Goal: Task Accomplishment & Management: Complete application form

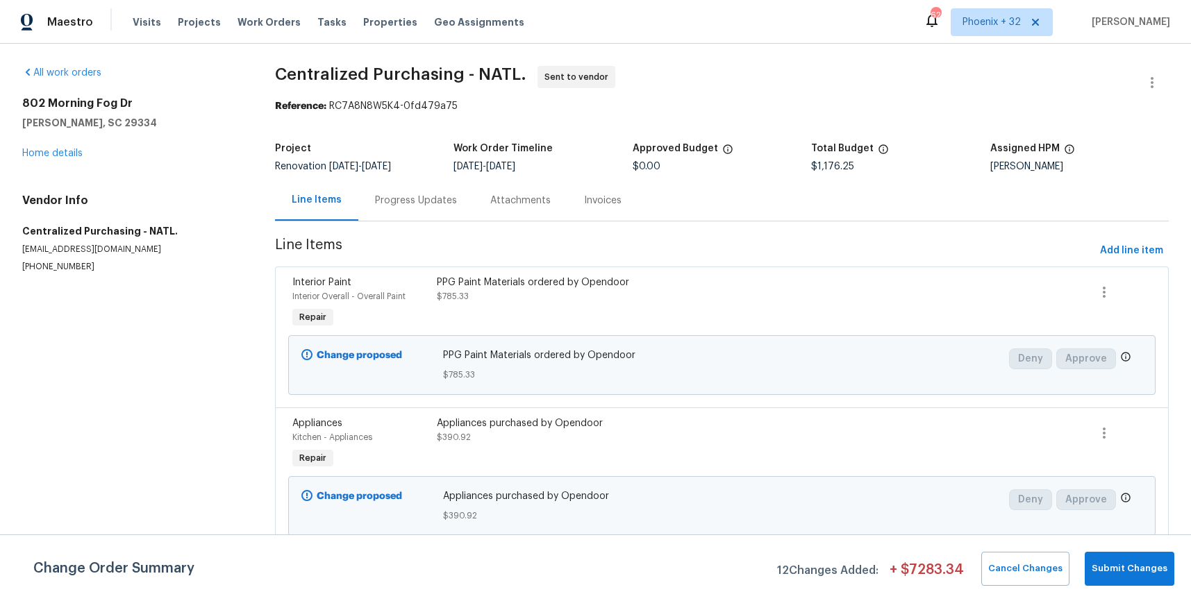
drag, startPoint x: 1010, startPoint y: 7, endPoint x: 1009, endPoint y: 66, distance: 59.0
click at [1010, 8] on div "Maestro Visits Projects Work Orders Tasks Properties Geo Assignments 626 [GEOGR…" at bounding box center [595, 22] width 1191 height 44
click at [998, 8] on div "Maestro Visits Projects Work Orders Tasks Properties Geo Assignments 626 [GEOGR…" at bounding box center [595, 22] width 1191 height 44
click at [997, 26] on span "Phoenix + 32" at bounding box center [991, 22] width 58 height 14
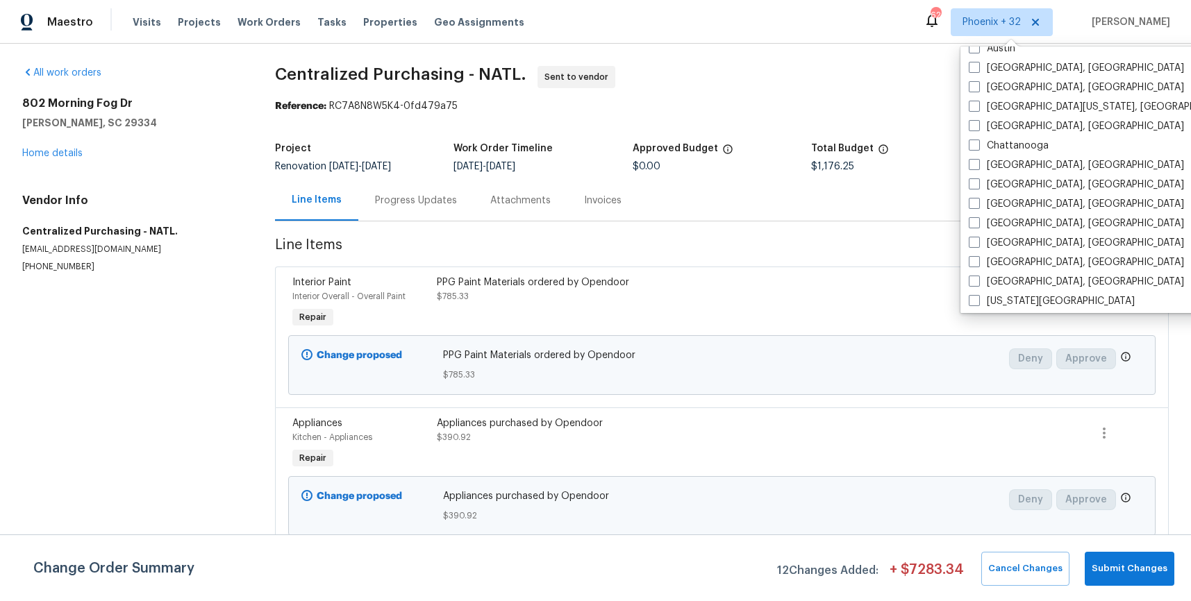
scroll to position [739, 0]
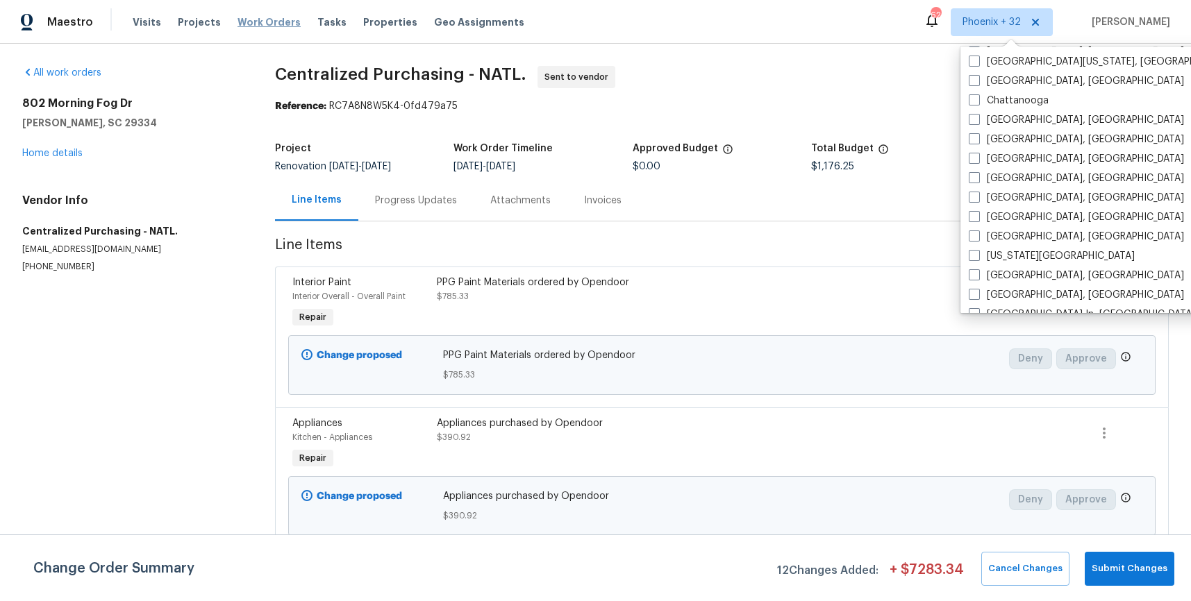
drag, startPoint x: 235, startPoint y: 13, endPoint x: 242, endPoint y: 22, distance: 11.0
click at [235, 14] on div "Visits Projects Work Orders Tasks Properties Geo Assignments" at bounding box center [337, 22] width 408 height 28
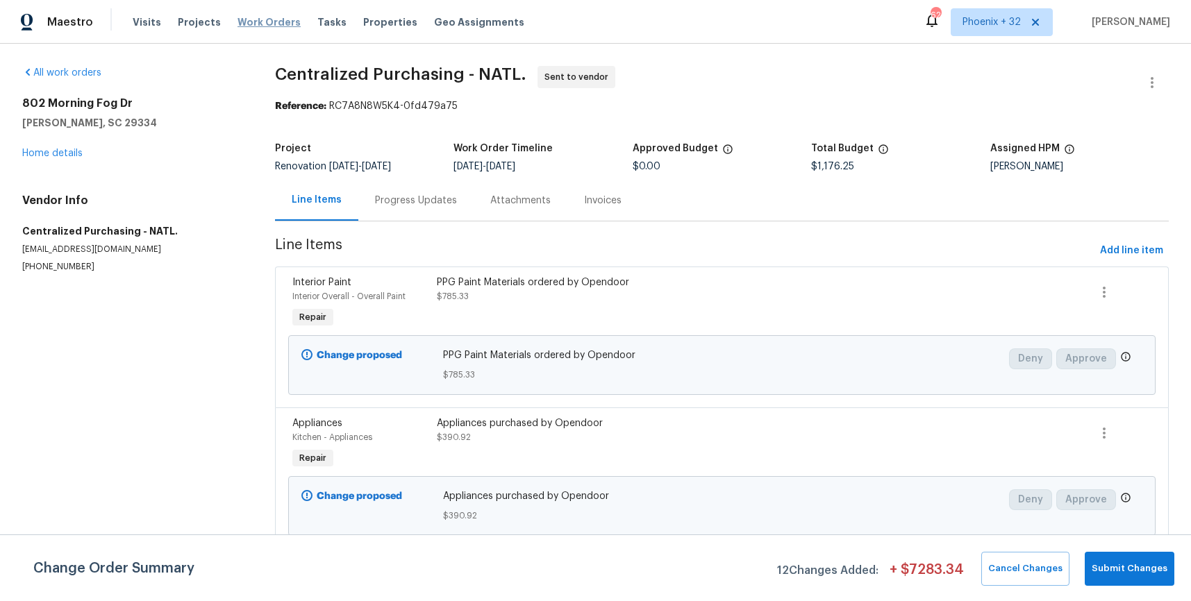
click at [242, 22] on span "Work Orders" at bounding box center [268, 22] width 63 height 14
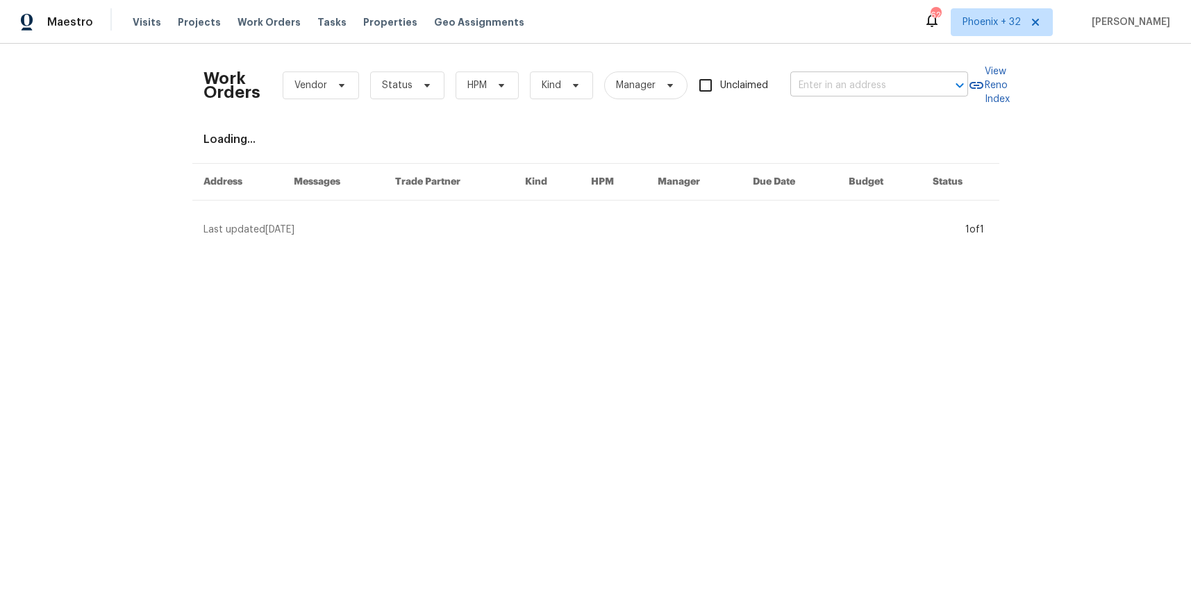
click at [840, 77] on input "text" at bounding box center [859, 86] width 139 height 22
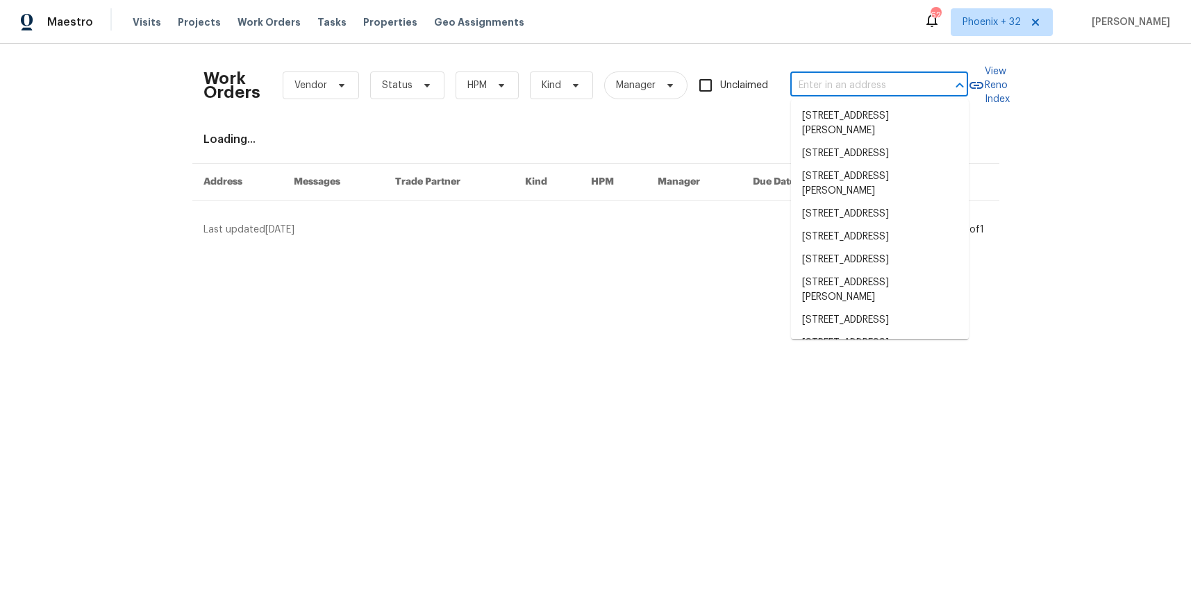
paste input "[STREET_ADDRESS][PERSON_NAME]"
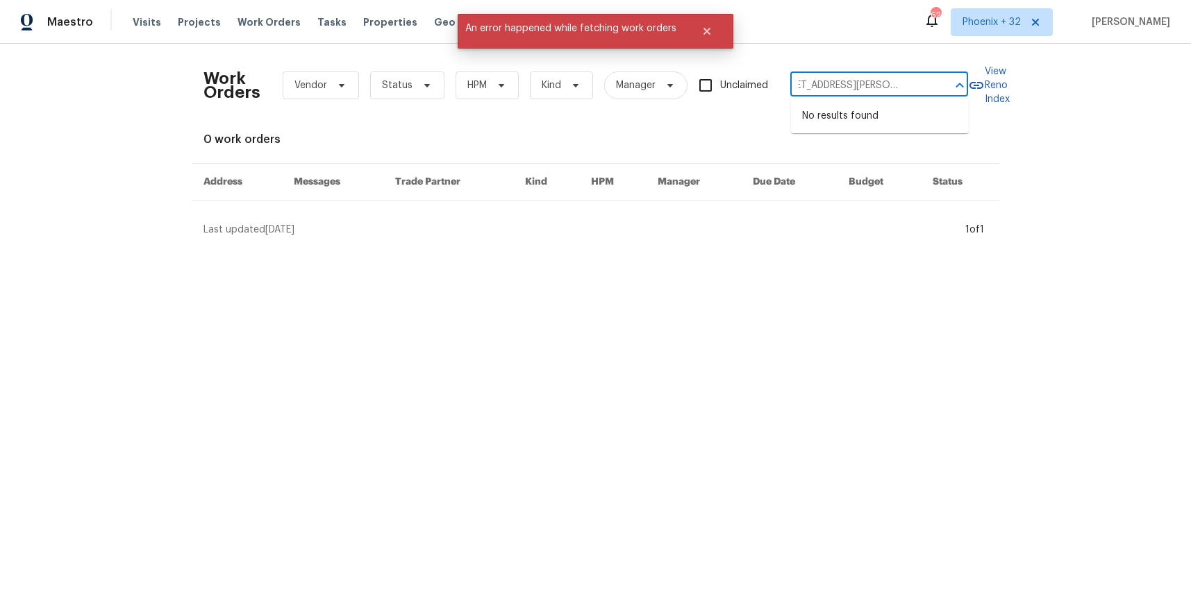
type input "[STREET_ADDRESS][PERSON_NAME]"
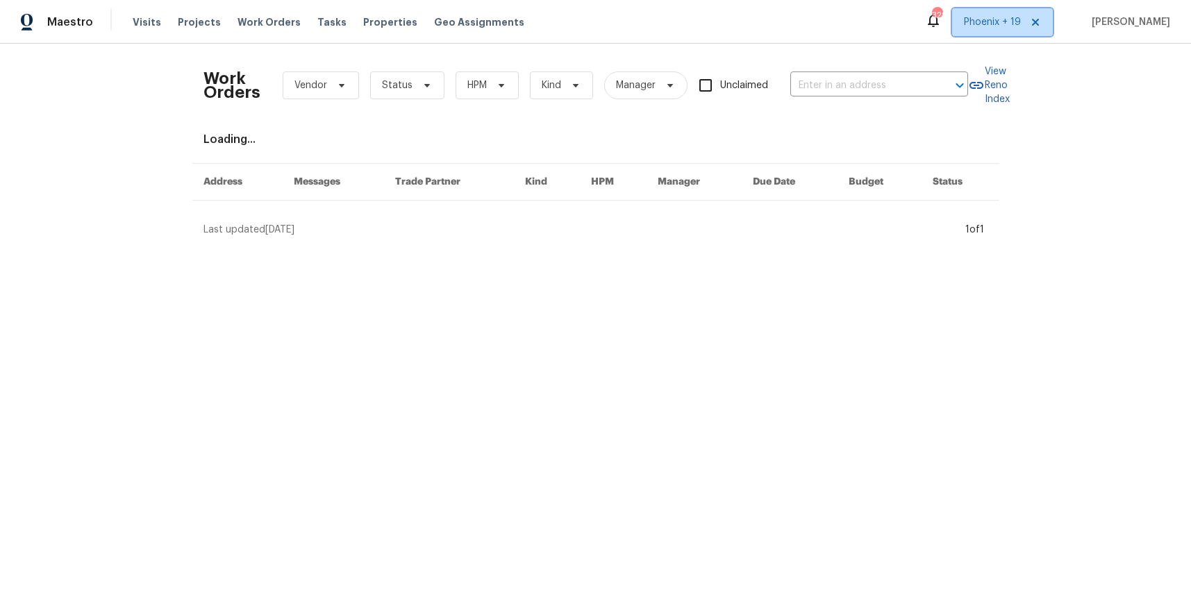
drag, startPoint x: 978, startPoint y: 29, endPoint x: 984, endPoint y: 40, distance: 12.1
click at [978, 29] on span "Phoenix + 19" at bounding box center [1002, 22] width 101 height 28
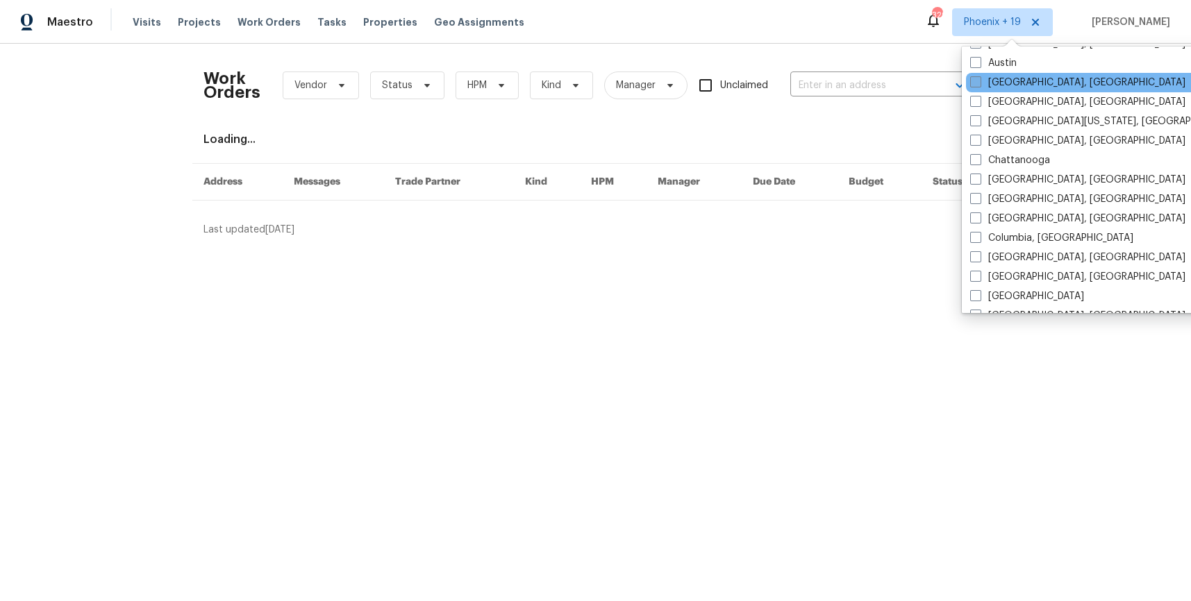
scroll to position [428, 0]
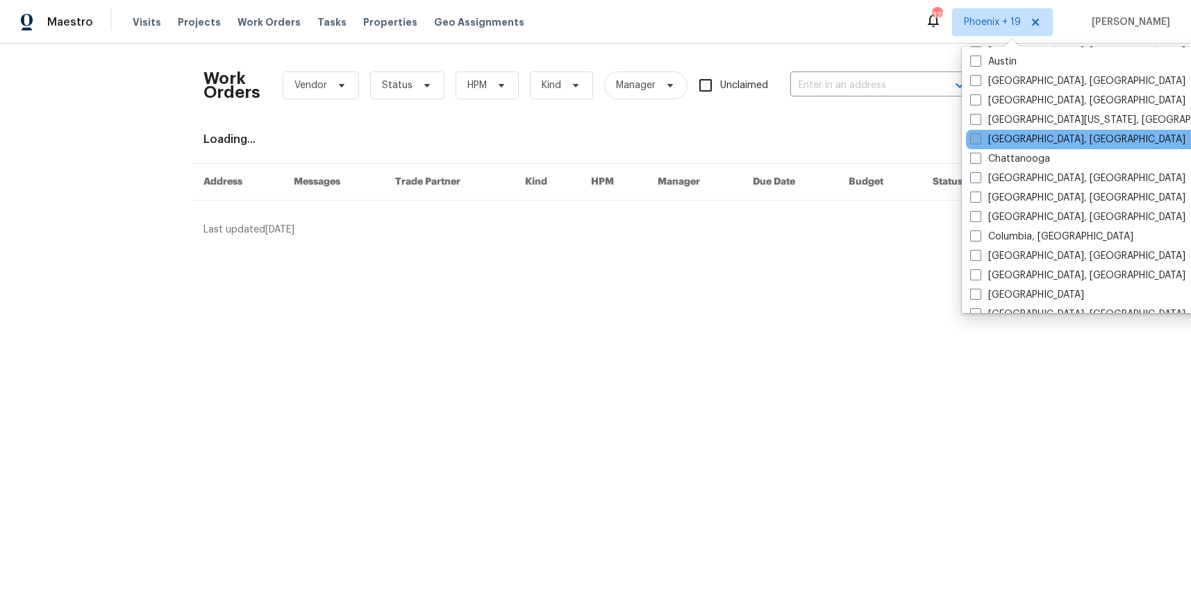
click at [1009, 139] on label "[GEOGRAPHIC_DATA], [GEOGRAPHIC_DATA]" at bounding box center [1077, 140] width 215 height 14
click at [979, 139] on input "[GEOGRAPHIC_DATA], [GEOGRAPHIC_DATA]" at bounding box center [974, 137] width 9 height 9
checkbox input "true"
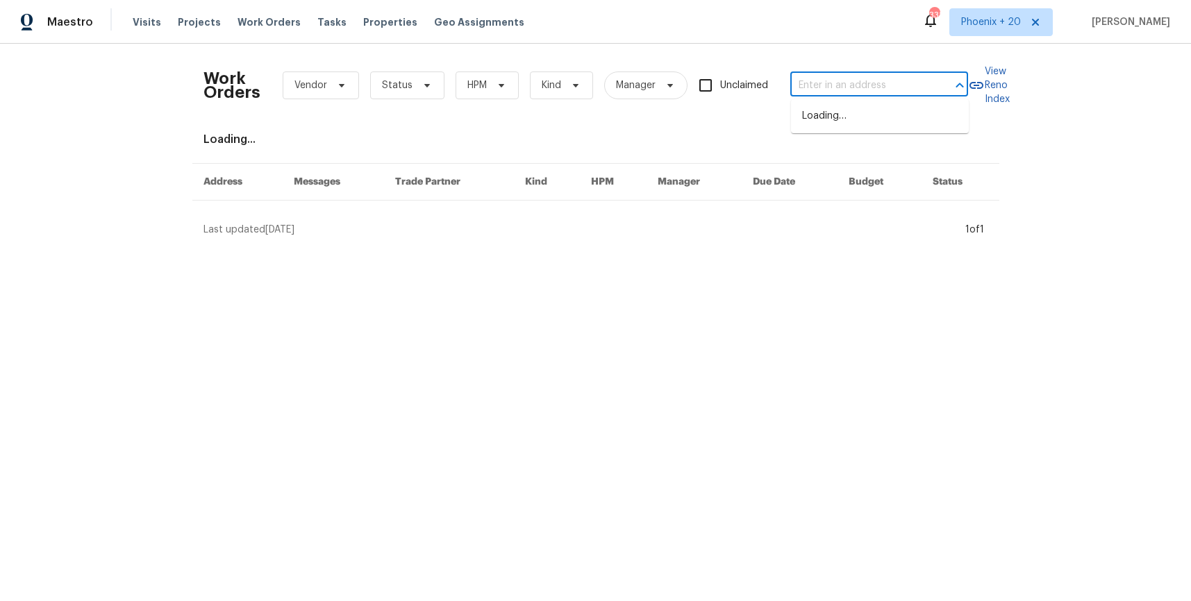
click at [874, 92] on input "text" at bounding box center [859, 86] width 139 height 22
paste input "[STREET_ADDRESS][PERSON_NAME]"
click at [873, 87] on input "[STREET_ADDRESS][PERSON_NAME]" at bounding box center [859, 86] width 139 height 22
paste input "[STREET_ADDRESS][PERSON_NAME]"
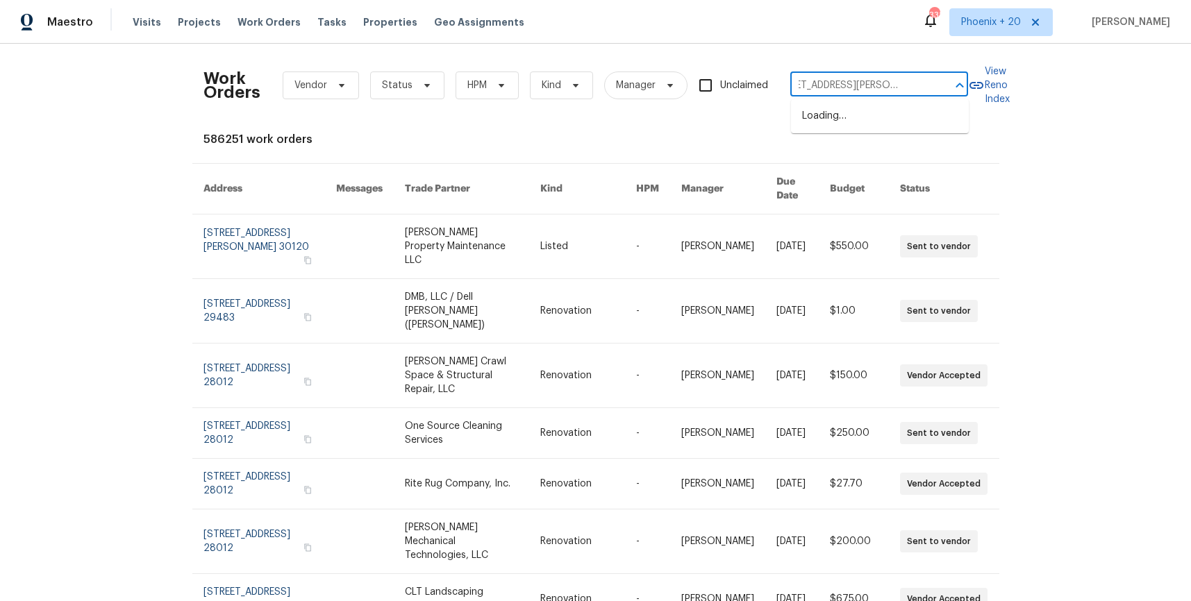
click at [873, 87] on input "218 Lodgepole Rd, Ladso218 Lodgepole Rd, Ladson, SC 29456n, SC 29456" at bounding box center [859, 86] width 139 height 22
paste input "text"
type input "[STREET_ADDRESS][PERSON_NAME]"
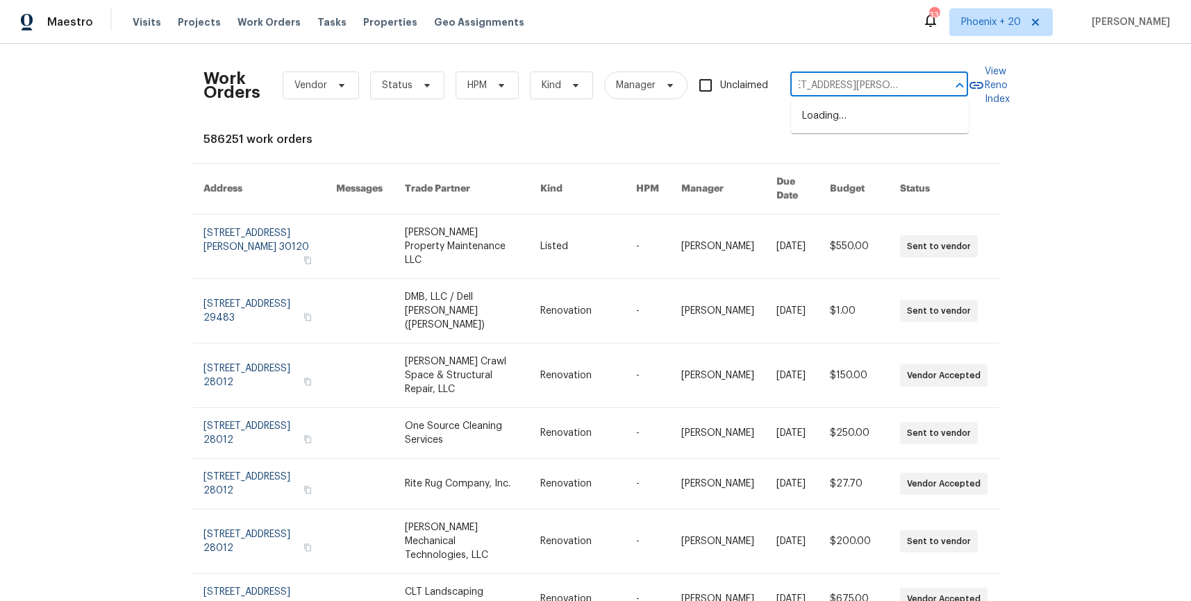
scroll to position [0, 39]
click at [868, 110] on li "[STREET_ADDRESS][PERSON_NAME]" at bounding box center [880, 123] width 178 height 37
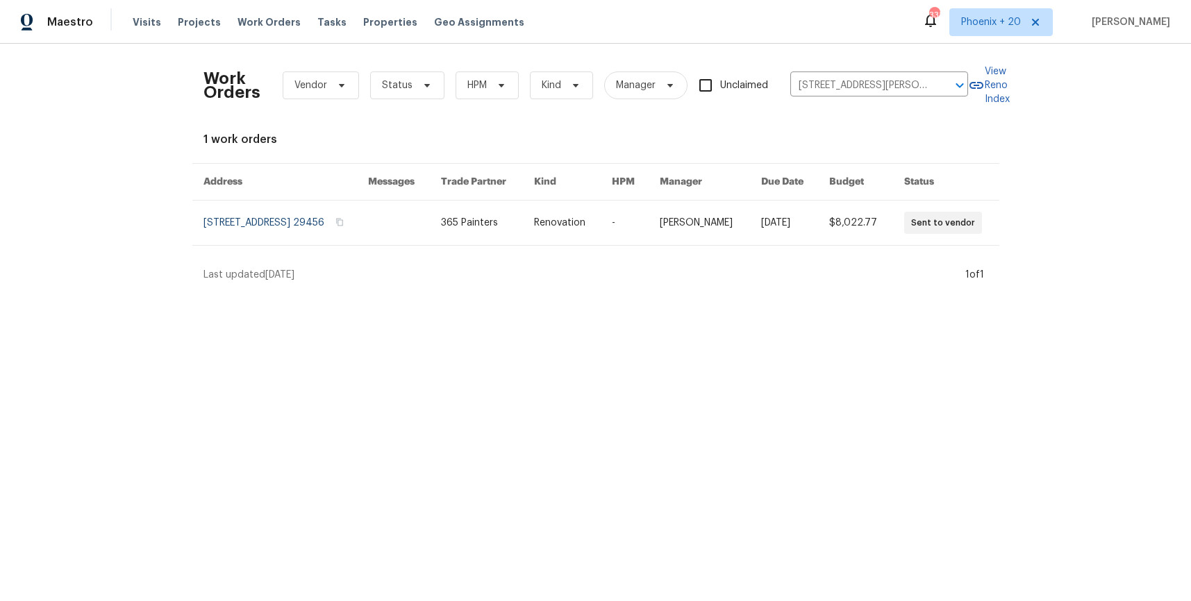
click at [512, 228] on link at bounding box center [487, 223] width 93 height 44
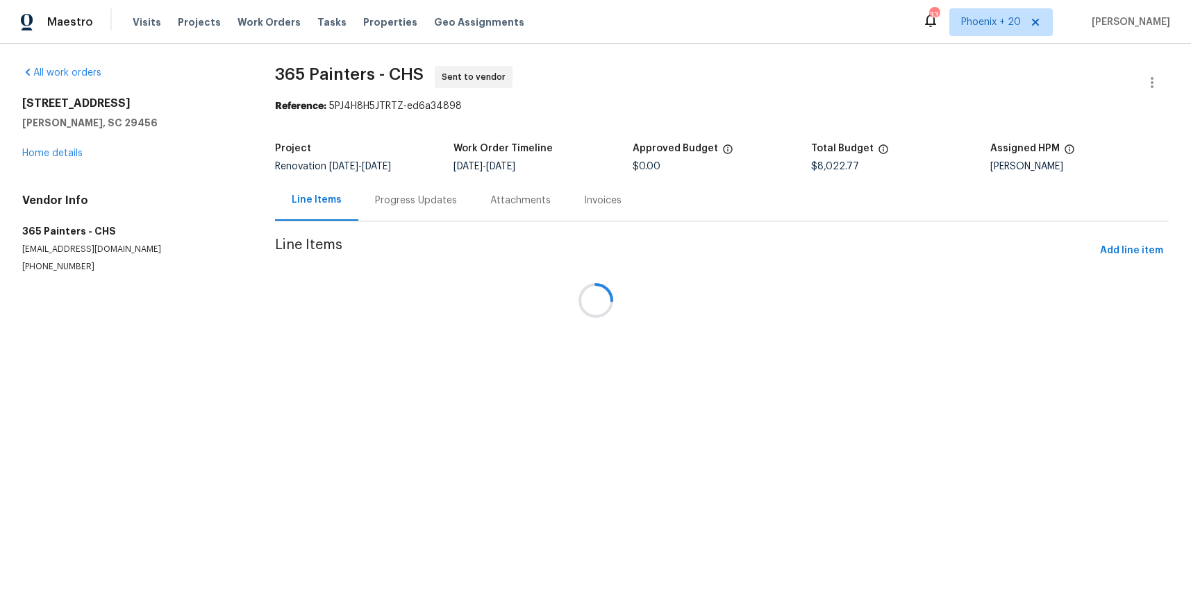
click at [60, 146] on div at bounding box center [595, 300] width 1191 height 601
click at [61, 155] on div "218 Lodgepole Rd Ladson, SC 29456 Home details" at bounding box center [131, 128] width 219 height 64
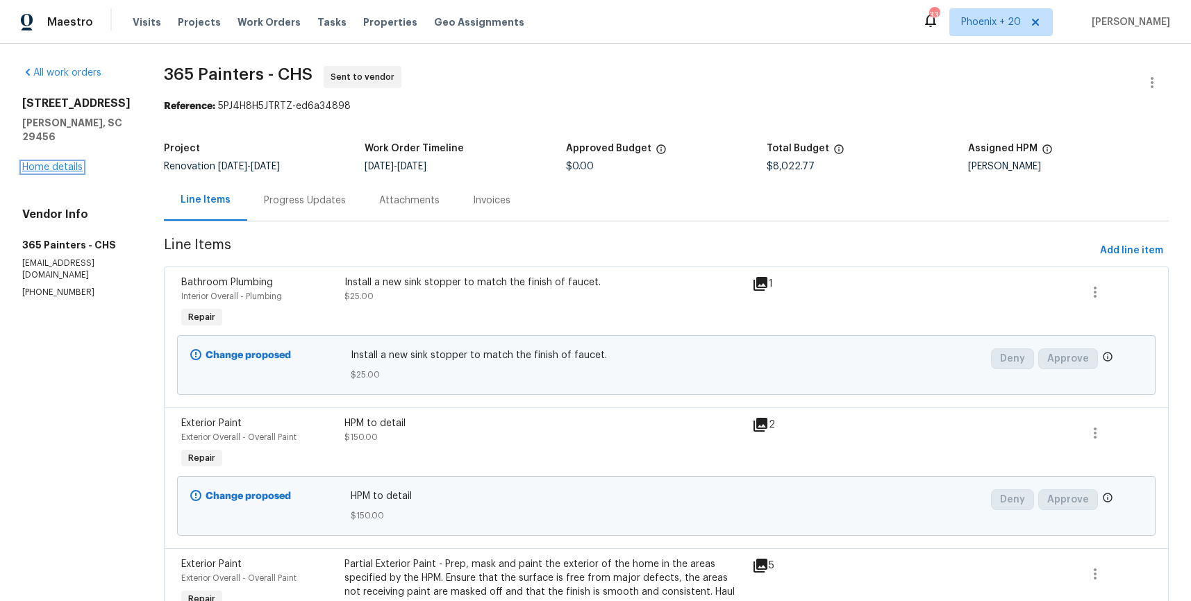
click at [62, 165] on link "Home details" at bounding box center [52, 167] width 60 height 10
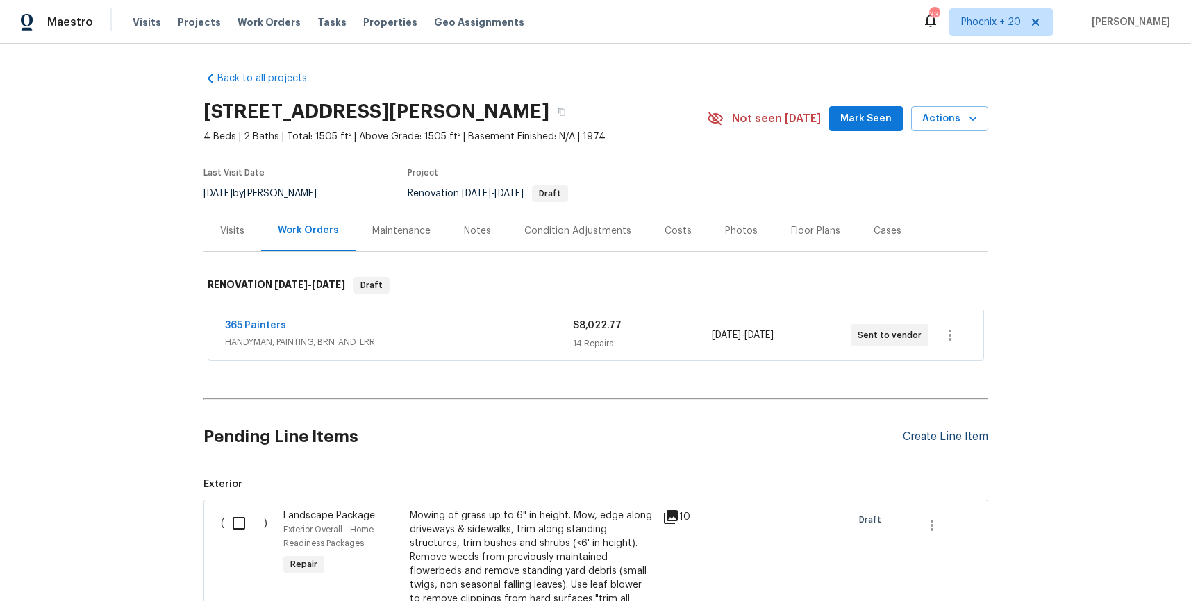
click at [951, 432] on div "Create Line Item" at bounding box center [944, 436] width 85 height 13
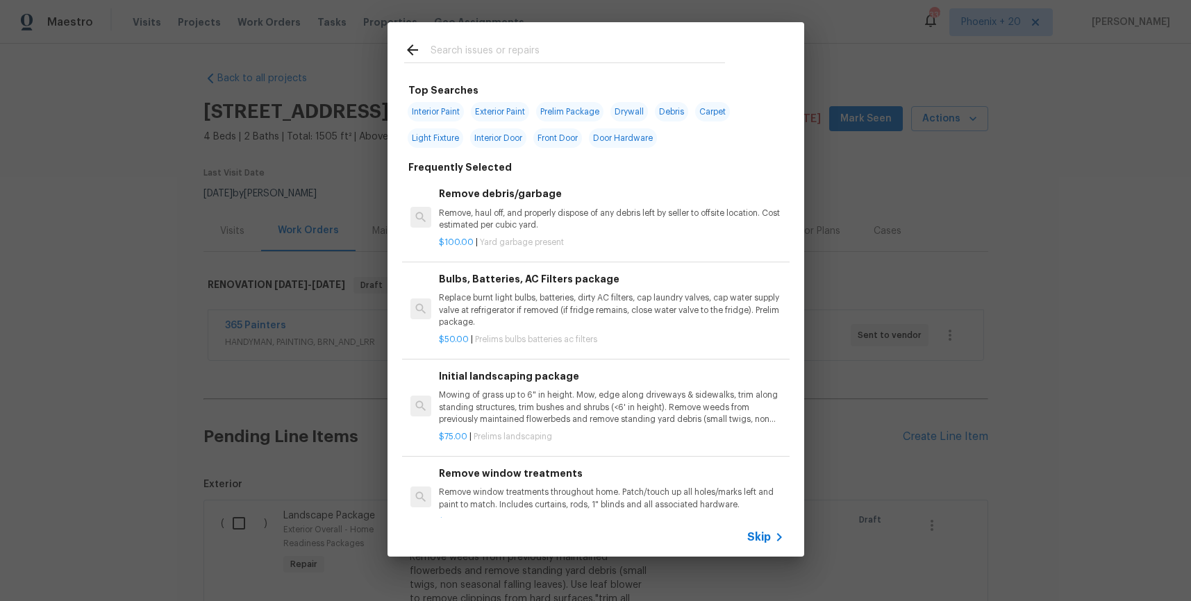
click at [593, 54] on input "text" at bounding box center [577, 52] width 294 height 21
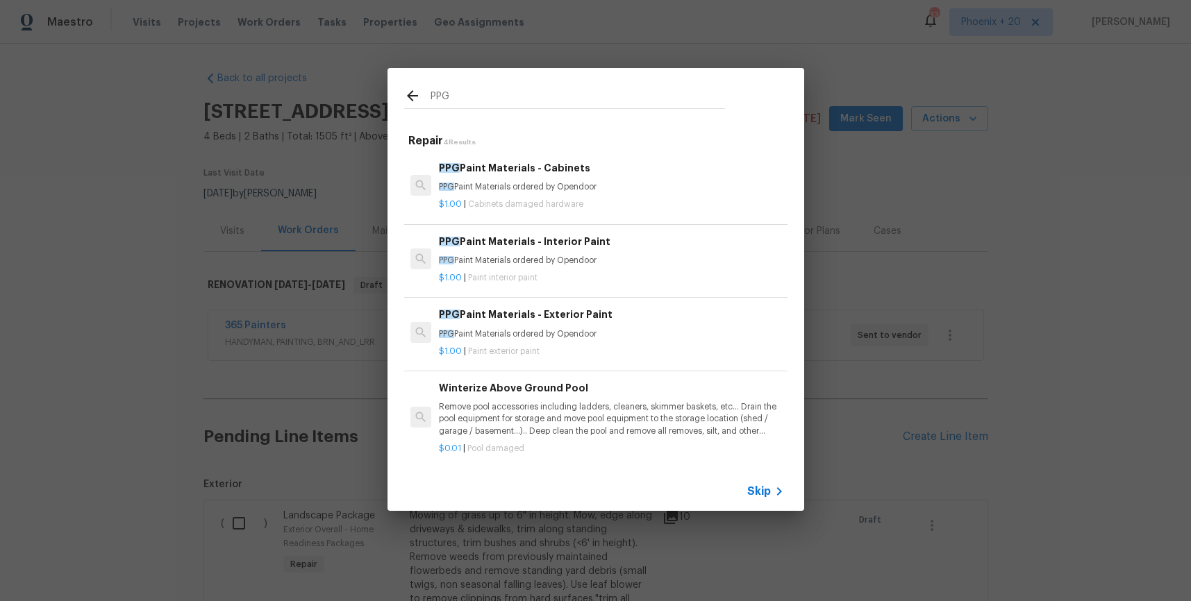
type input "PPG"
click at [590, 271] on div "$1.00 | Paint interior paint" at bounding box center [611, 275] width 344 height 17
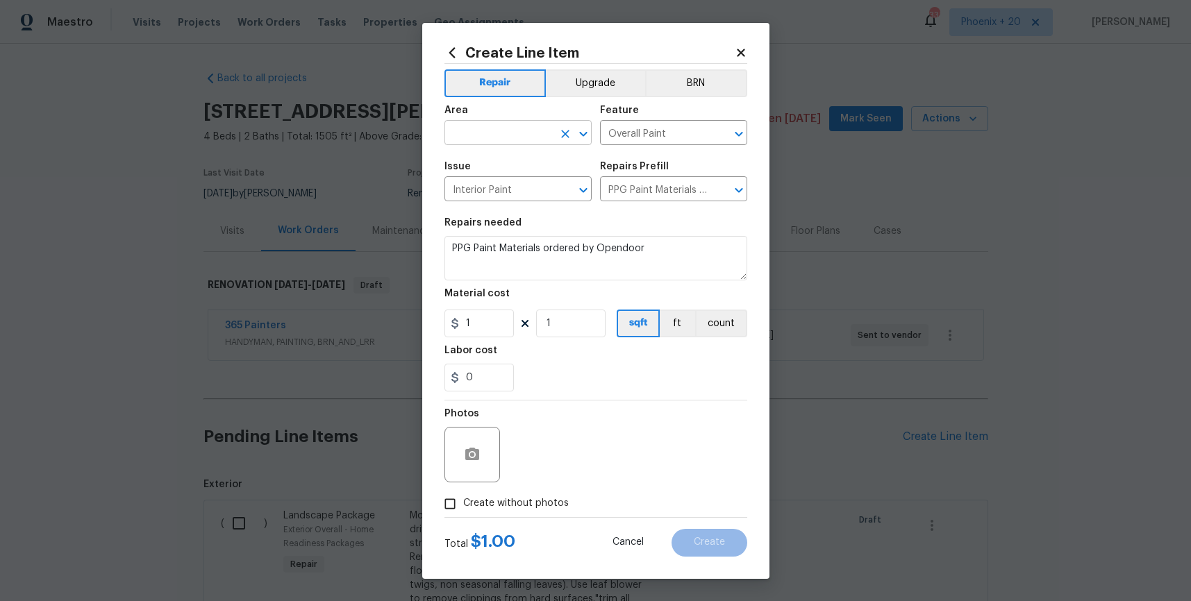
click at [479, 131] on input "text" at bounding box center [498, 135] width 108 height 22
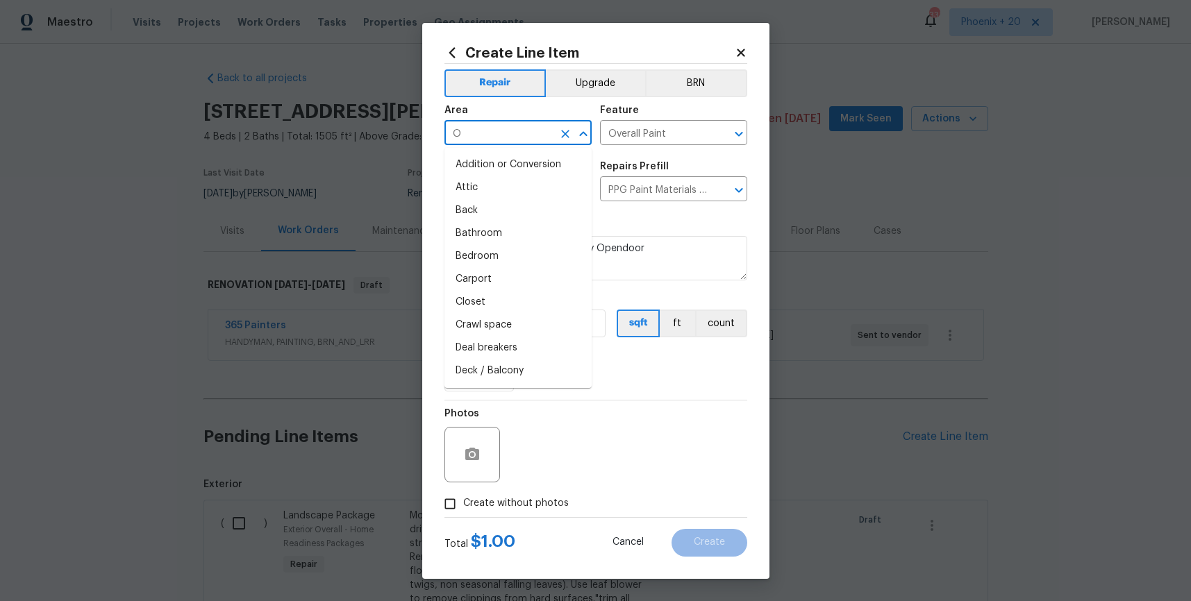
type input "OV"
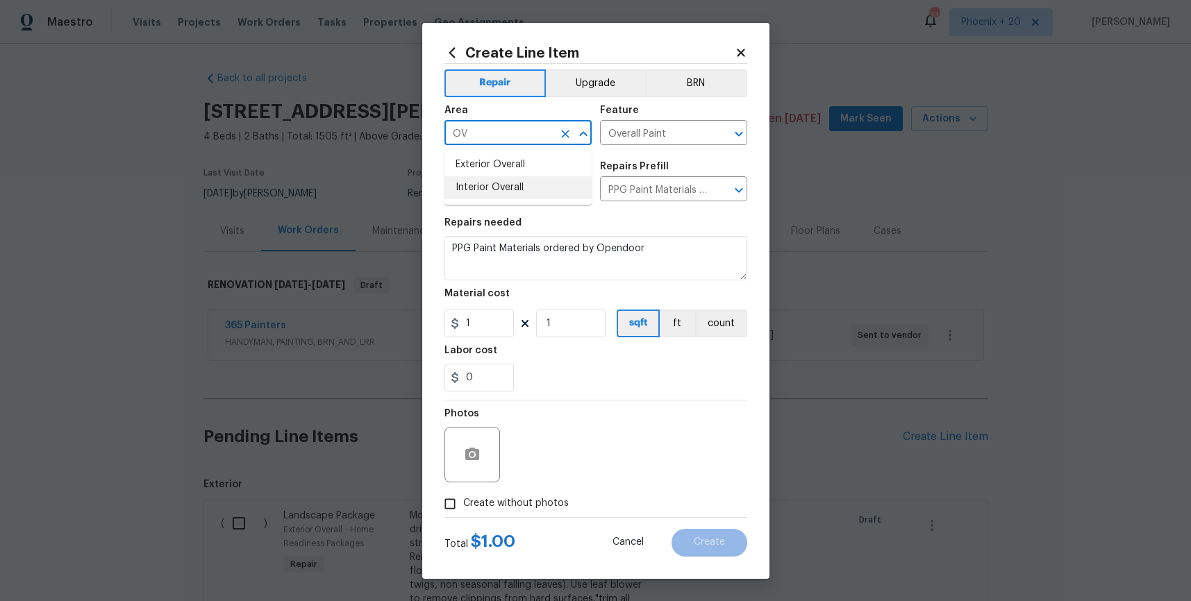
click at [505, 194] on li "Interior Overall" at bounding box center [517, 187] width 147 height 23
type input "Interior Overall"
drag, startPoint x: 510, startPoint y: 307, endPoint x: 488, endPoint y: 317, distance: 24.2
click at [502, 309] on figure "Material cost 1 1 sqft ft count" at bounding box center [595, 313] width 303 height 49
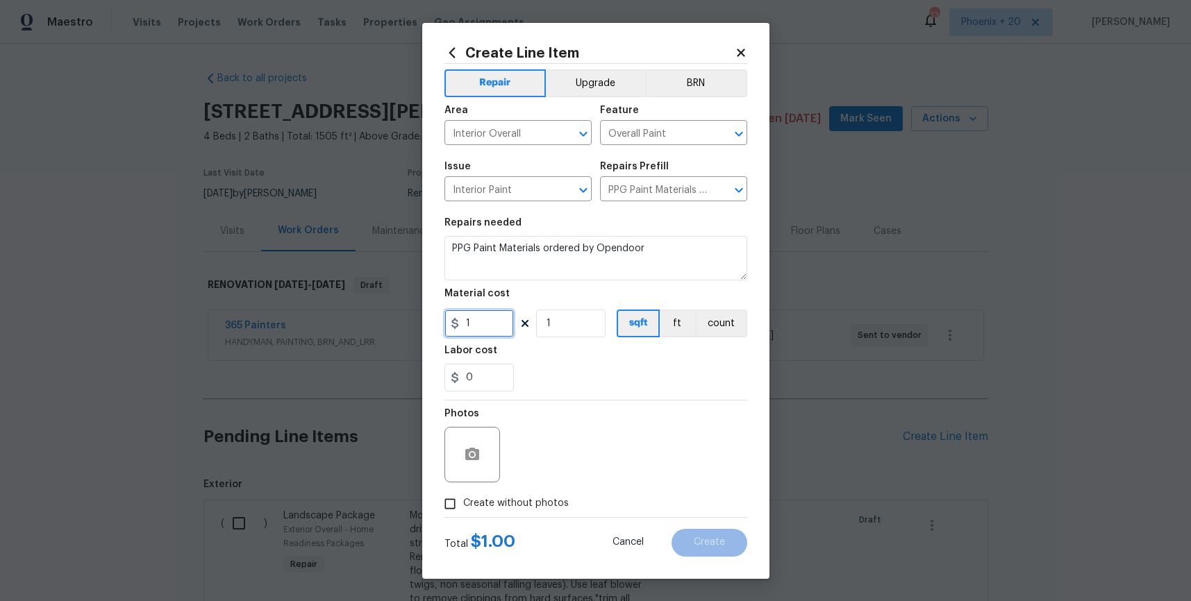
click at [488, 317] on input "1" at bounding box center [478, 324] width 69 height 28
type input "814.1"
drag, startPoint x: 537, startPoint y: 498, endPoint x: 540, endPoint y: 489, distance: 9.7
click at [537, 498] on span "Create without photos" at bounding box center [516, 503] width 106 height 15
click at [463, 498] on input "Create without photos" at bounding box center [450, 504] width 26 height 26
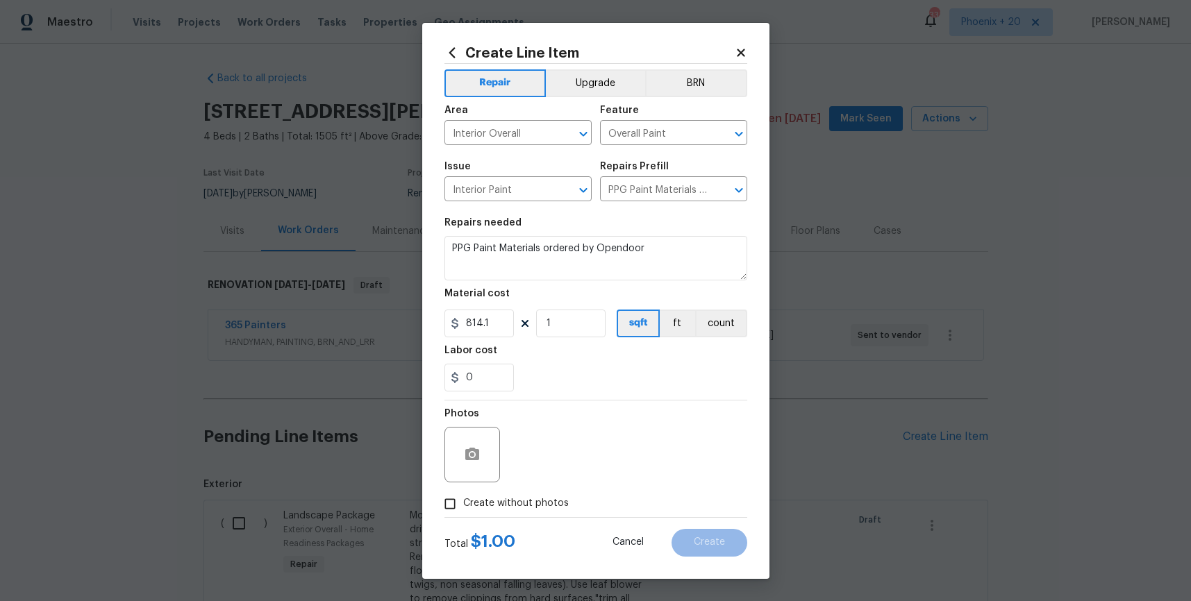
checkbox input "true"
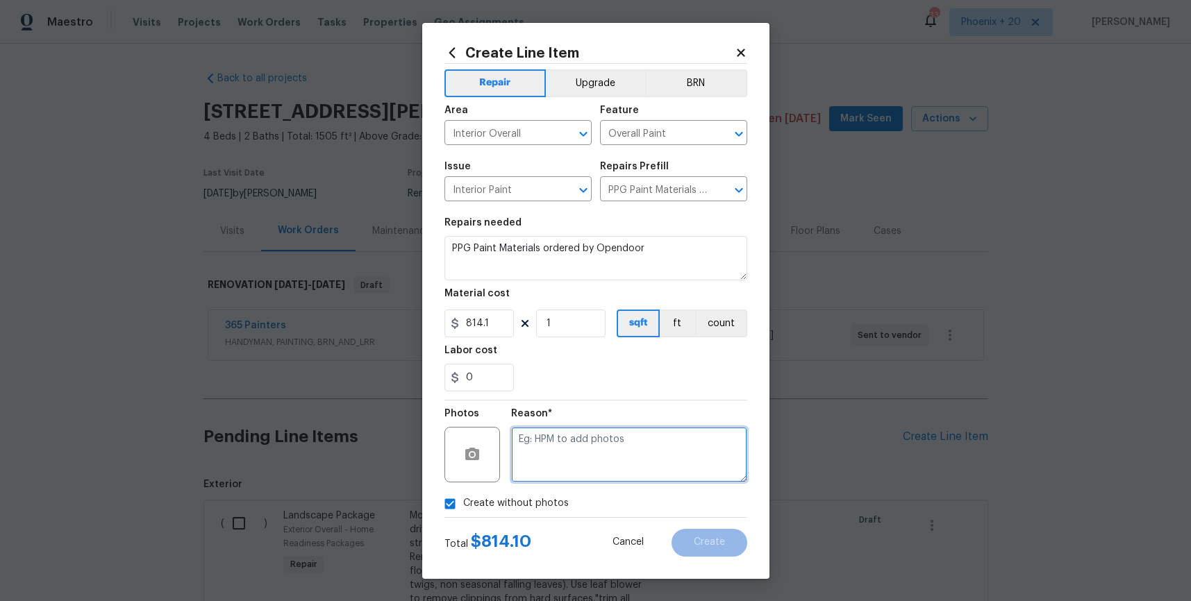
click at [552, 465] on textarea at bounding box center [629, 455] width 236 height 56
type textarea "NA"
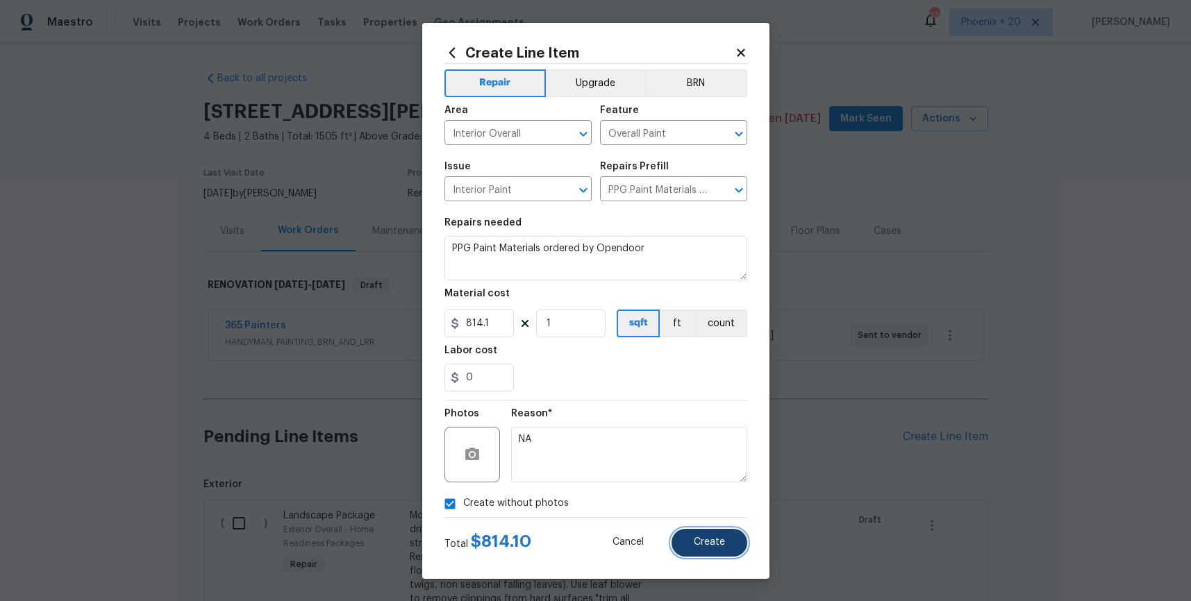
click at [700, 548] on button "Create" at bounding box center [709, 543] width 76 height 28
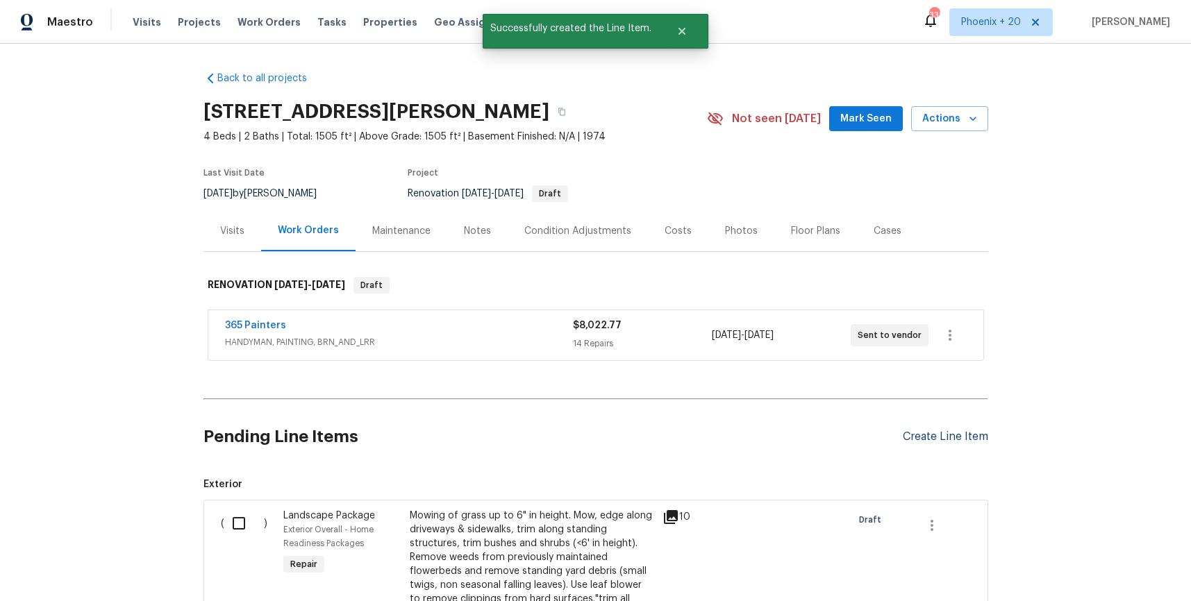
click at [943, 439] on div "Create Line Item" at bounding box center [944, 436] width 85 height 13
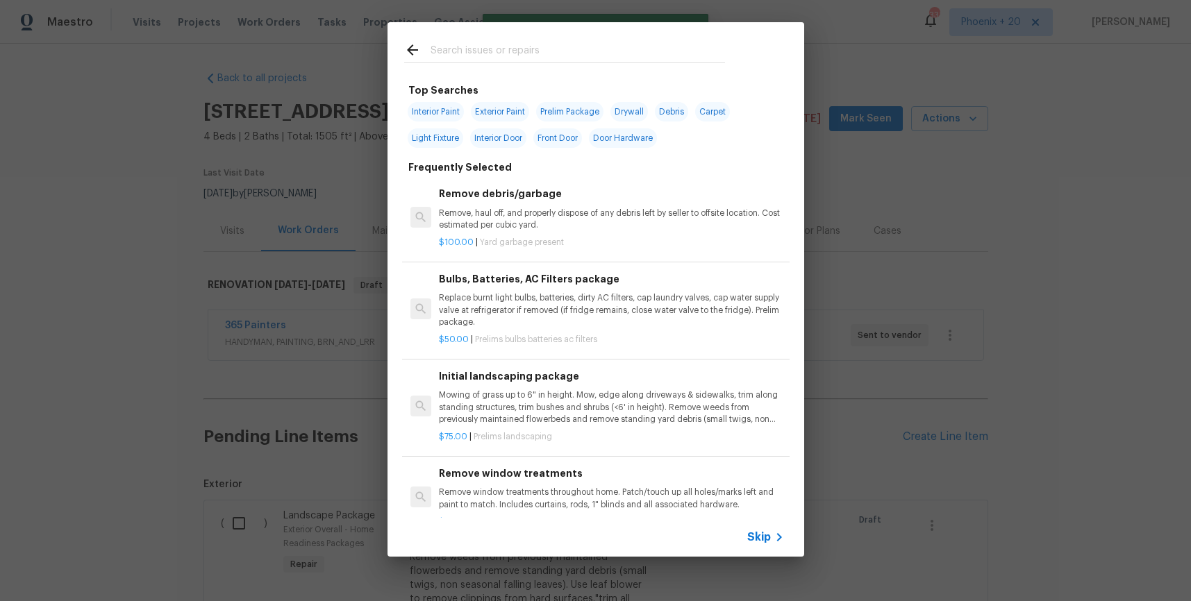
click at [540, 46] on input "text" at bounding box center [577, 52] width 294 height 21
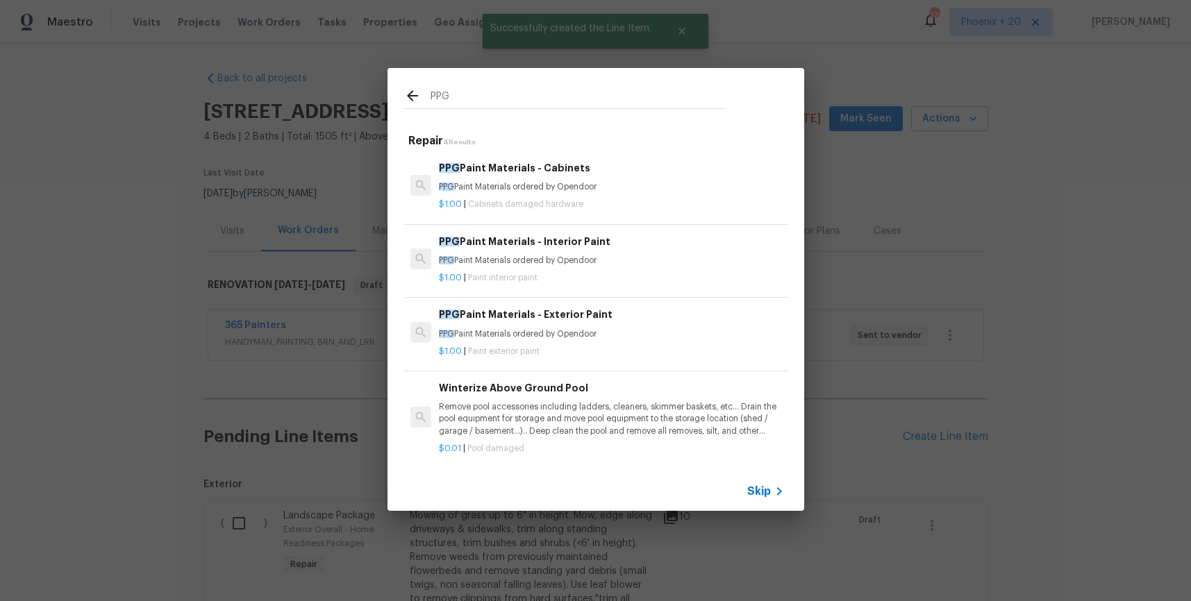
type input "PPG"
click at [631, 194] on div "$1.00 | Cabinets damaged hardware" at bounding box center [611, 201] width 344 height 17
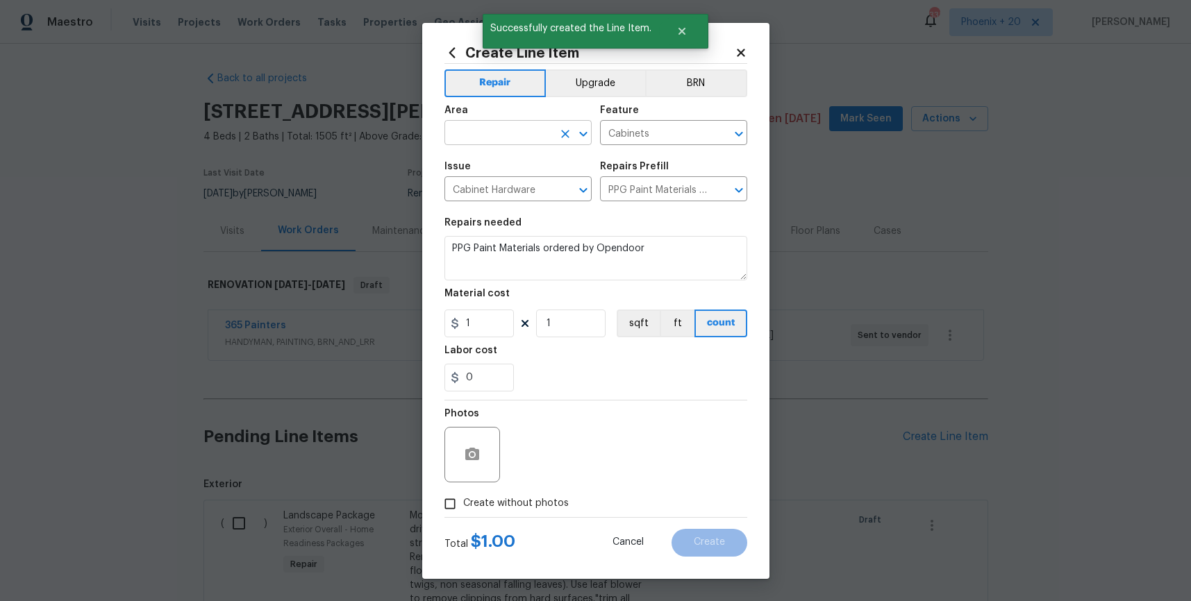
click at [546, 142] on input "text" at bounding box center [498, 135] width 108 height 22
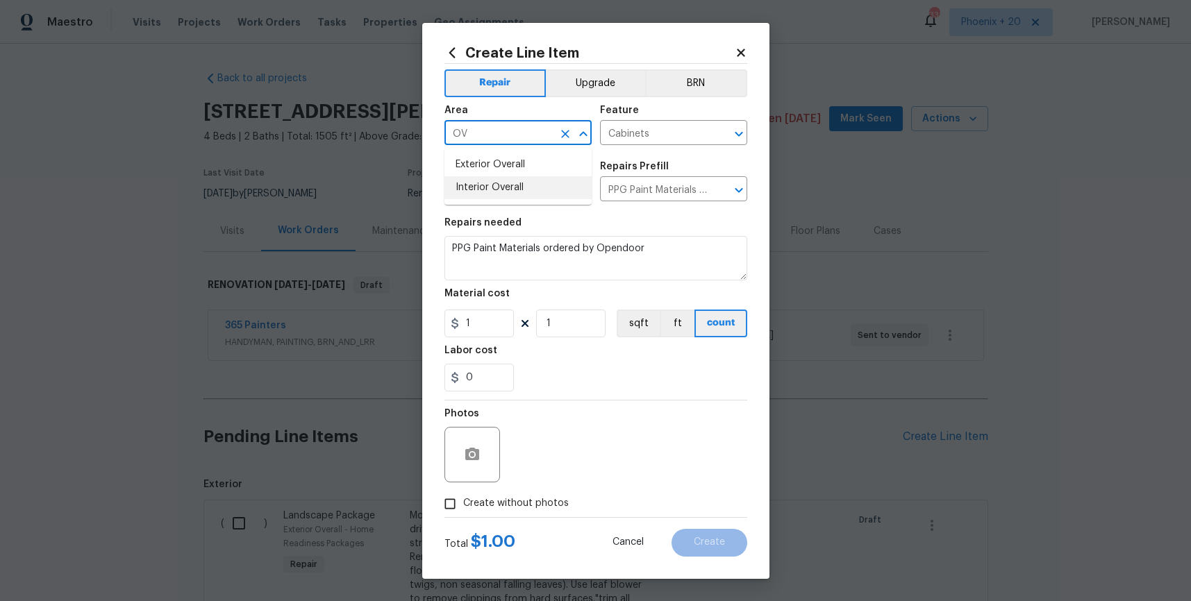
click at [551, 187] on li "Interior Overall" at bounding box center [517, 187] width 147 height 23
type input "Interior Overall"
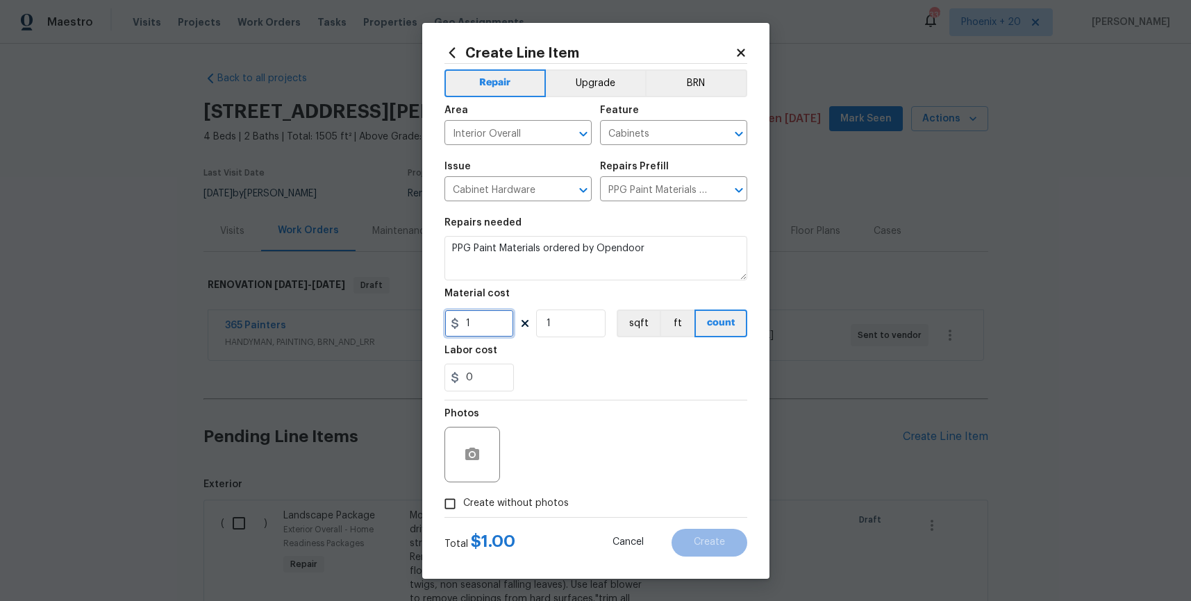
drag, startPoint x: 496, startPoint y: 325, endPoint x: 483, endPoint y: 326, distance: 12.6
click at [483, 326] on input "1" at bounding box center [478, 324] width 69 height 28
type input "1282.01"
click at [522, 507] on span "Create without photos" at bounding box center [516, 503] width 106 height 15
click at [463, 507] on input "Create without photos" at bounding box center [450, 504] width 26 height 26
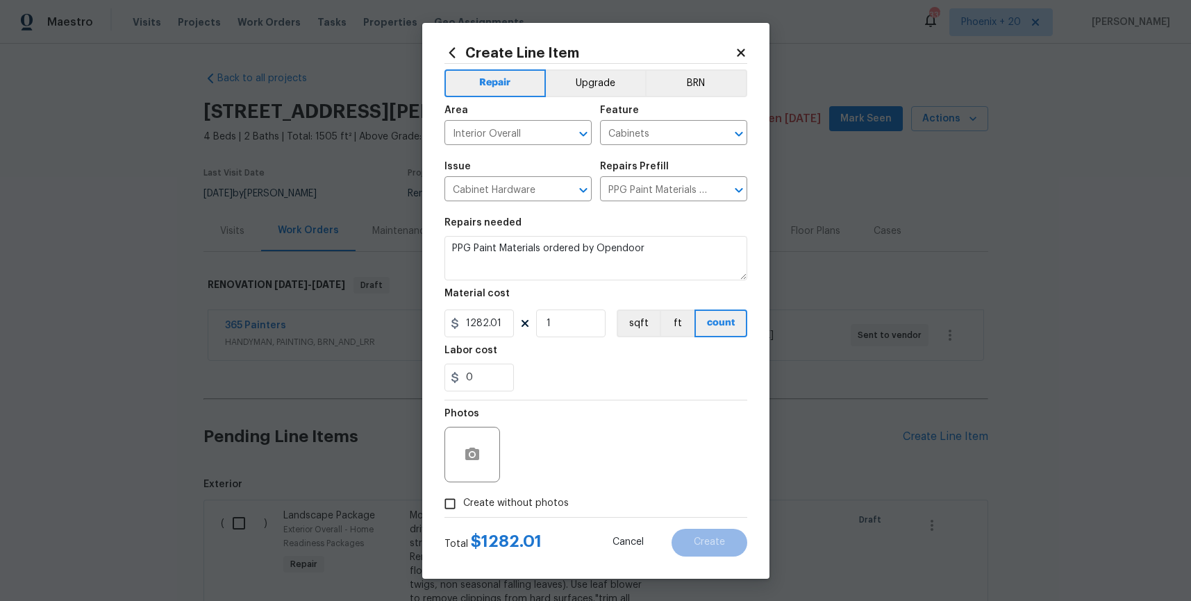
checkbox input "true"
click at [553, 477] on textarea at bounding box center [629, 455] width 236 height 56
type textarea "A"
type textarea "NA"
click at [714, 546] on span "Create" at bounding box center [709, 542] width 31 height 10
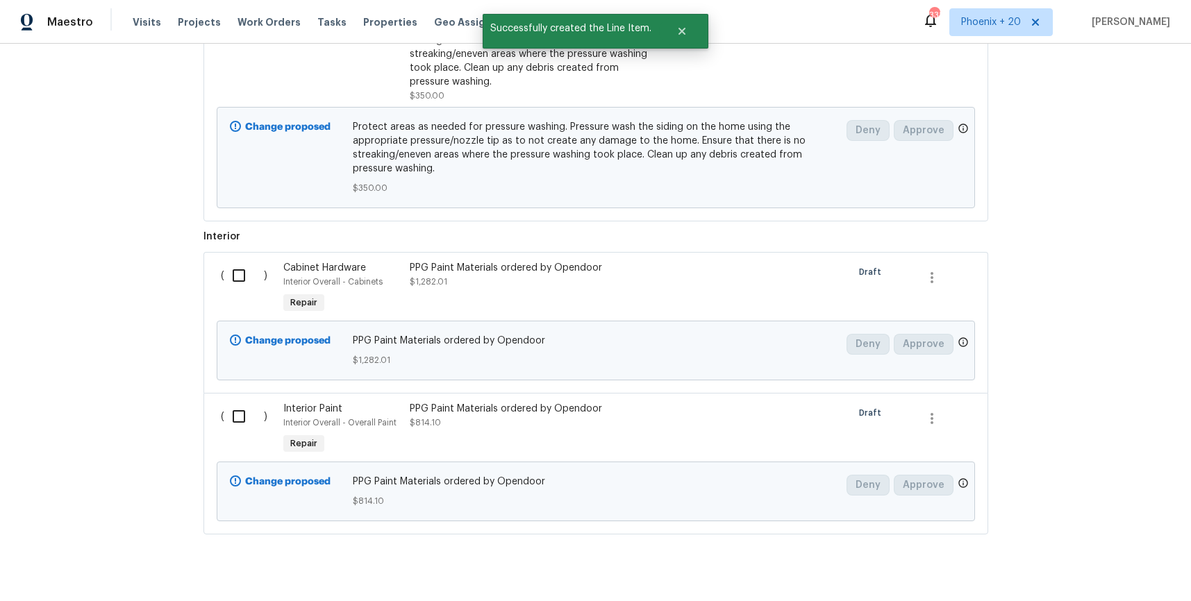
scroll to position [825, 0]
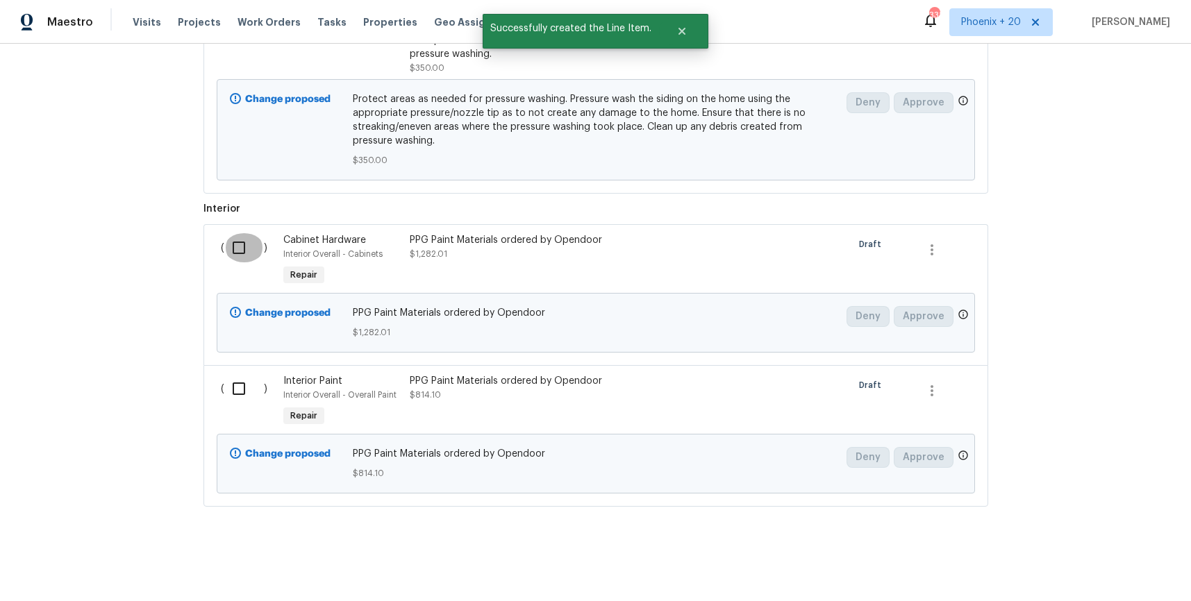
click at [250, 236] on input "checkbox" at bounding box center [244, 247] width 40 height 29
checkbox input "true"
drag, startPoint x: 226, startPoint y: 396, endPoint x: 293, endPoint y: 405, distance: 67.3
click at [228, 396] on input "checkbox" at bounding box center [244, 388] width 40 height 29
checkbox input "true"
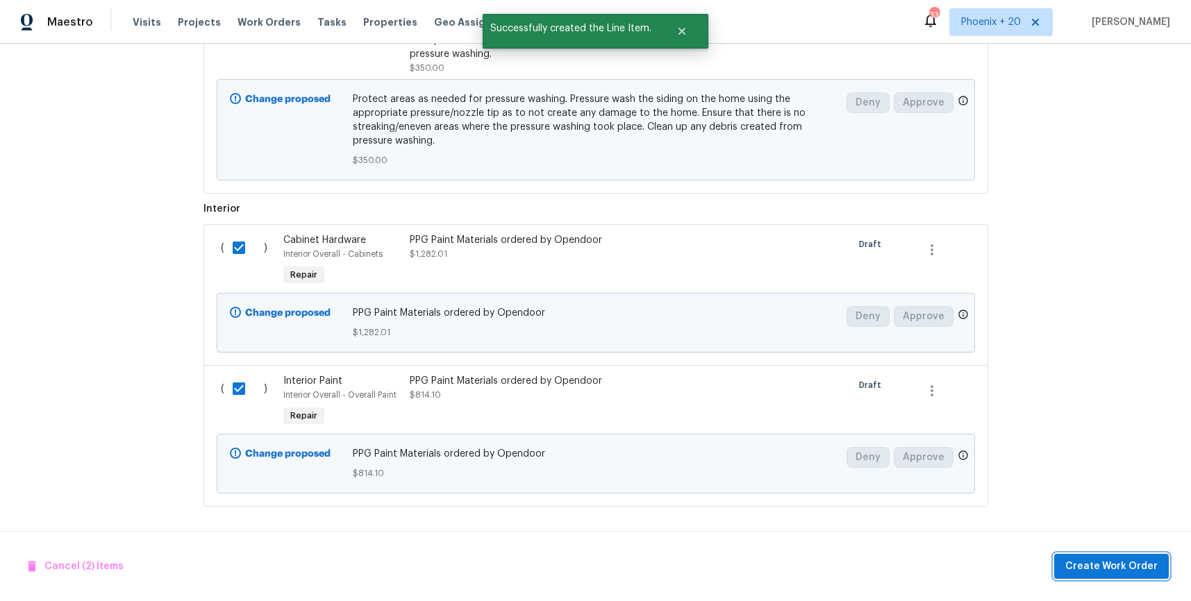
click at [1100, 568] on span "Create Work Order" at bounding box center [1111, 566] width 92 height 17
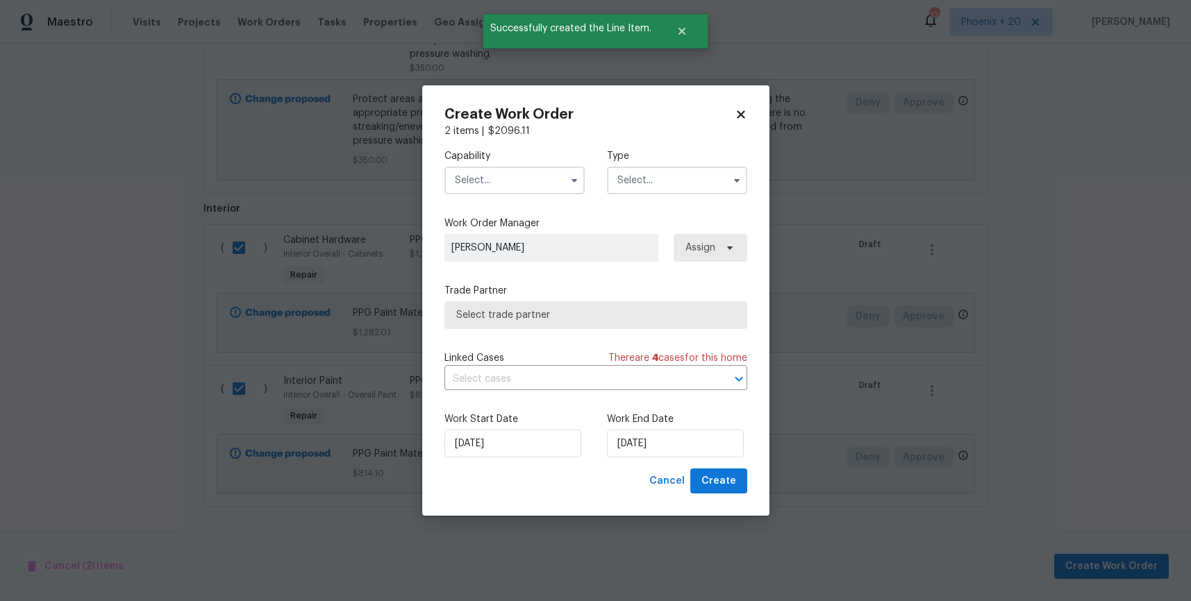
drag, startPoint x: 533, startPoint y: 182, endPoint x: 530, endPoint y: 189, distance: 7.8
click at [533, 183] on input "text" at bounding box center [514, 181] width 140 height 28
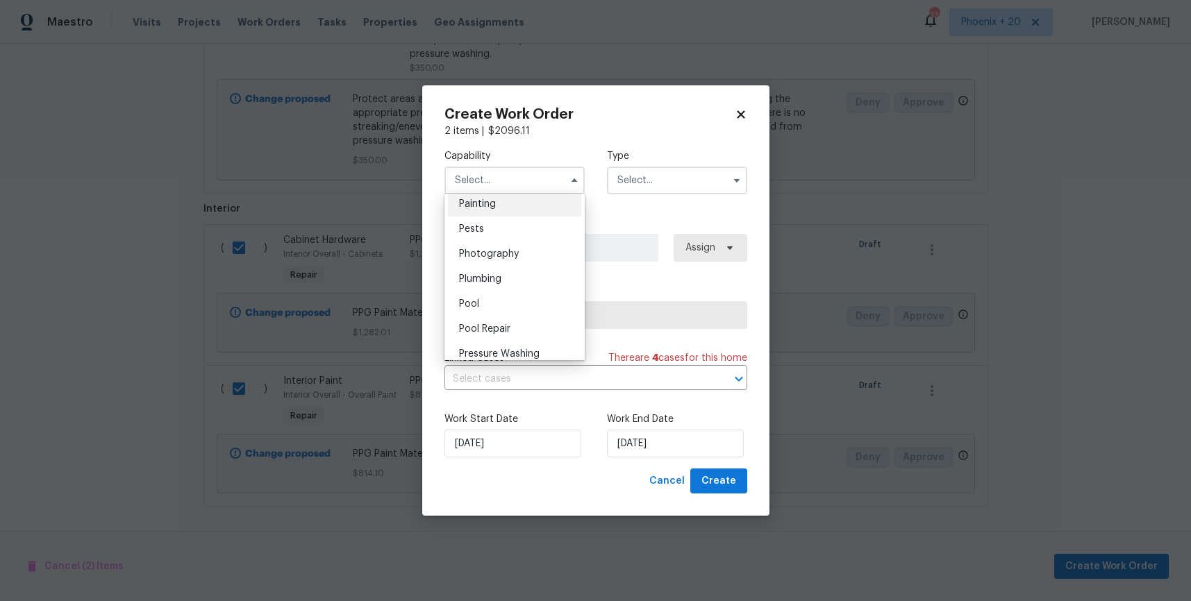
click at [510, 211] on div "Painting" at bounding box center [514, 204] width 133 height 25
type input "Painting"
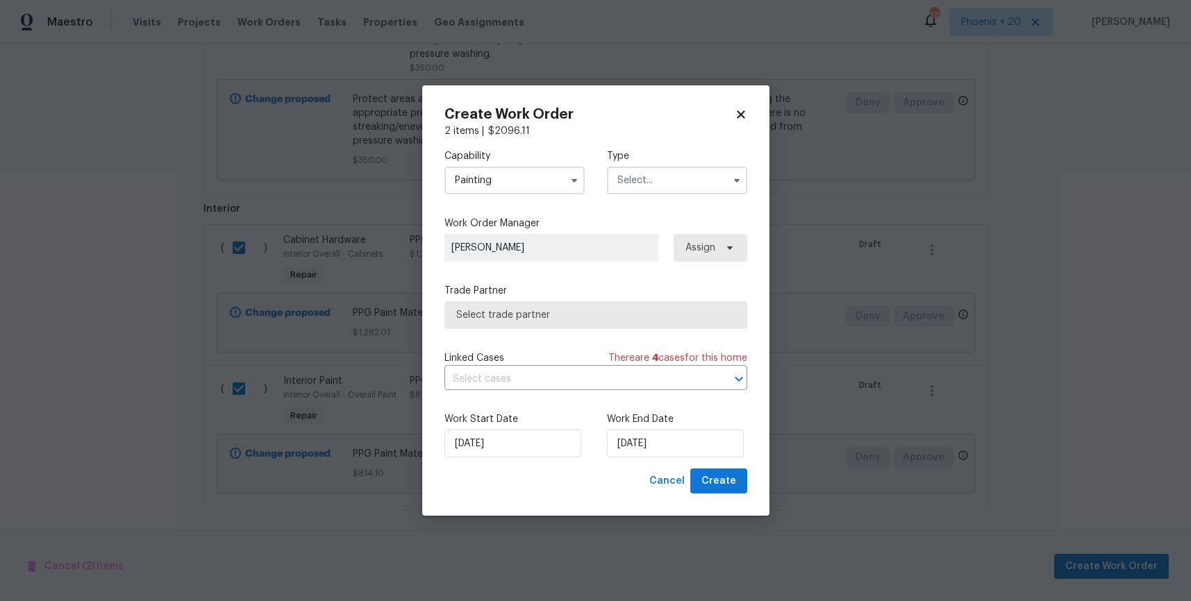
drag, startPoint x: 672, startPoint y: 187, endPoint x: 666, endPoint y: 192, distance: 8.4
click at [672, 187] on input "text" at bounding box center [677, 181] width 140 height 28
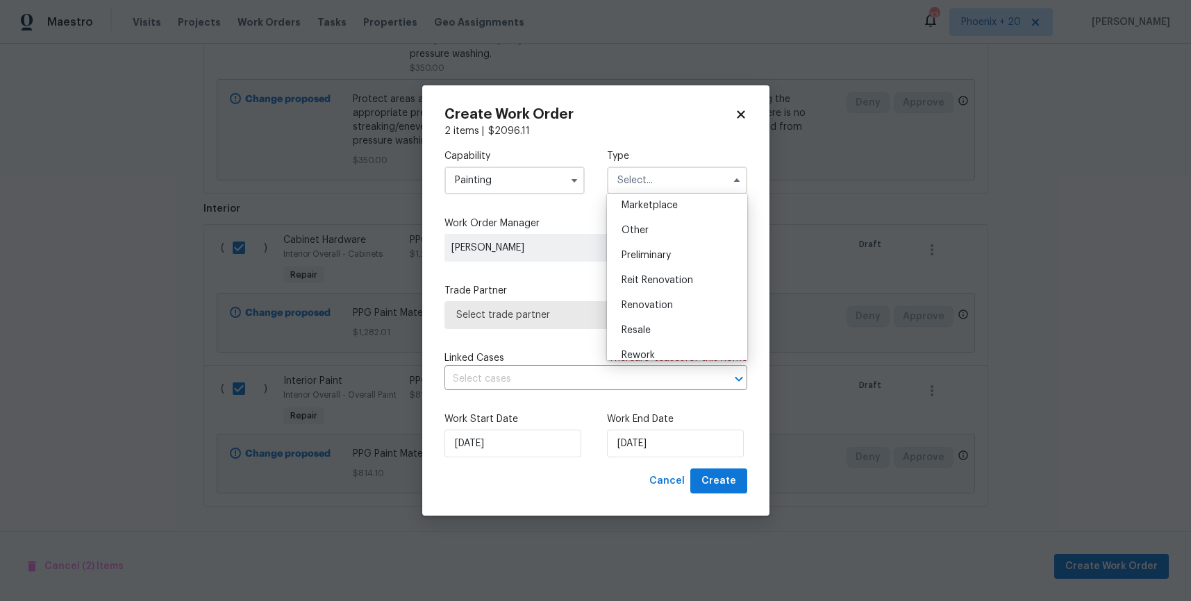
scroll to position [315, 0]
click at [645, 229] on div "Reit Renovation" at bounding box center [676, 219] width 133 height 25
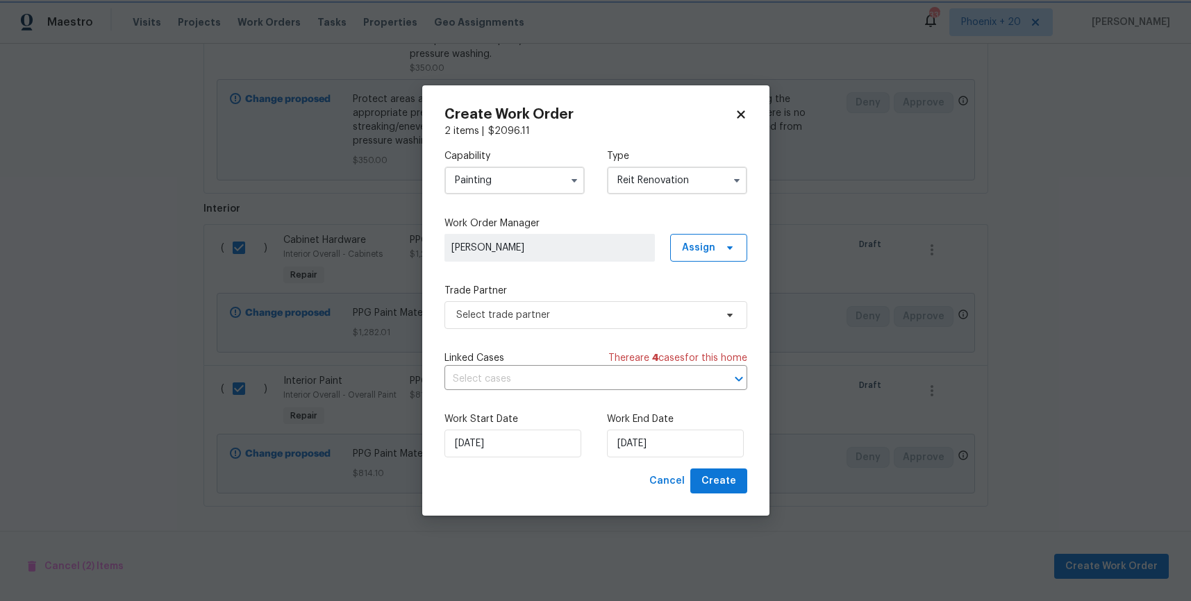
scroll to position [0, 0]
click at [646, 192] on div "Capability Painting Type Reit Renovation Feedback Hoa Violation Holding Inciden…" at bounding box center [595, 171] width 303 height 67
drag, startPoint x: 643, startPoint y: 182, endPoint x: 642, endPoint y: 189, distance: 7.0
click at [643, 183] on input "Reit Renovation" at bounding box center [677, 181] width 140 height 28
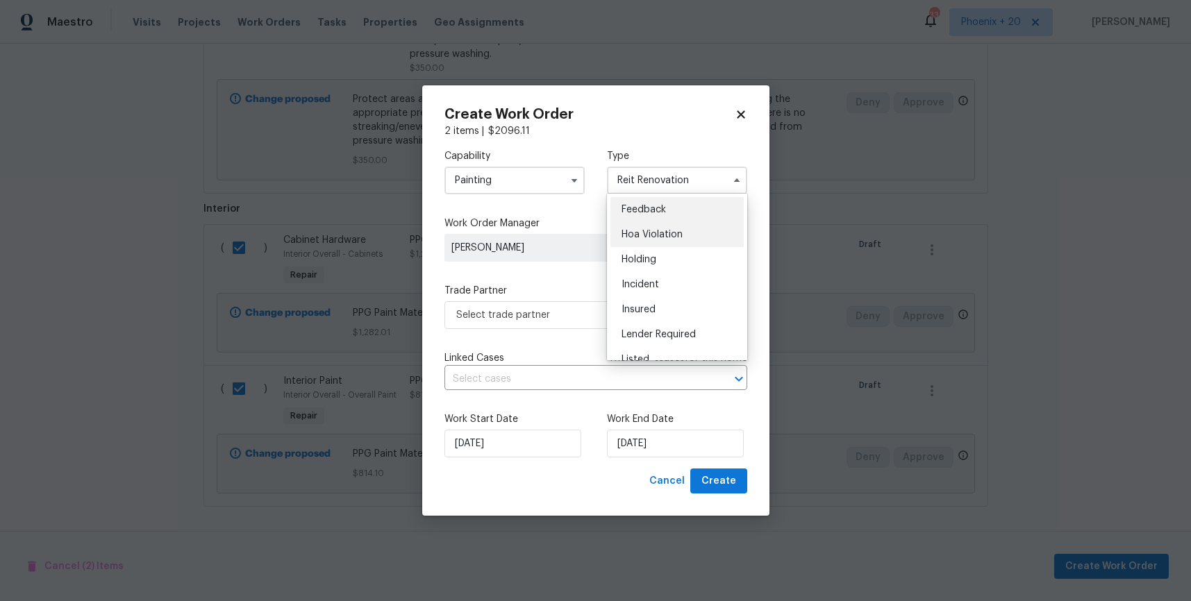
scroll to position [315, 0]
click at [655, 242] on span "Renovation" at bounding box center [646, 245] width 51 height 10
type input "Renovation"
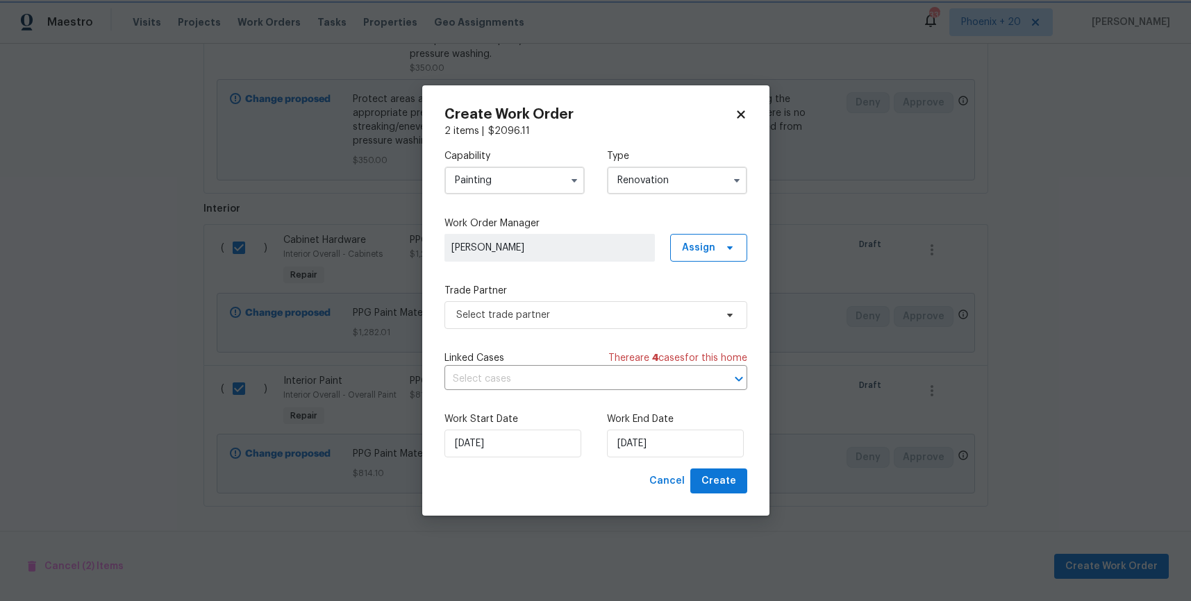
scroll to position [0, 0]
drag, startPoint x: 725, startPoint y: 251, endPoint x: 719, endPoint y: 270, distance: 20.6
click at [725, 252] on icon at bounding box center [729, 247] width 11 height 11
click at [707, 303] on div "Assign to me" at bounding box center [710, 306] width 60 height 14
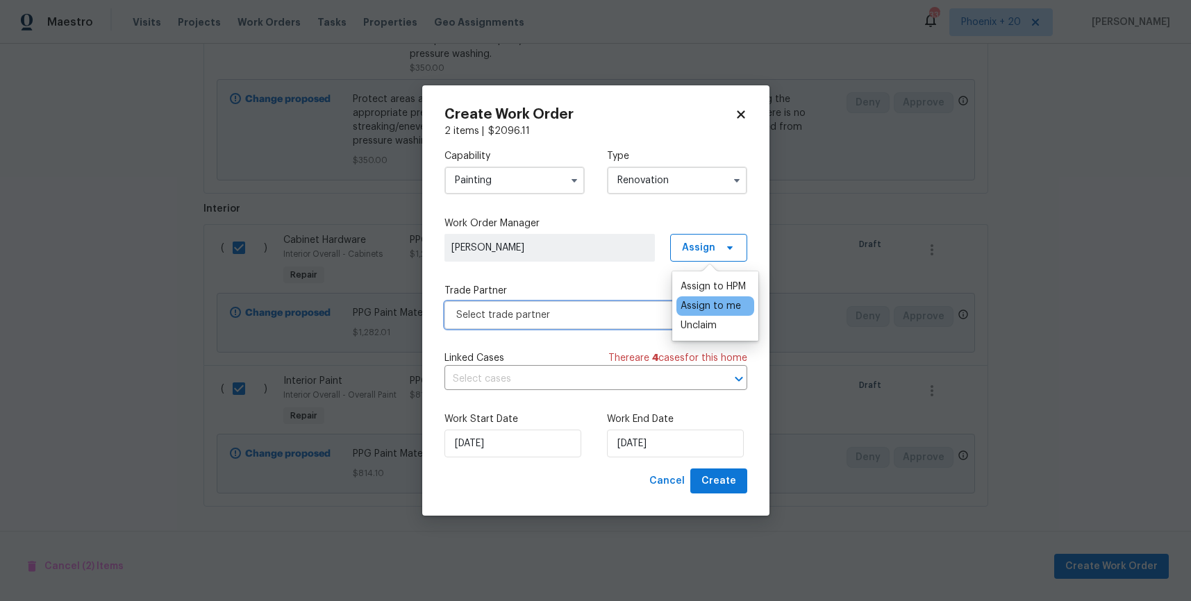
click at [583, 312] on span "Select trade partner" at bounding box center [585, 315] width 259 height 14
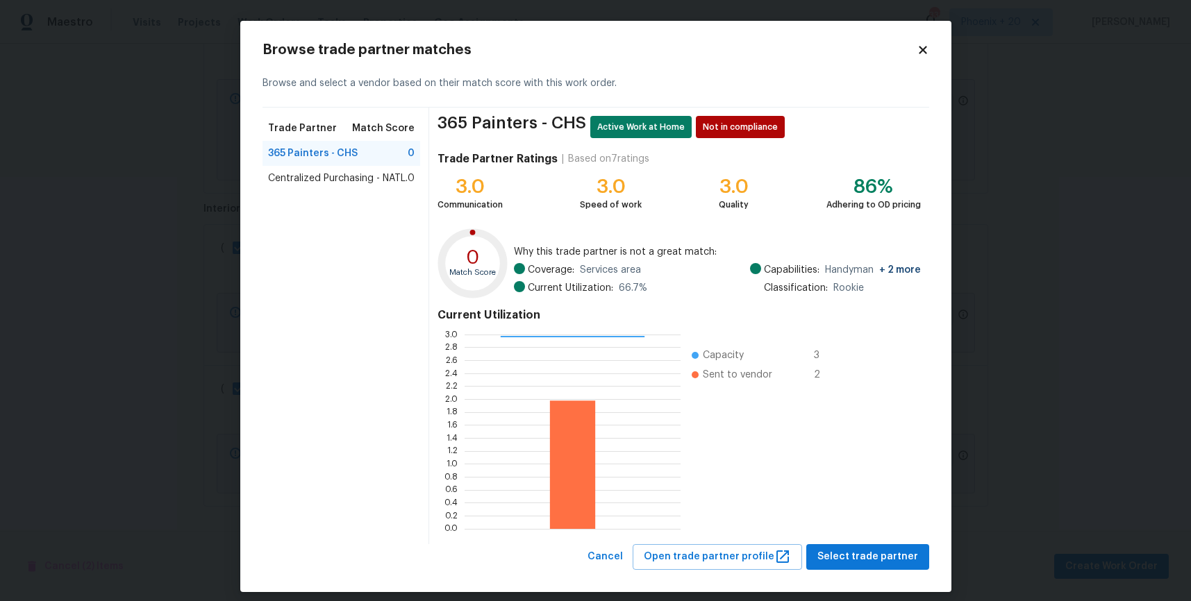
scroll to position [12, 0]
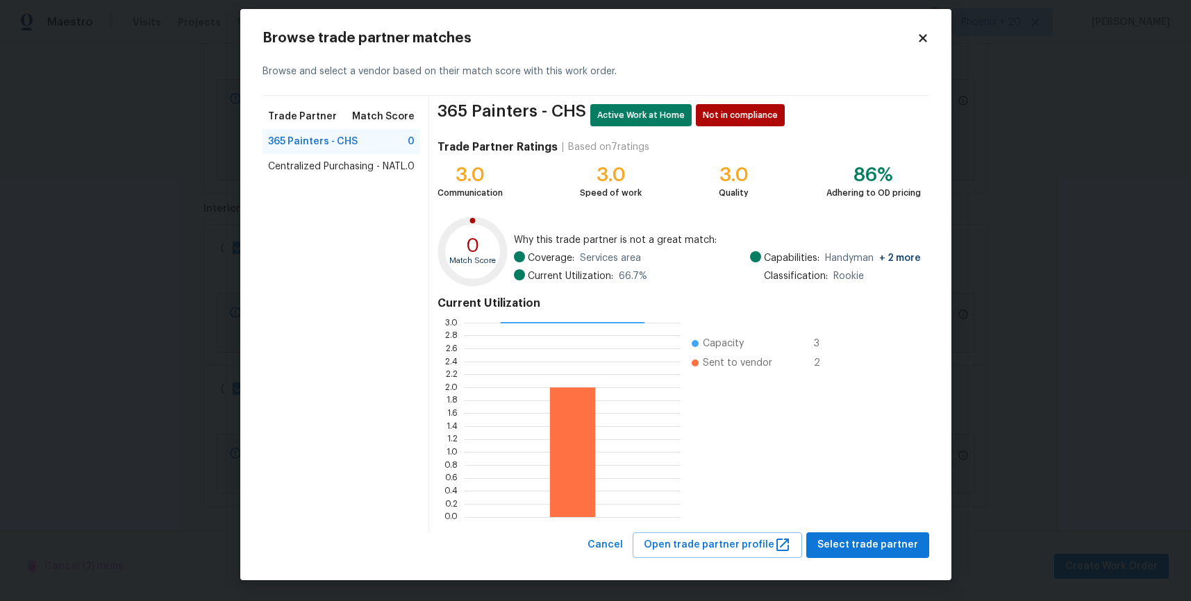
drag, startPoint x: 338, startPoint y: 165, endPoint x: 342, endPoint y: 171, distance: 7.5
click at [338, 165] on span "Centralized Purchasing - NATL." at bounding box center [338, 167] width 140 height 14
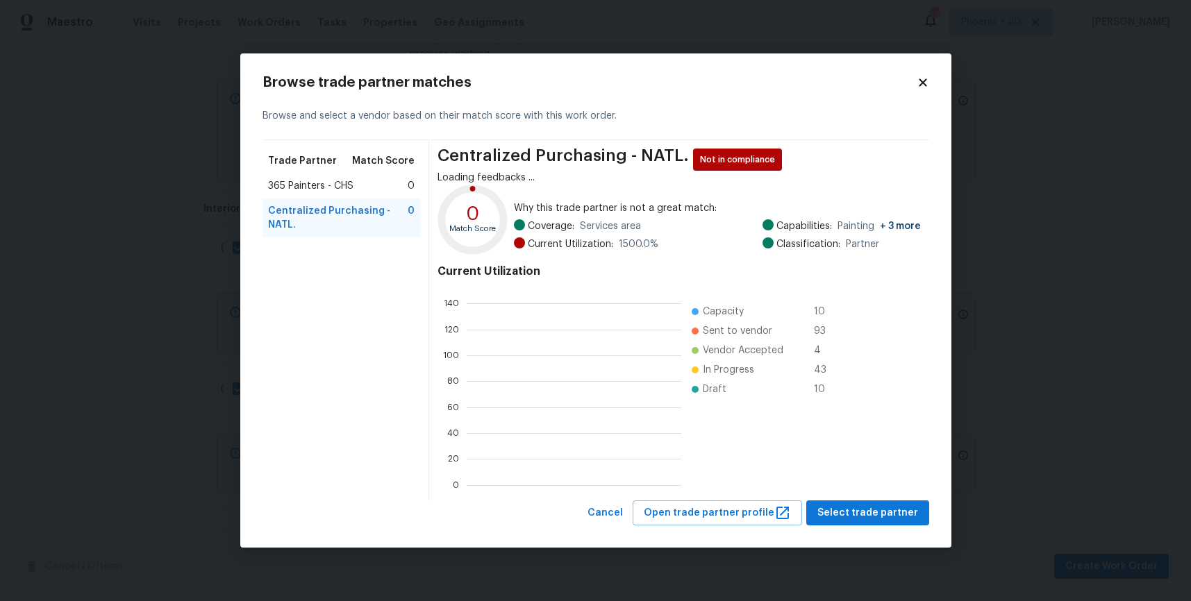
scroll to position [194, 215]
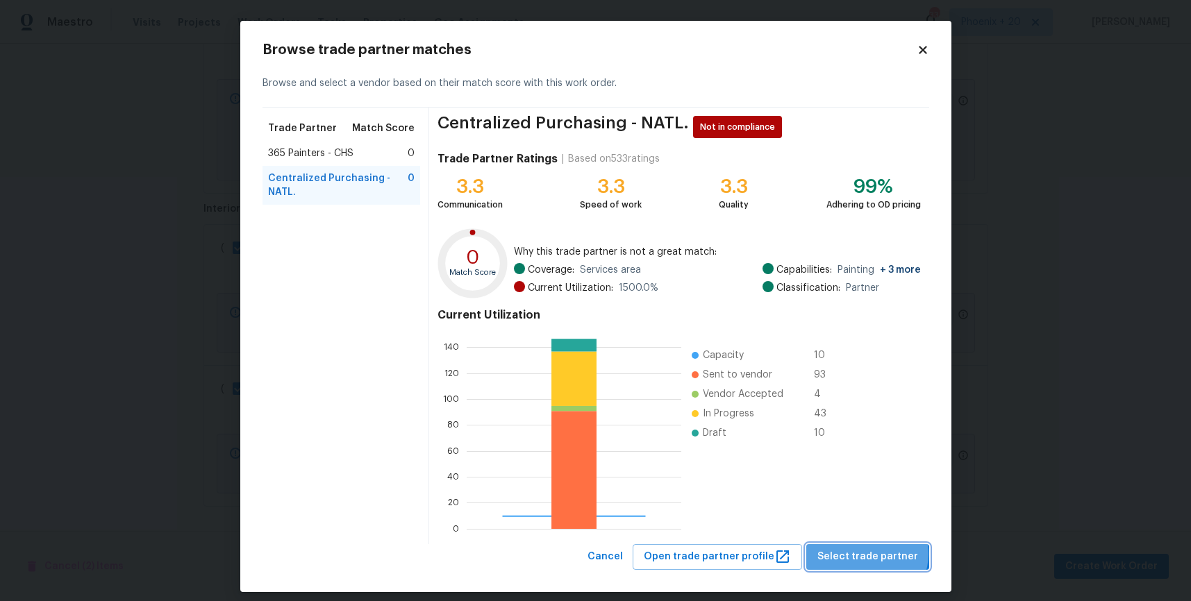
click at [873, 554] on span "Select trade partner" at bounding box center [867, 556] width 101 height 17
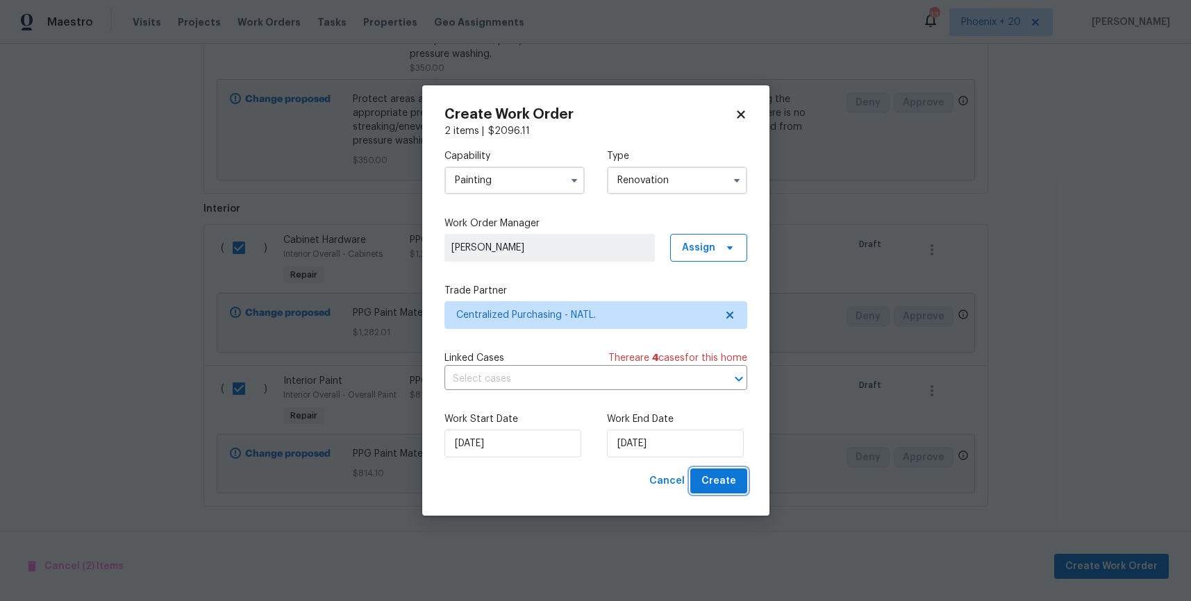
click at [737, 487] on button "Create" at bounding box center [718, 482] width 57 height 26
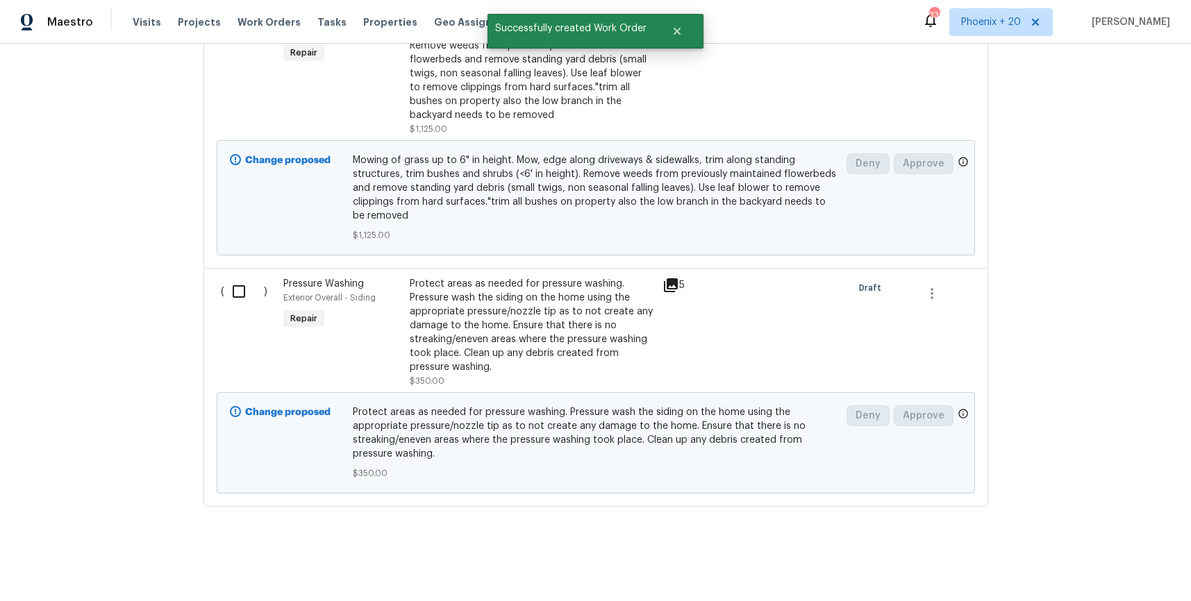
scroll to position [0, 0]
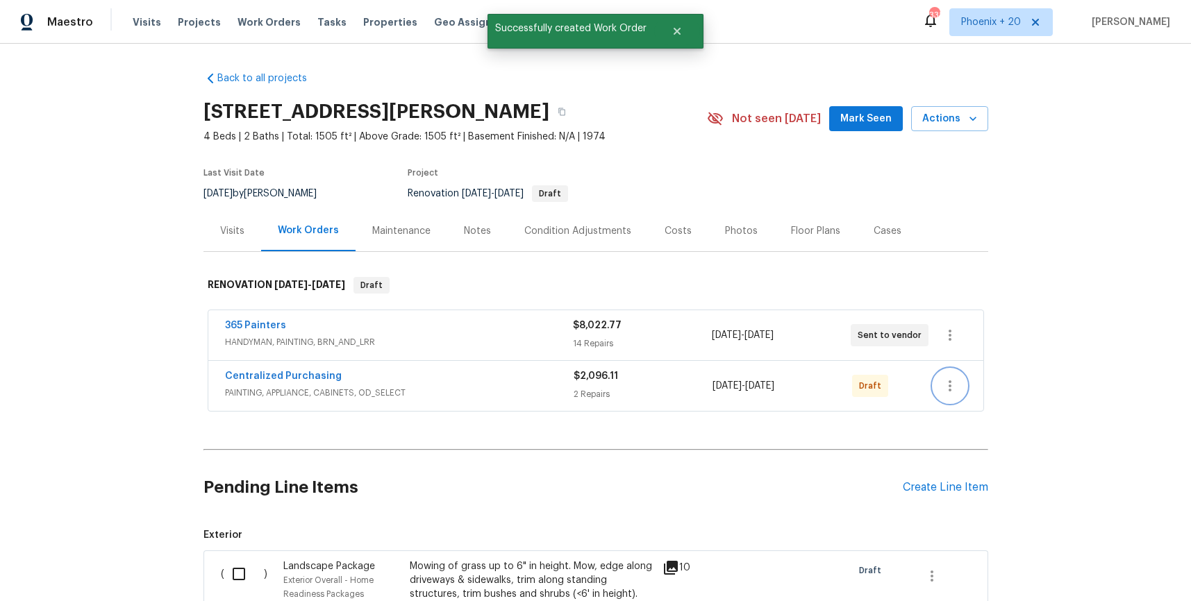
click at [959, 387] on button "button" at bounding box center [949, 385] width 33 height 33
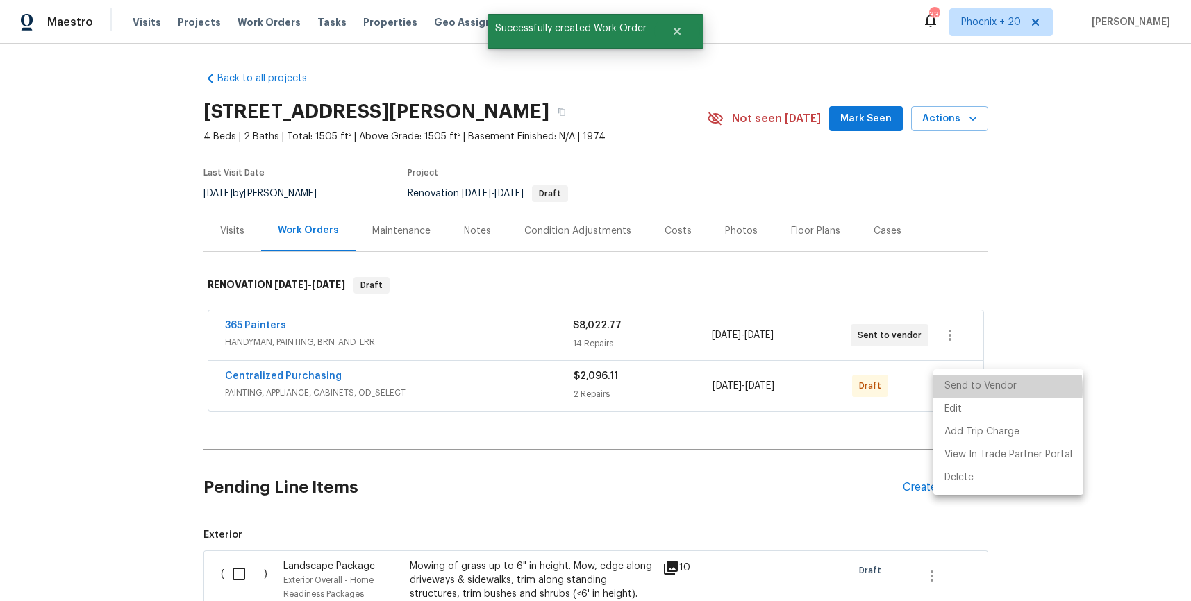
click at [959, 389] on li "Send to Vendor" at bounding box center [1008, 386] width 150 height 23
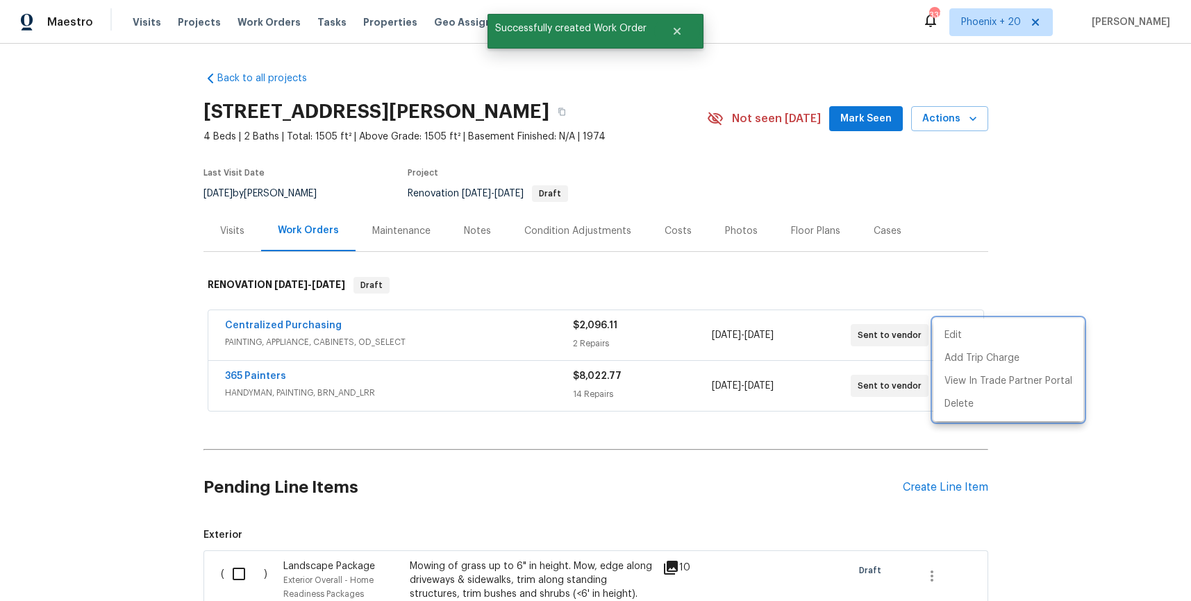
drag, startPoint x: 388, startPoint y: 325, endPoint x: 333, endPoint y: 321, distance: 55.0
click at [370, 322] on div at bounding box center [595, 300] width 1191 height 601
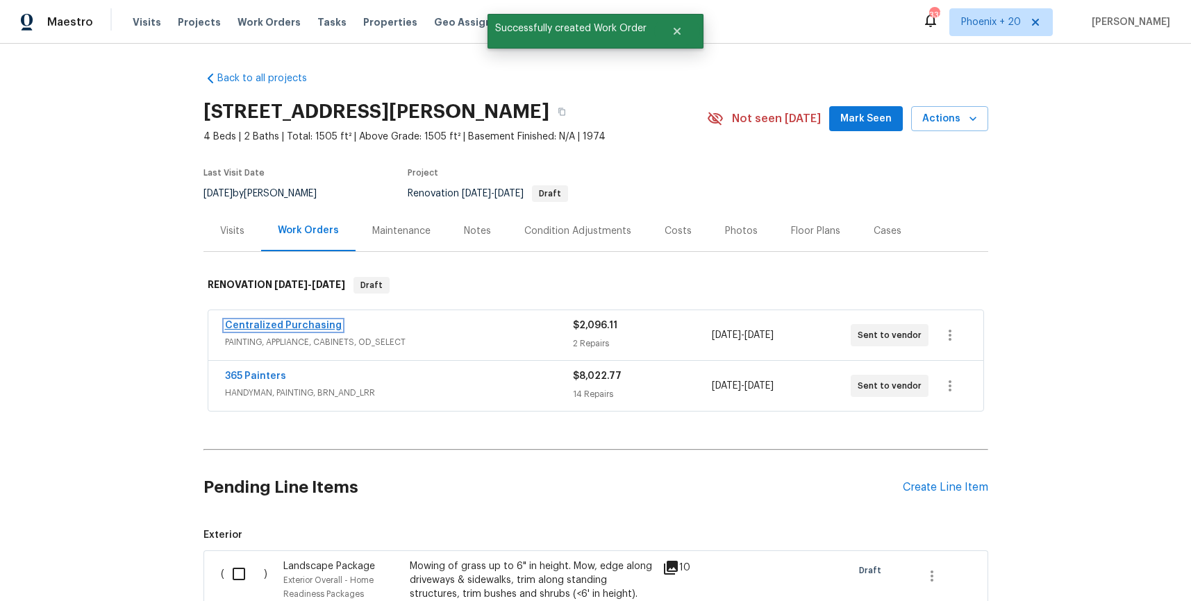
click at [300, 321] on link "Centralized Purchasing" at bounding box center [283, 326] width 117 height 10
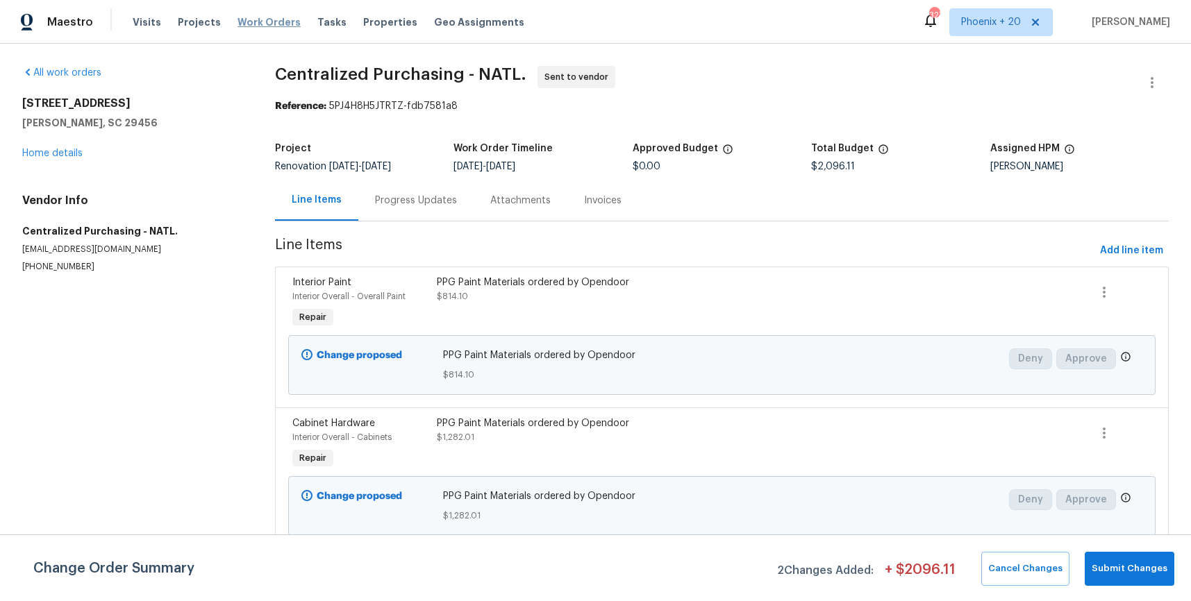
click at [269, 19] on span "Work Orders" at bounding box center [268, 22] width 63 height 14
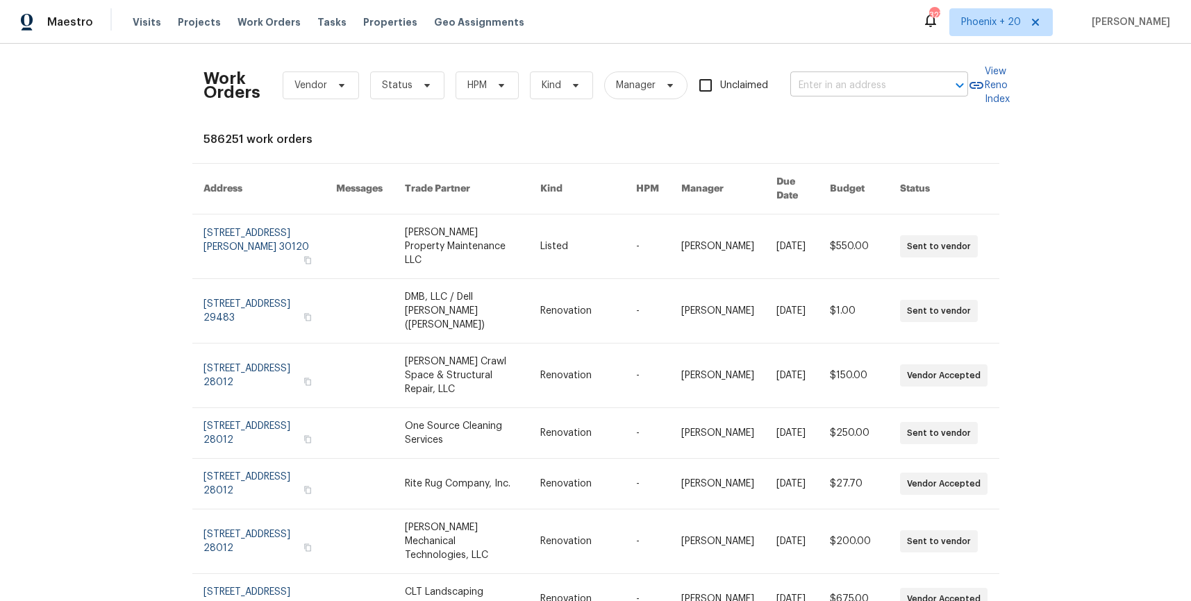
click at [870, 78] on input "text" at bounding box center [859, 86] width 139 height 22
paste input "2021 Brentwood Ln, Carrollton, TX 75006"
type input "2021 Brentwood Ln, Carrollton, TX 75006"
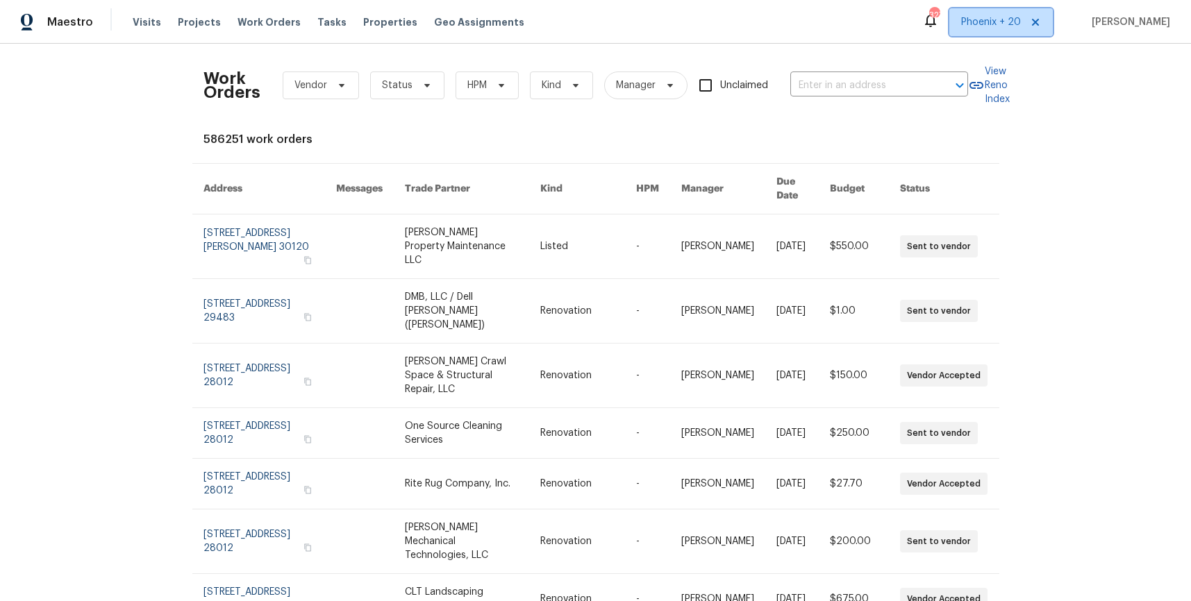
click at [962, 33] on span "Phoenix + 20" at bounding box center [1000, 22] width 103 height 28
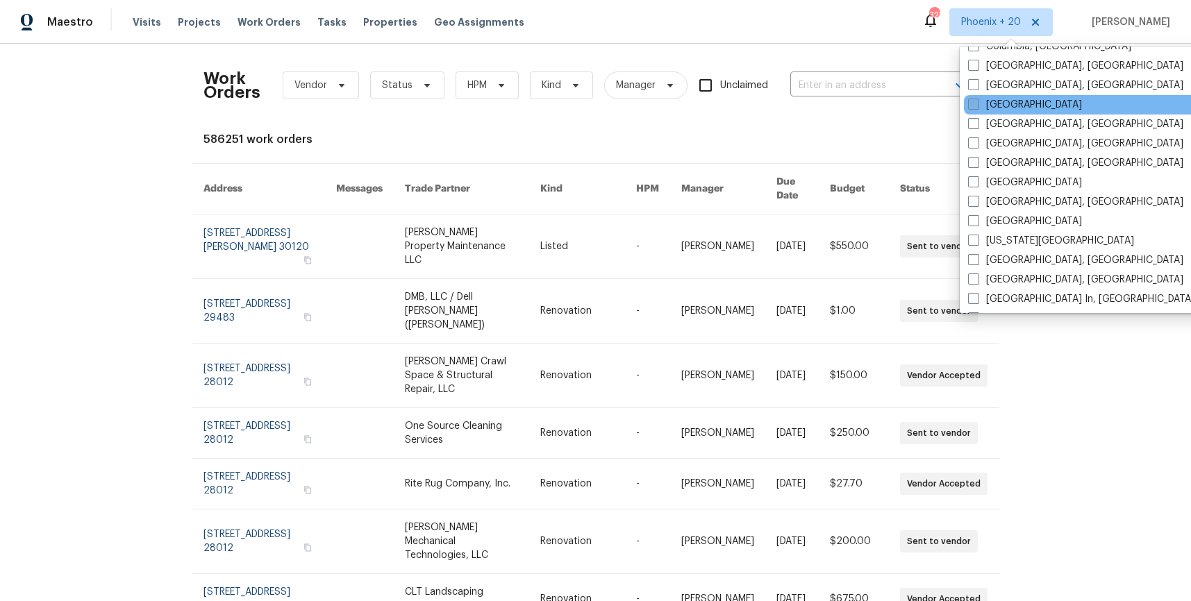
click at [998, 105] on label "[GEOGRAPHIC_DATA]" at bounding box center [1025, 105] width 114 height 14
click at [977, 105] on input "[GEOGRAPHIC_DATA]" at bounding box center [972, 102] width 9 height 9
checkbox input "true"
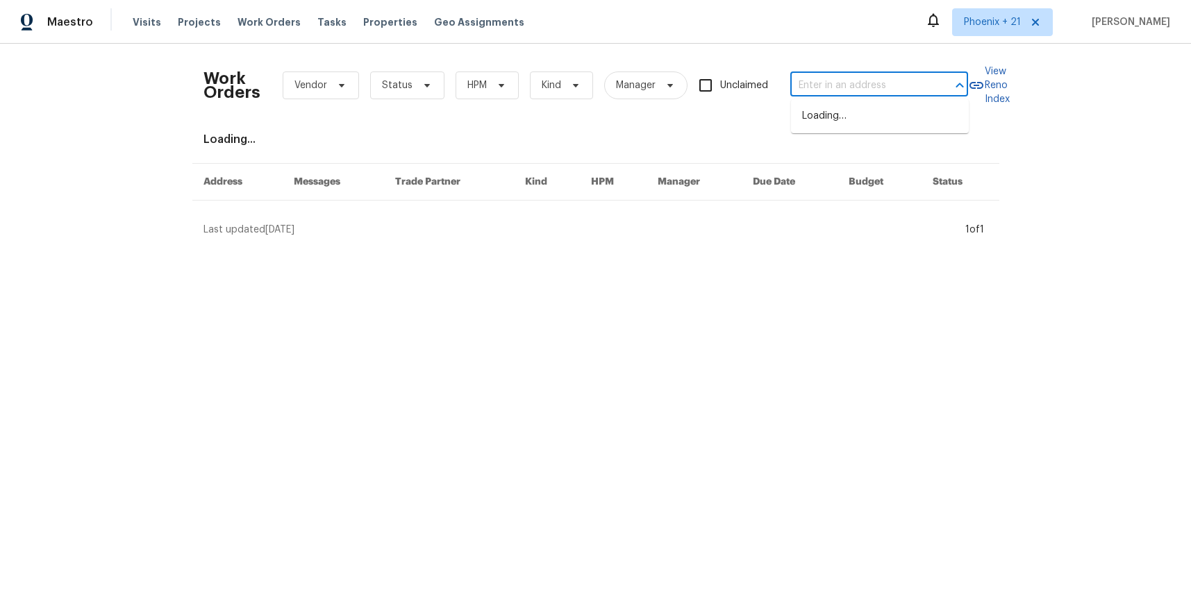
click at [855, 83] on input "text" at bounding box center [859, 86] width 139 height 22
paste input "2021 Brentwood Ln, Carrollton, TX 75006"
type input "2021 Brentwood Ln, Carrollton, TX 75006"
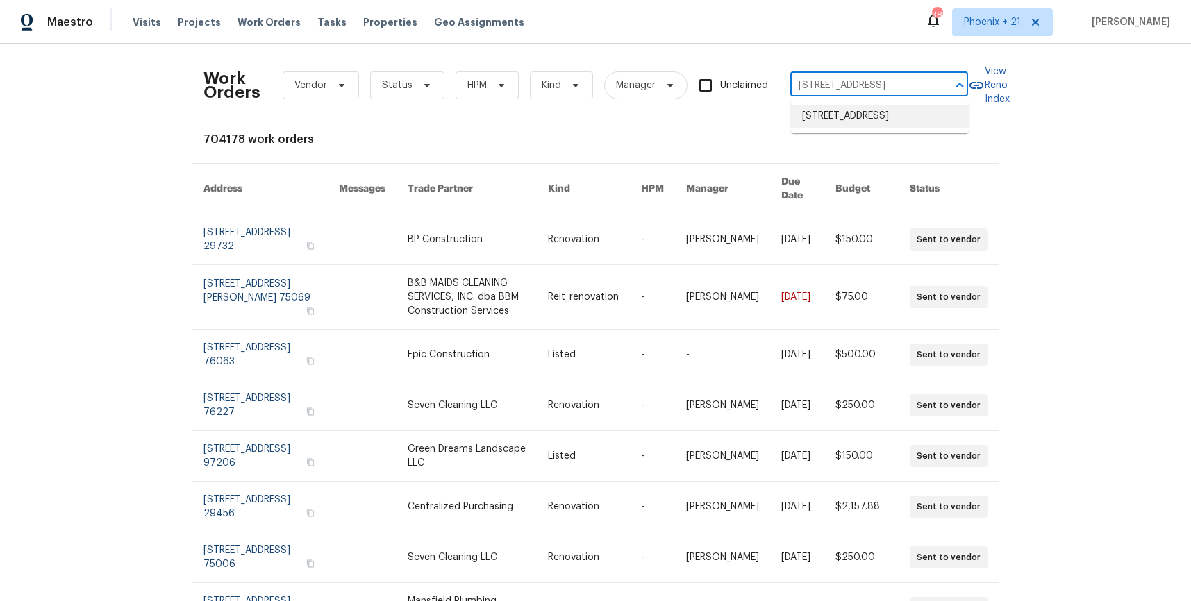
click at [853, 121] on li "2021 Brentwood Ln, Carrollton, TX 75006" at bounding box center [880, 116] width 178 height 23
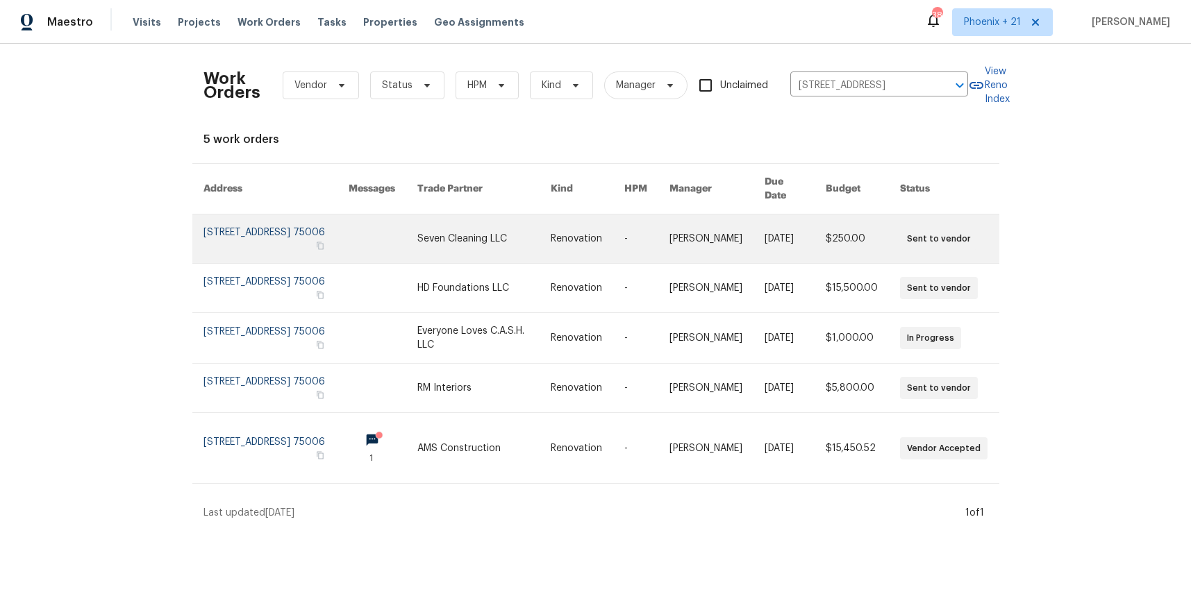
click at [461, 238] on link at bounding box center [483, 239] width 133 height 49
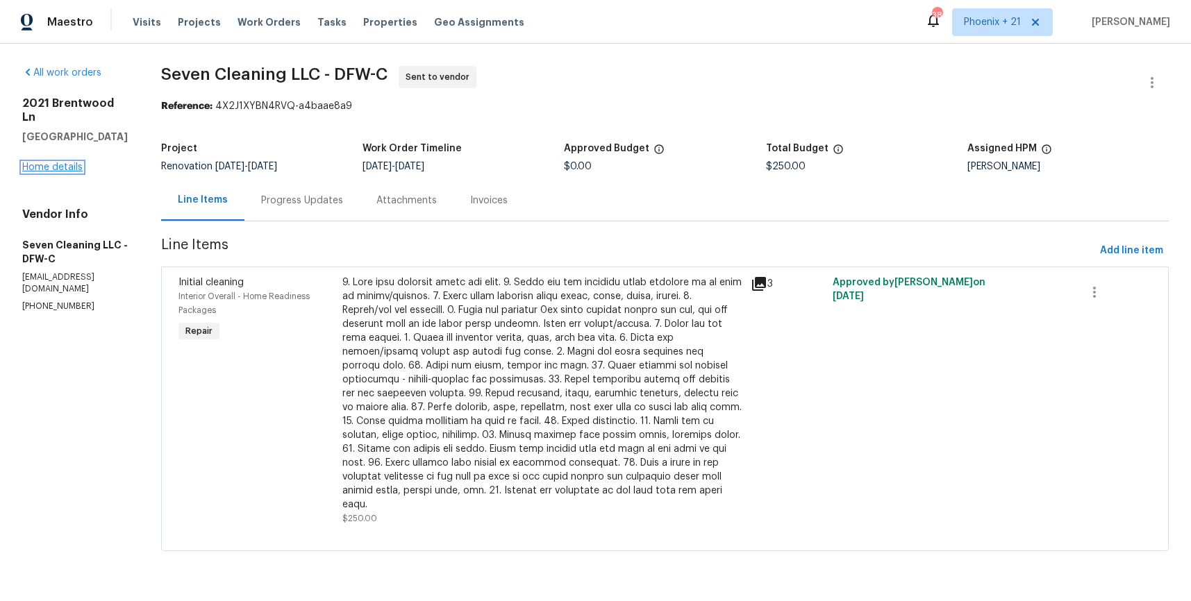
click at [62, 162] on link "Home details" at bounding box center [52, 167] width 60 height 10
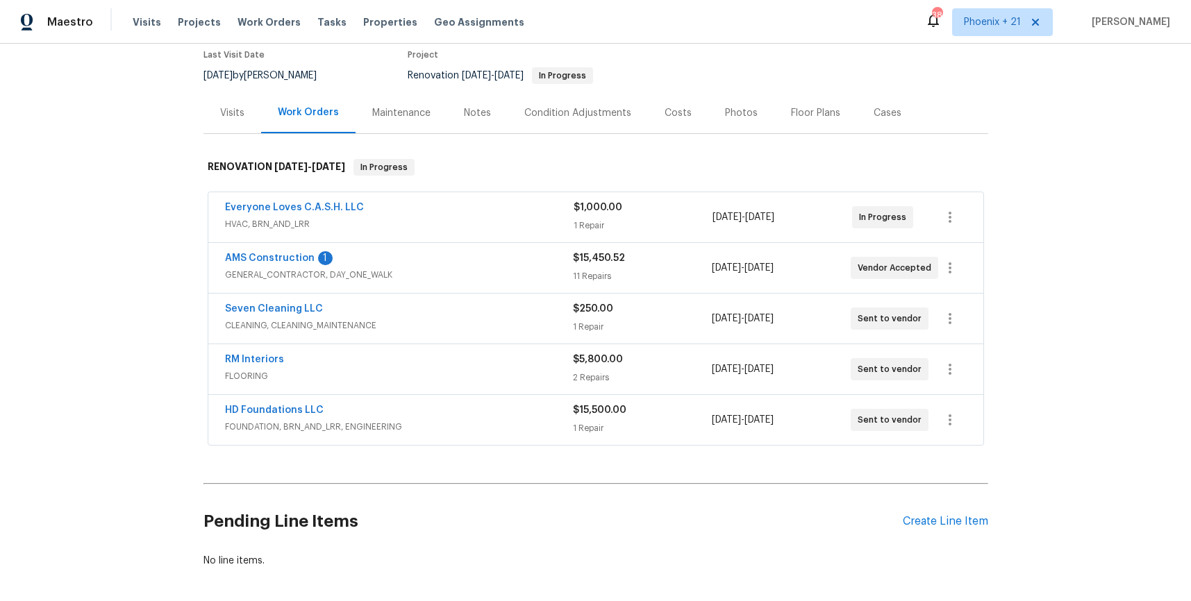
scroll to position [140, 0]
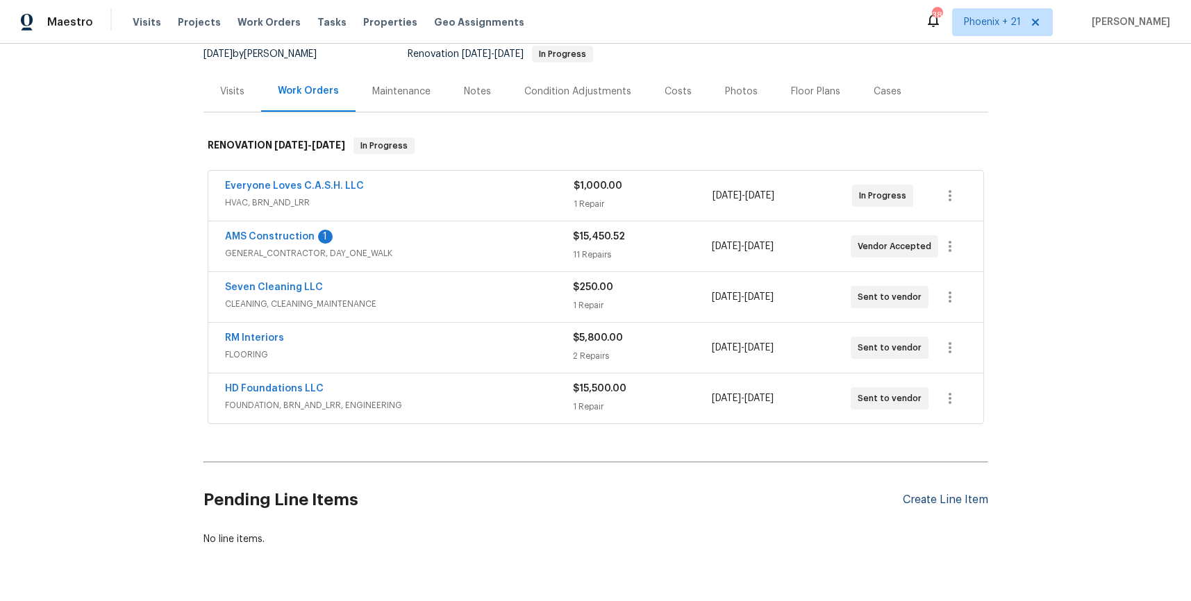
click at [944, 505] on div "Create Line Item" at bounding box center [944, 500] width 85 height 13
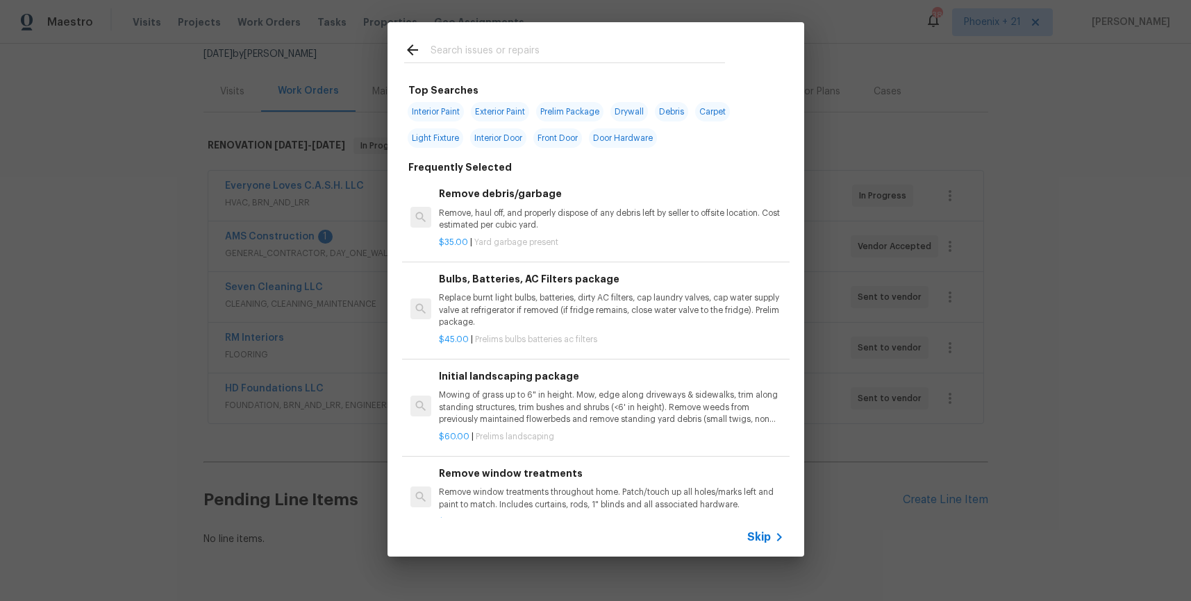
click at [523, 58] on input "text" at bounding box center [577, 52] width 294 height 21
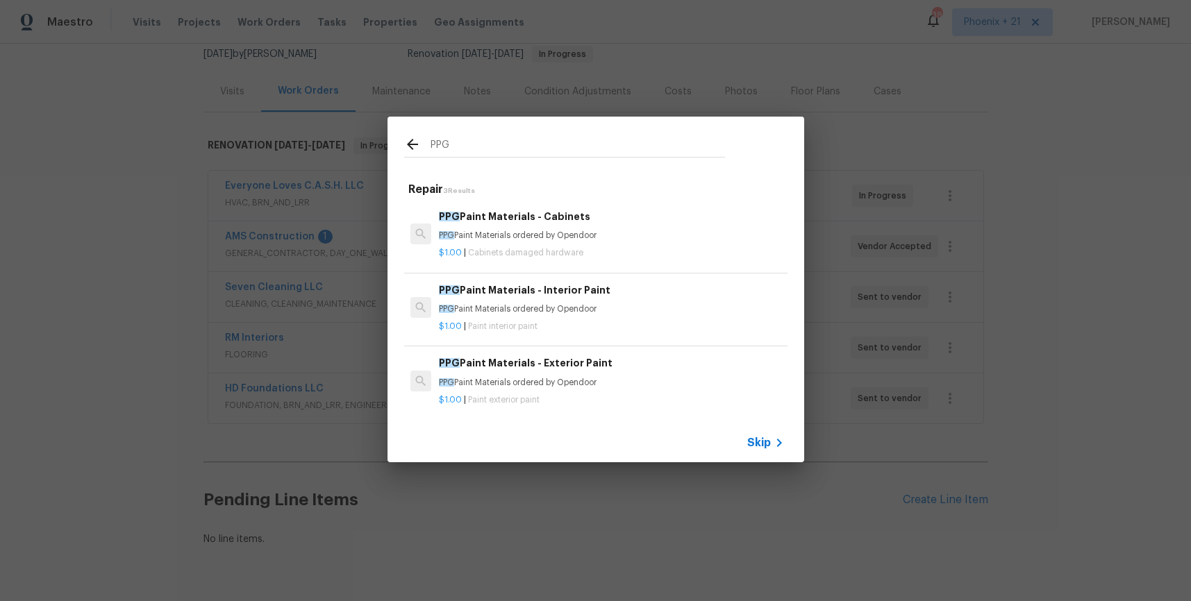
type input "PPG"
click at [660, 226] on div "PPG Paint Materials - Cabinets PPG Paint Materials ordered by Opendoor" at bounding box center [611, 225] width 344 height 33
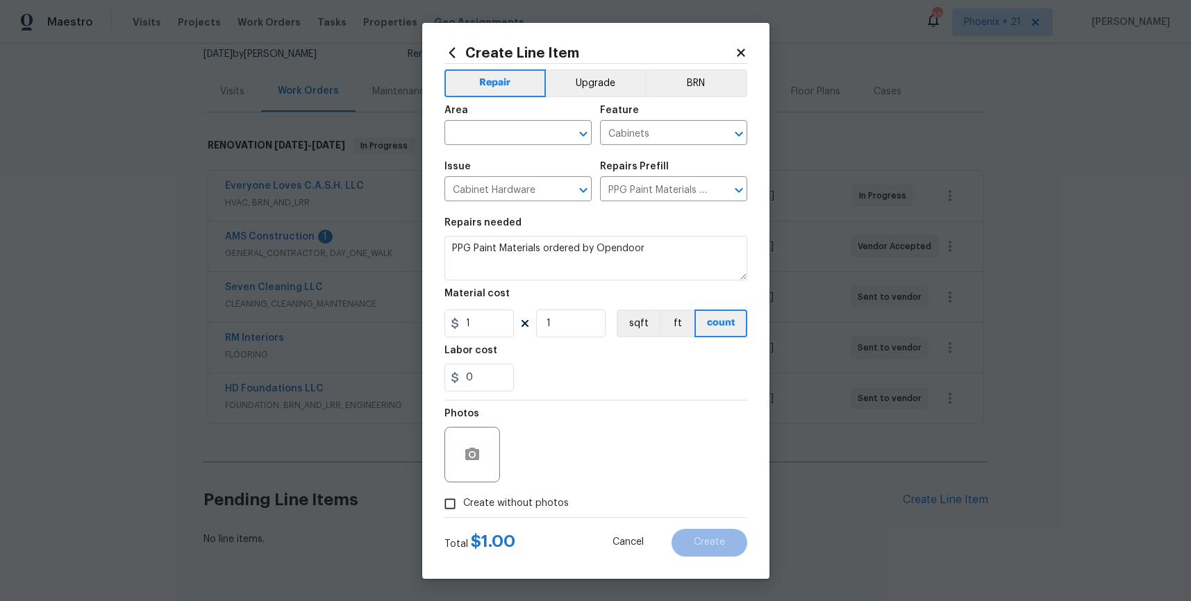
click at [449, 47] on icon at bounding box center [451, 52] width 15 height 15
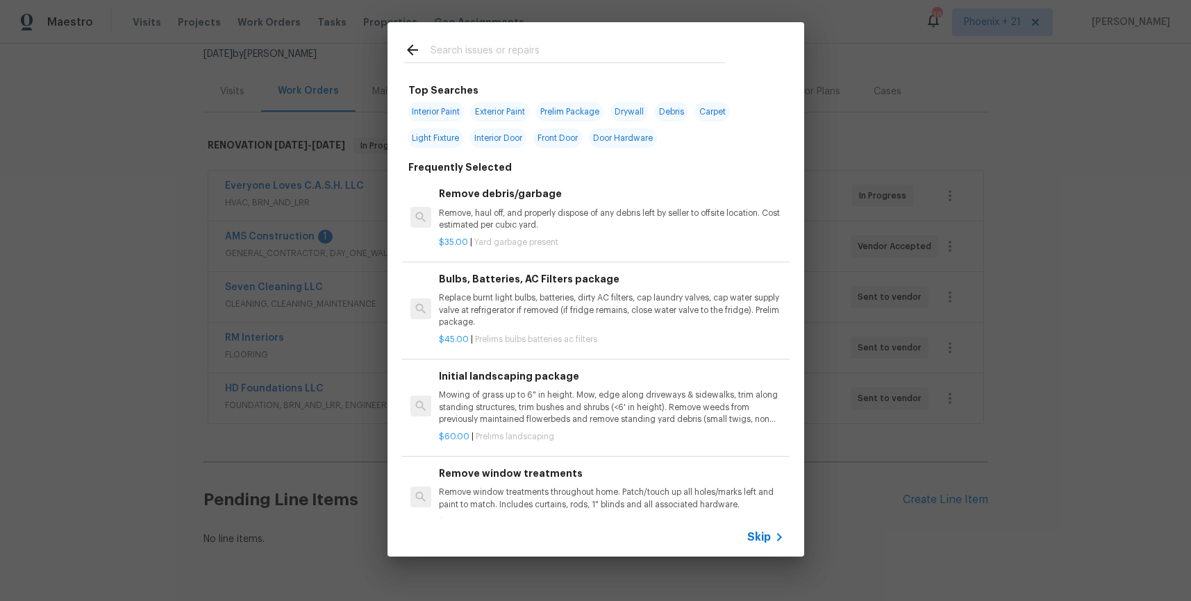
click at [473, 53] on input "text" at bounding box center [577, 52] width 294 height 21
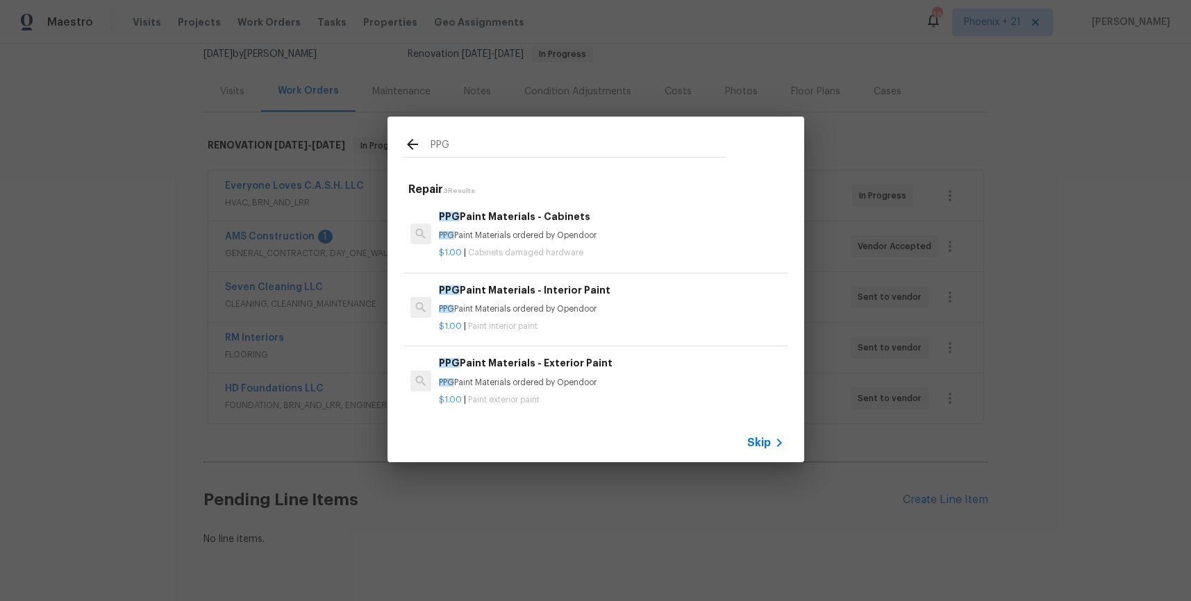
type input "PPG"
click at [642, 294] on h6 "PPG Paint Materials - Interior Paint" at bounding box center [611, 290] width 344 height 15
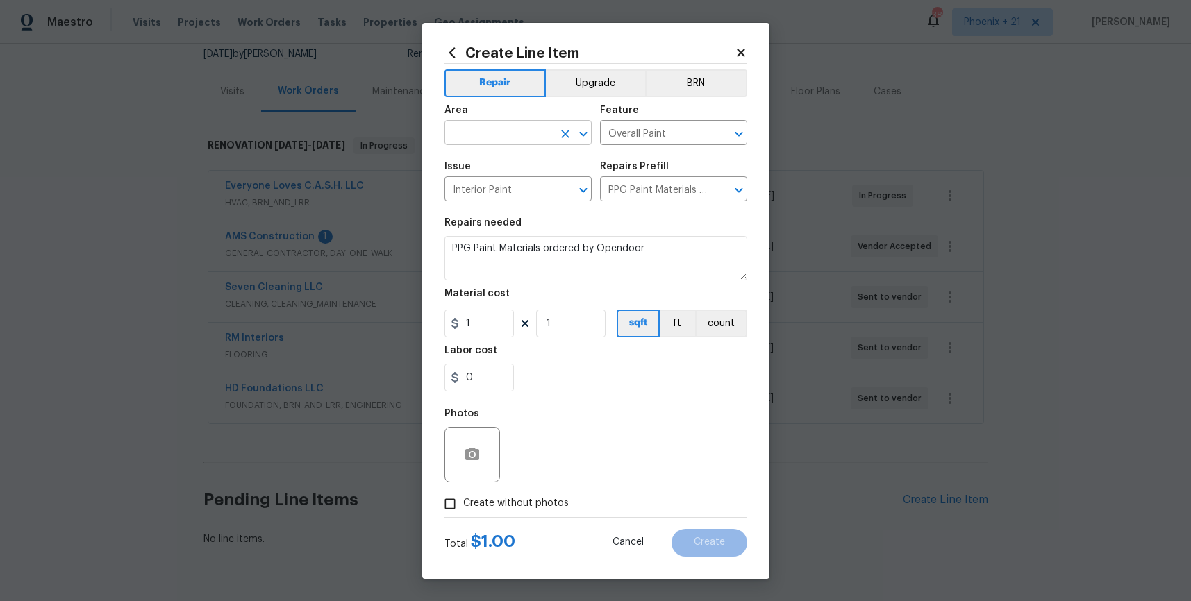
click at [528, 135] on input "text" at bounding box center [498, 135] width 108 height 22
click at [546, 180] on li "Interior Overall" at bounding box center [517, 187] width 147 height 23
type input "Interior Overall"
drag, startPoint x: 631, startPoint y: 407, endPoint x: 539, endPoint y: 346, distance: 110.3
click at [624, 403] on div "Photos" at bounding box center [595, 446] width 303 height 90
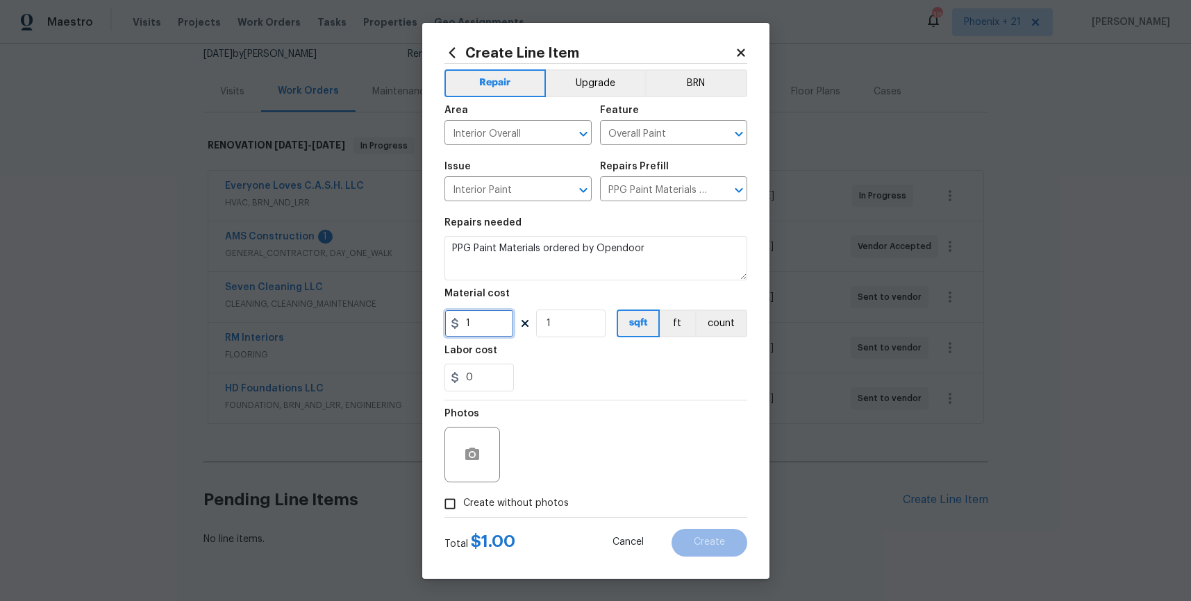
drag, startPoint x: 456, startPoint y: 320, endPoint x: 430, endPoint y: 319, distance: 25.7
click at [430, 319] on div "Create Line Item Repair Upgrade BRN Area Interior Overall ​ Feature Overall Pai…" at bounding box center [595, 301] width 347 height 556
type input "506.3"
click at [541, 511] on label "Create without photos" at bounding box center [503, 504] width 132 height 26
click at [463, 511] on input "Create without photos" at bounding box center [450, 504] width 26 height 26
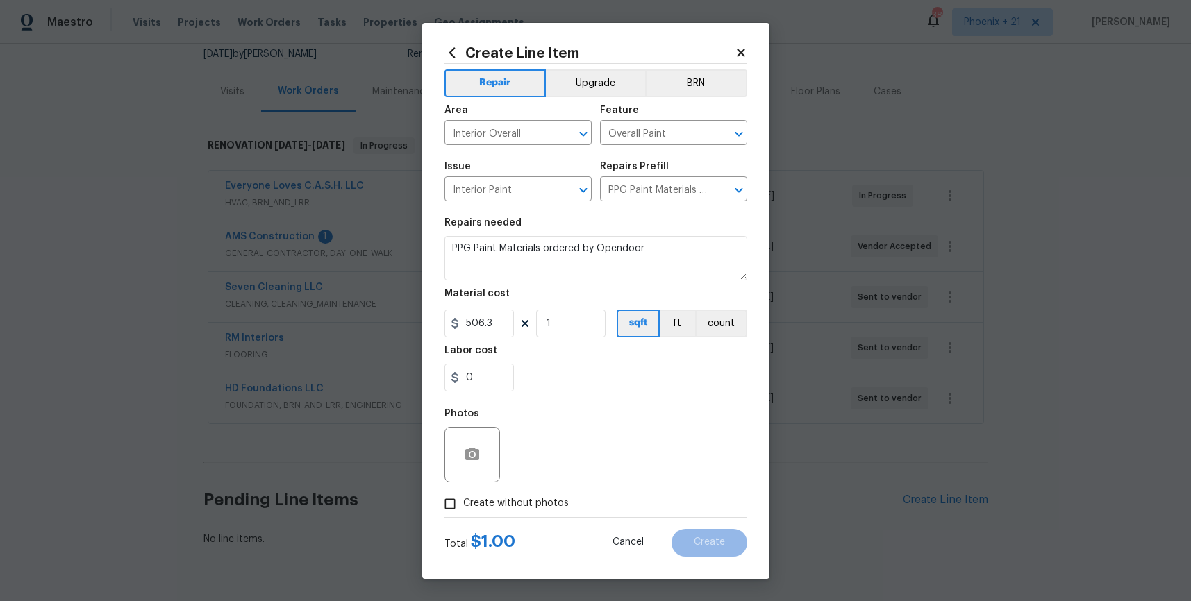
checkbox input "true"
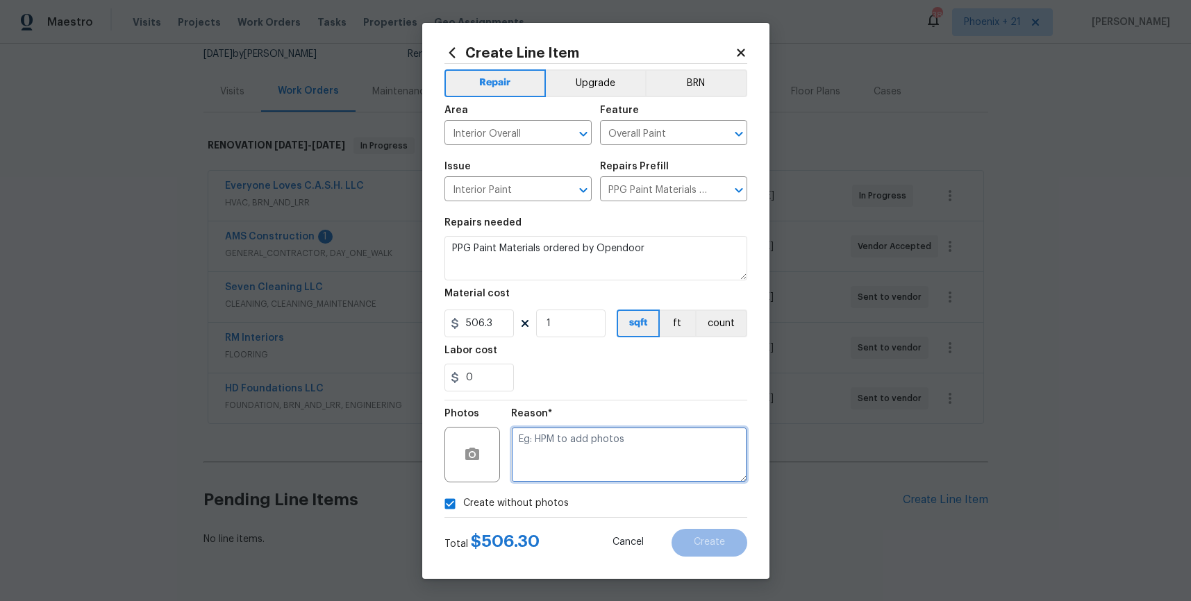
click at [558, 467] on textarea at bounding box center [629, 455] width 236 height 56
type textarea "NA"
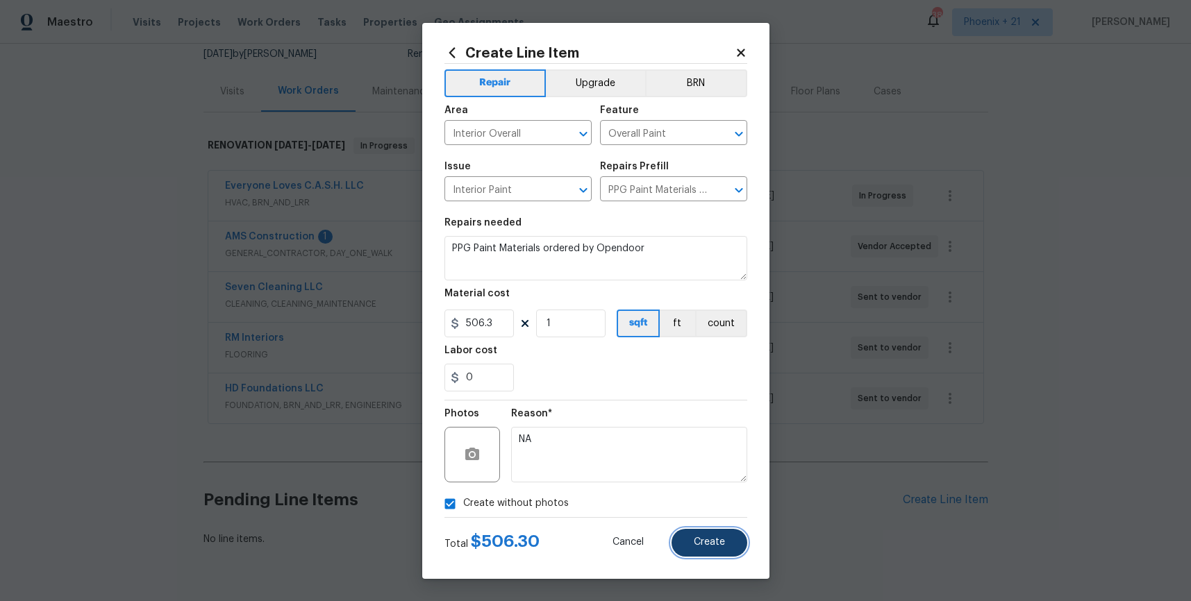
click at [734, 549] on button "Create" at bounding box center [709, 543] width 76 height 28
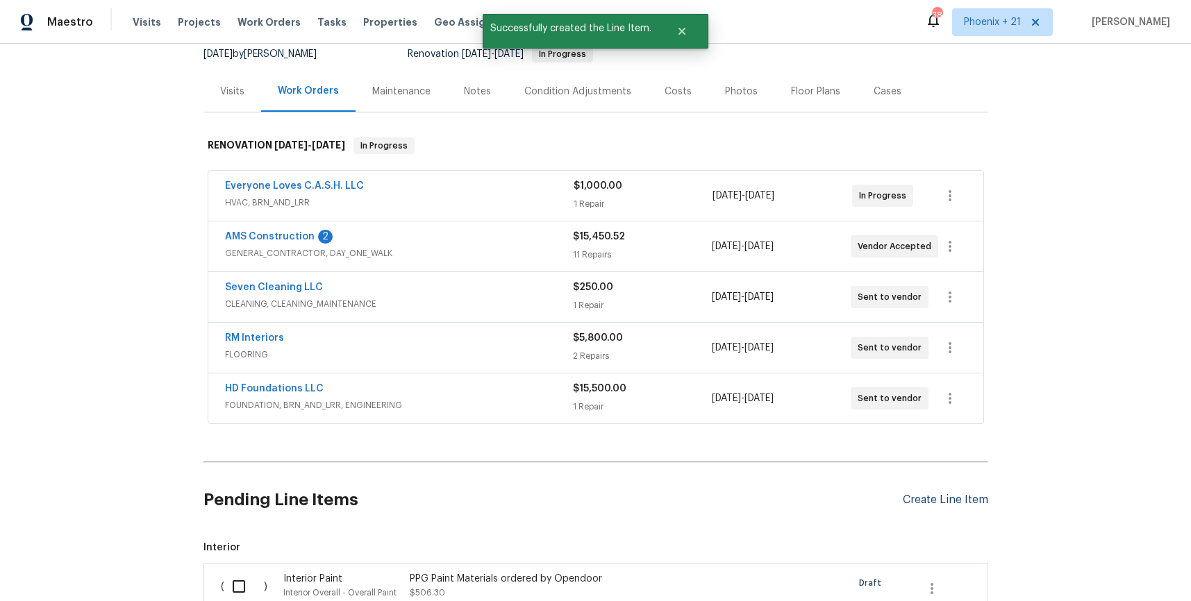
click at [921, 501] on div "Create Line Item" at bounding box center [944, 500] width 85 height 13
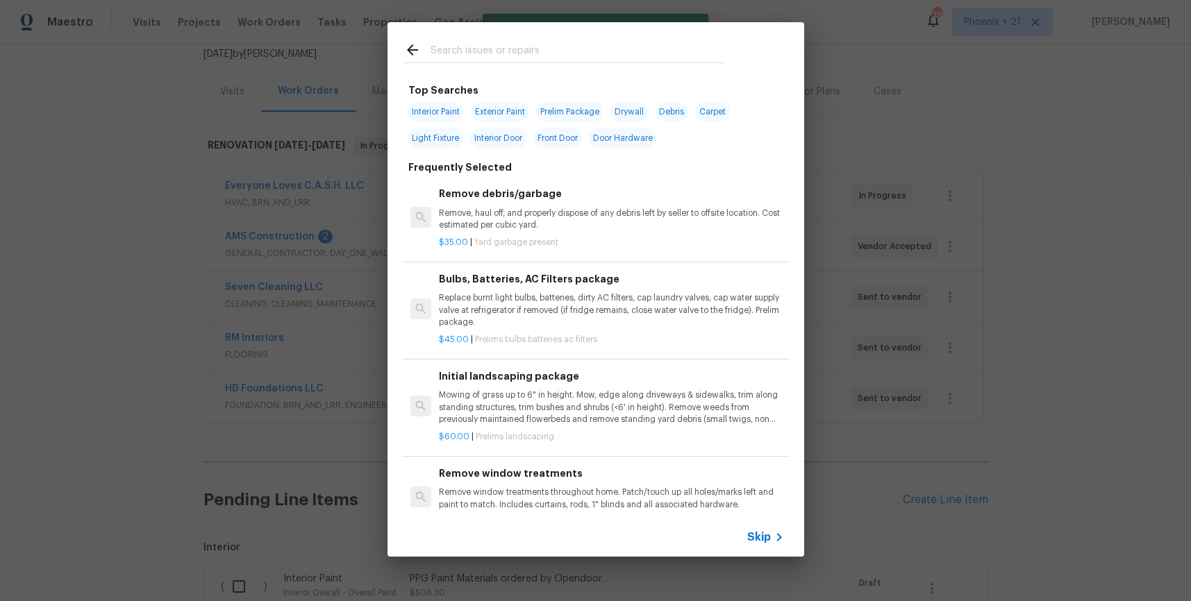
click at [502, 56] on input "text" at bounding box center [577, 52] width 294 height 21
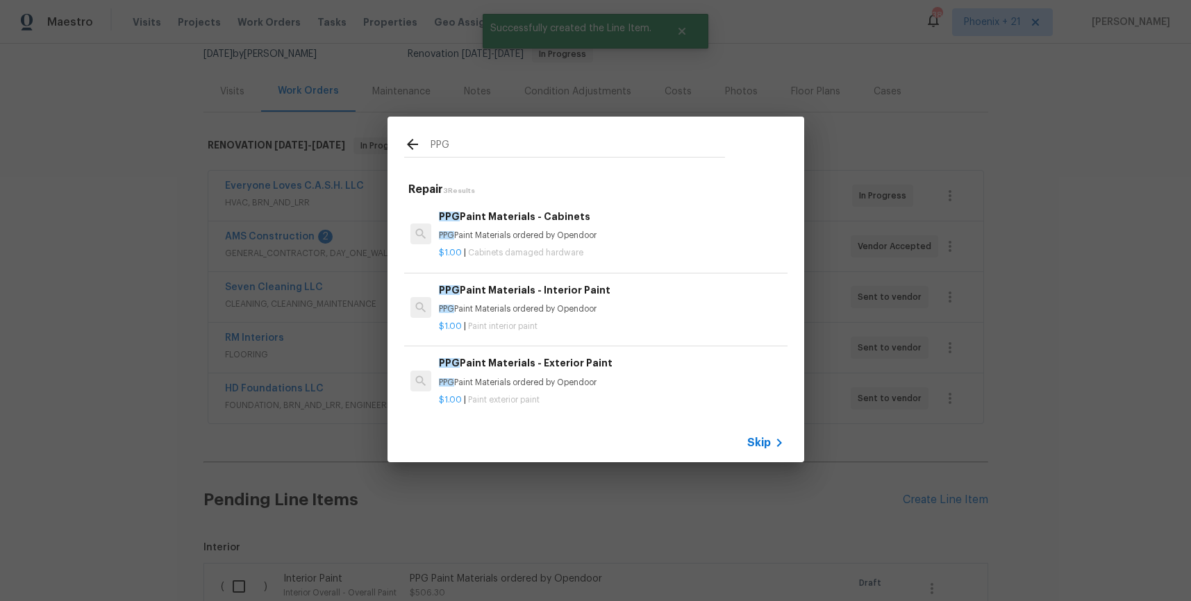
type input "PPG"
click at [654, 374] on div "PPG Paint Materials - Exterior Paint PPG Paint Materials ordered by Opendoor" at bounding box center [611, 371] width 344 height 33
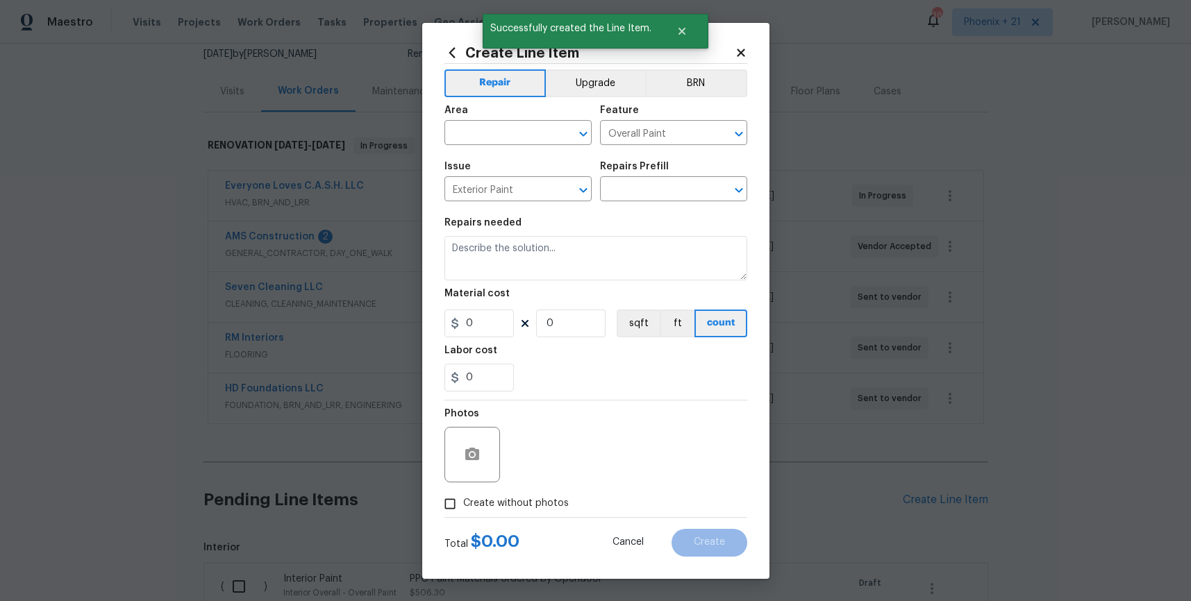
type input "PPG Paint Materials - Exterior Paint $1.00"
type textarea "PPG Paint Materials ordered by Opendoor"
type input "1"
click at [501, 118] on div "Area" at bounding box center [517, 115] width 147 height 18
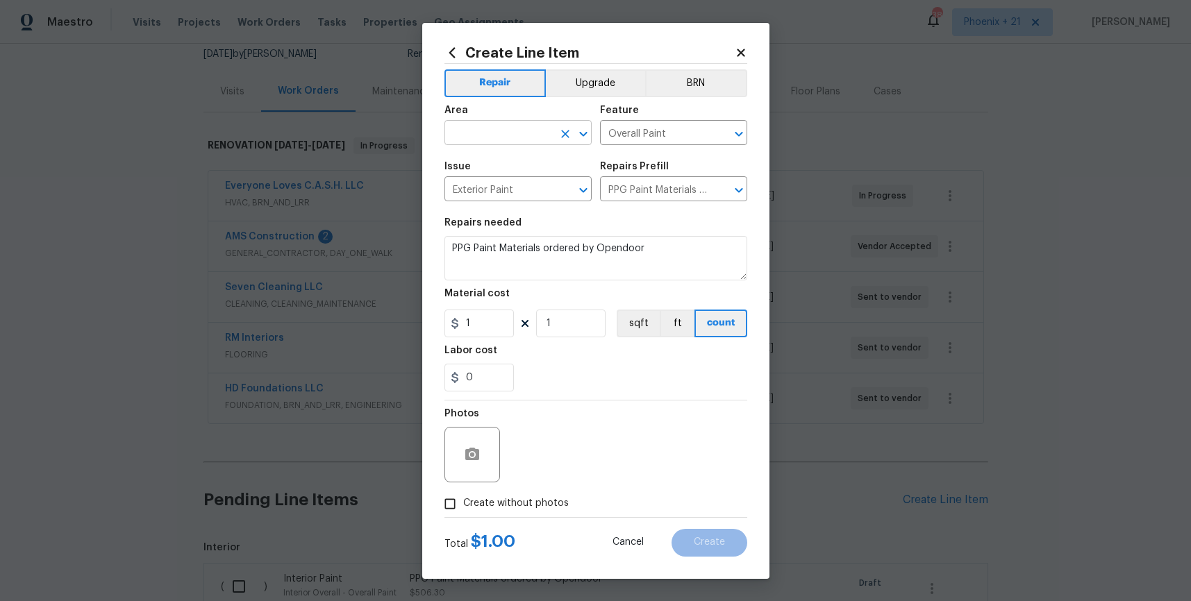
click at [494, 126] on input "text" at bounding box center [498, 135] width 108 height 22
type input "Exterior Overall"
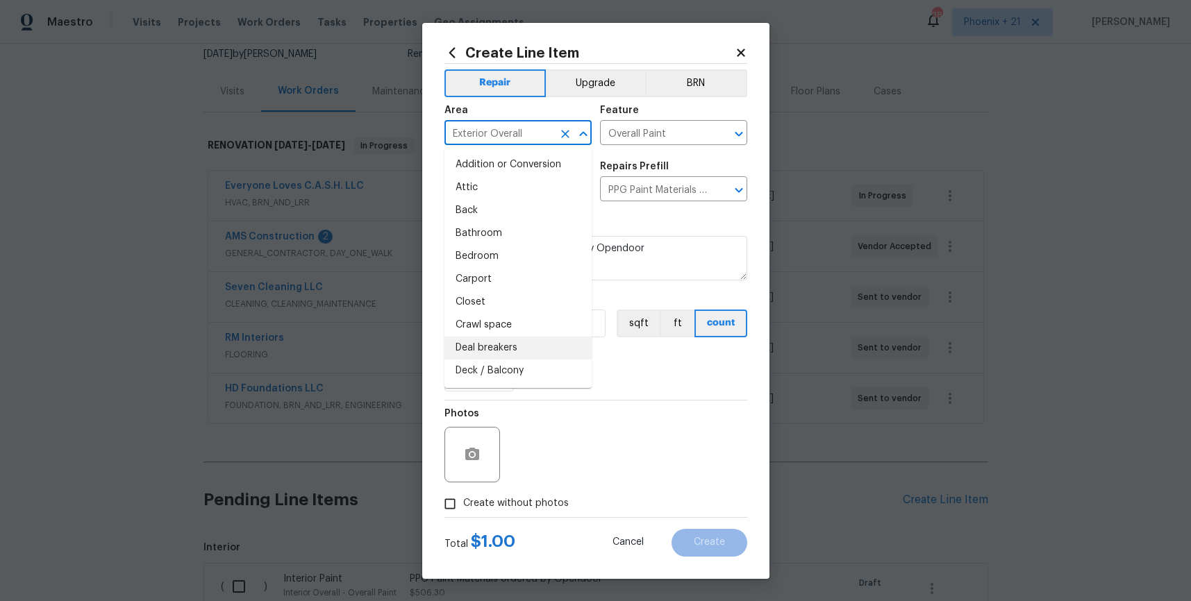
drag, startPoint x: 678, startPoint y: 391, endPoint x: 491, endPoint y: 340, distance: 193.5
click at [673, 387] on div "0" at bounding box center [595, 378] width 303 height 28
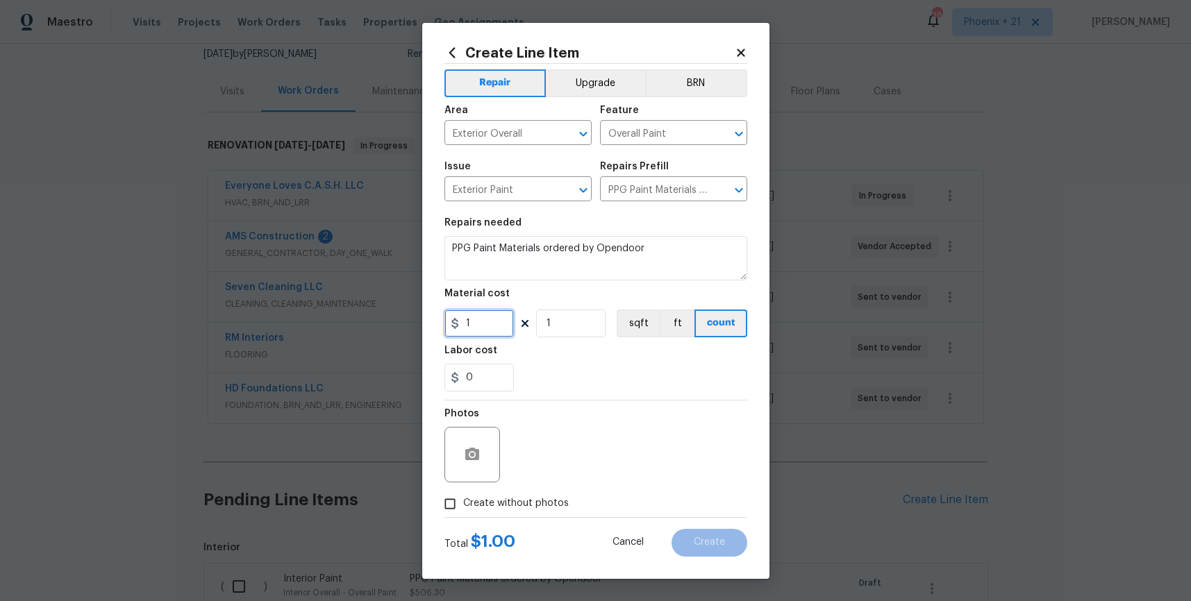
click at [488, 331] on input "1" at bounding box center [478, 324] width 69 height 28
type input "1169.46"
drag, startPoint x: 555, startPoint y: 502, endPoint x: 559, endPoint y: 489, distance: 13.2
click at [555, 502] on span "Create without photos" at bounding box center [516, 503] width 106 height 15
click at [463, 502] on input "Create without photos" at bounding box center [450, 504] width 26 height 26
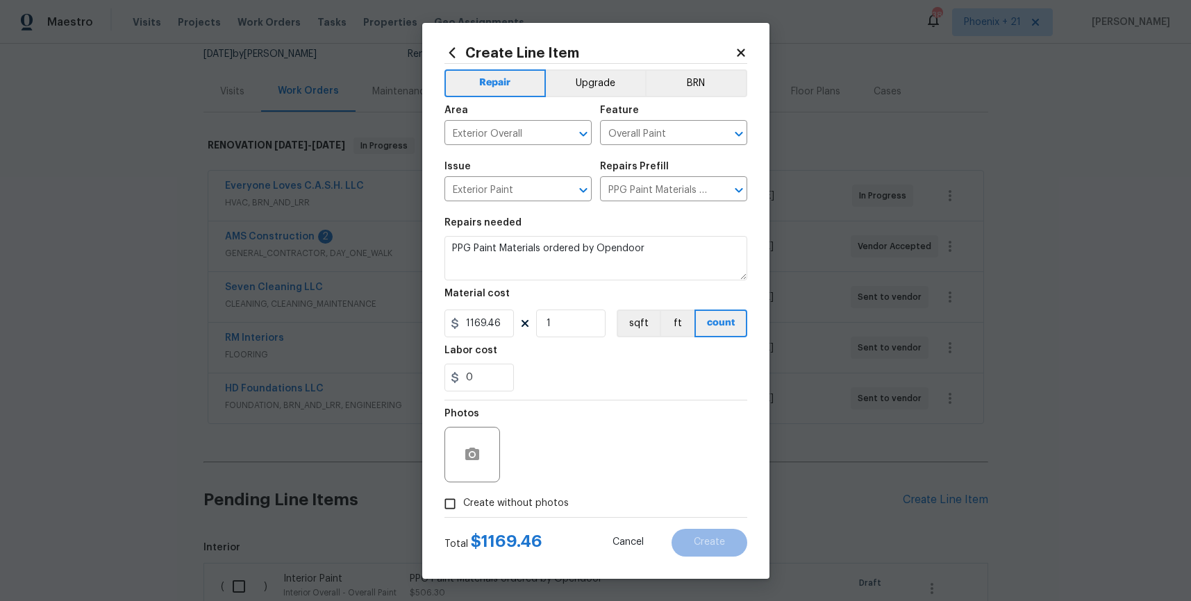
checkbox input "true"
click at [567, 472] on textarea at bounding box center [629, 455] width 236 height 56
type textarea "NA"
drag, startPoint x: 650, startPoint y: 362, endPoint x: 696, endPoint y: 493, distance: 138.6
click at [650, 363] on figure "Labor cost 0" at bounding box center [595, 369] width 303 height 46
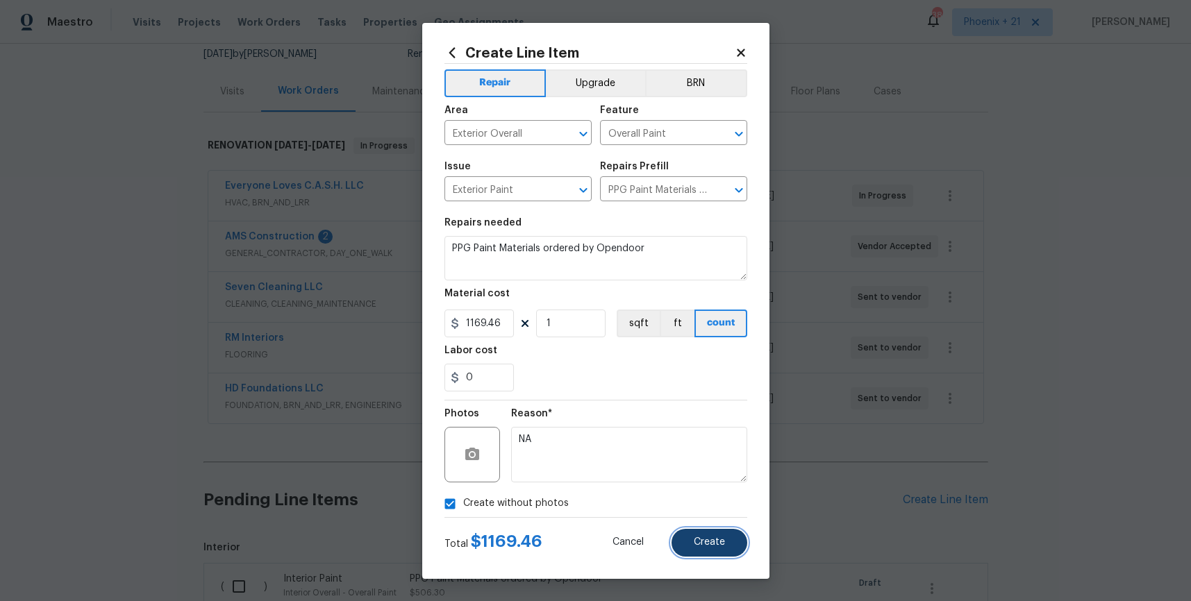
click at [708, 543] on span "Create" at bounding box center [709, 542] width 31 height 10
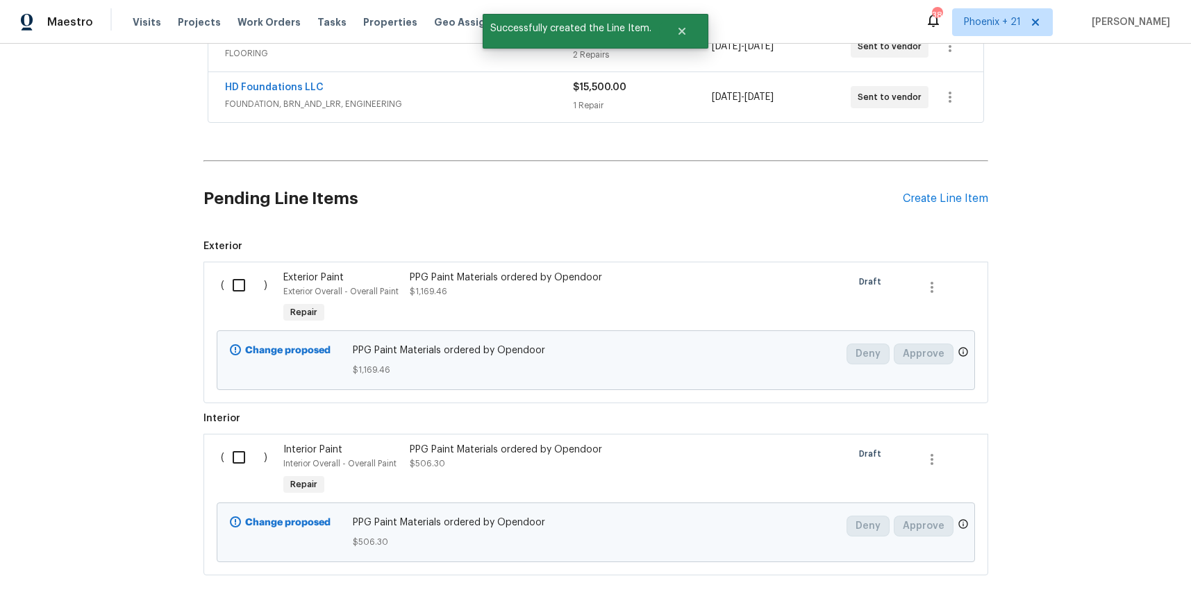
scroll to position [510, 0]
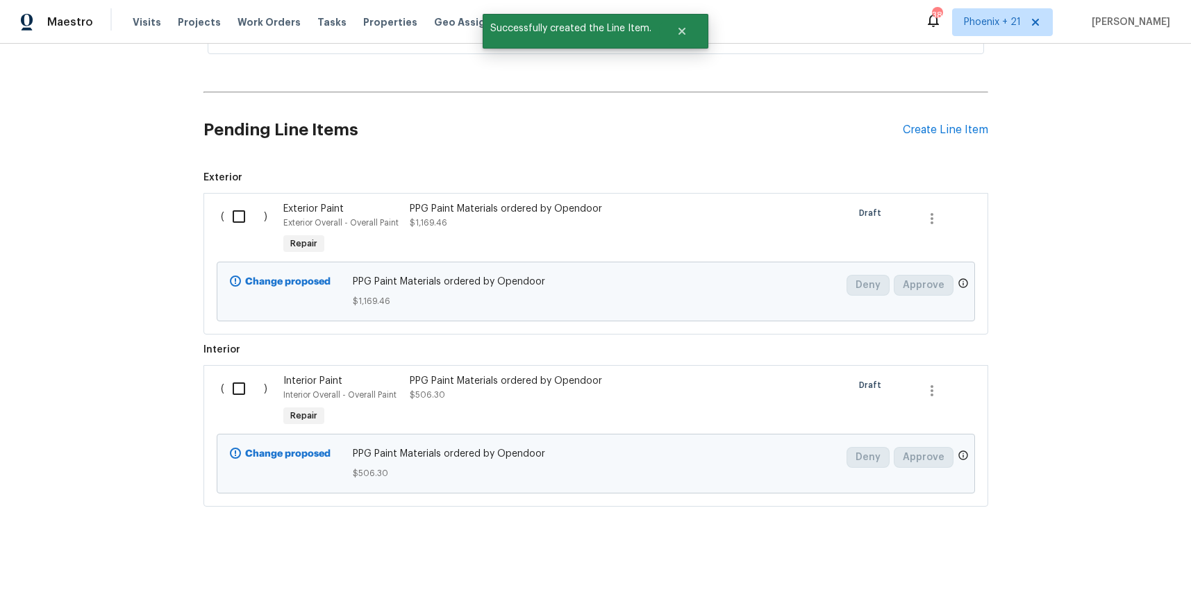
click at [225, 217] on input "checkbox" at bounding box center [244, 216] width 40 height 29
checkbox input "true"
click at [230, 387] on input "checkbox" at bounding box center [244, 388] width 40 height 29
checkbox input "true"
click at [1082, 565] on span "Create Work Order" at bounding box center [1111, 566] width 92 height 17
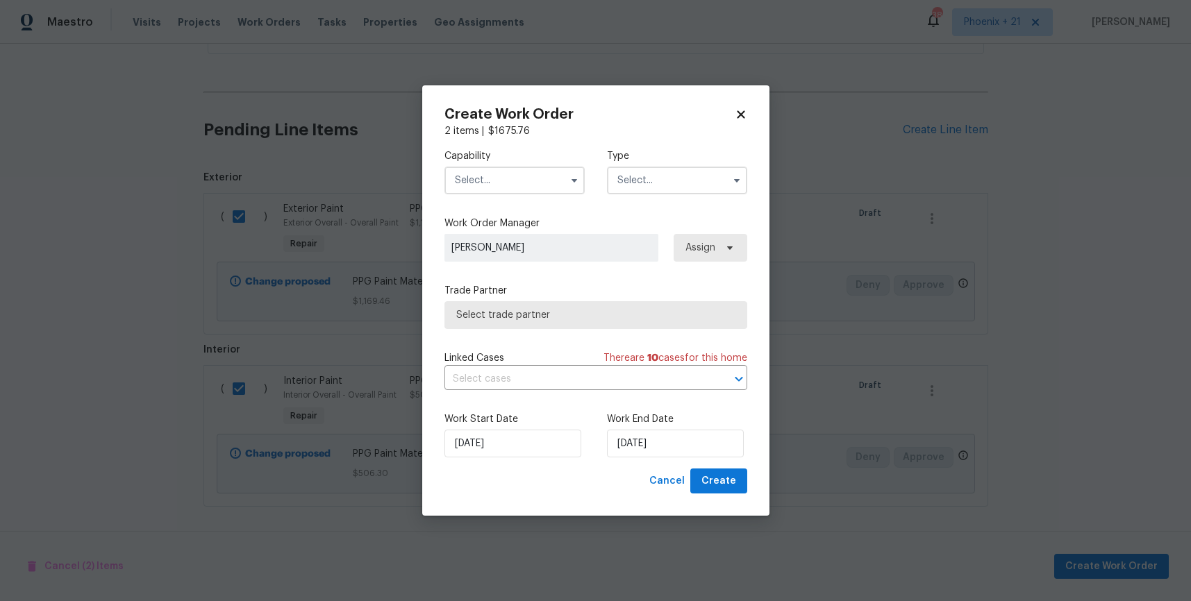
click at [531, 194] on div "Capability Type" at bounding box center [595, 171] width 303 height 67
click at [528, 184] on input "text" at bounding box center [514, 181] width 140 height 28
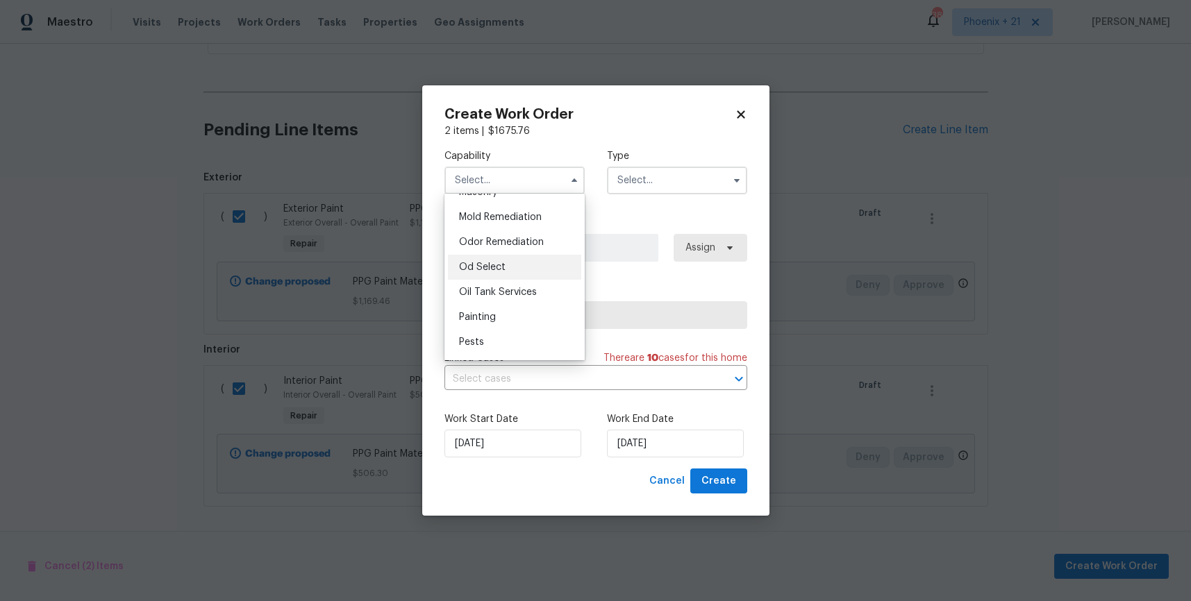
scroll to position [1093, 0]
click at [512, 285] on div "Painting" at bounding box center [514, 283] width 133 height 25
type input "Painting"
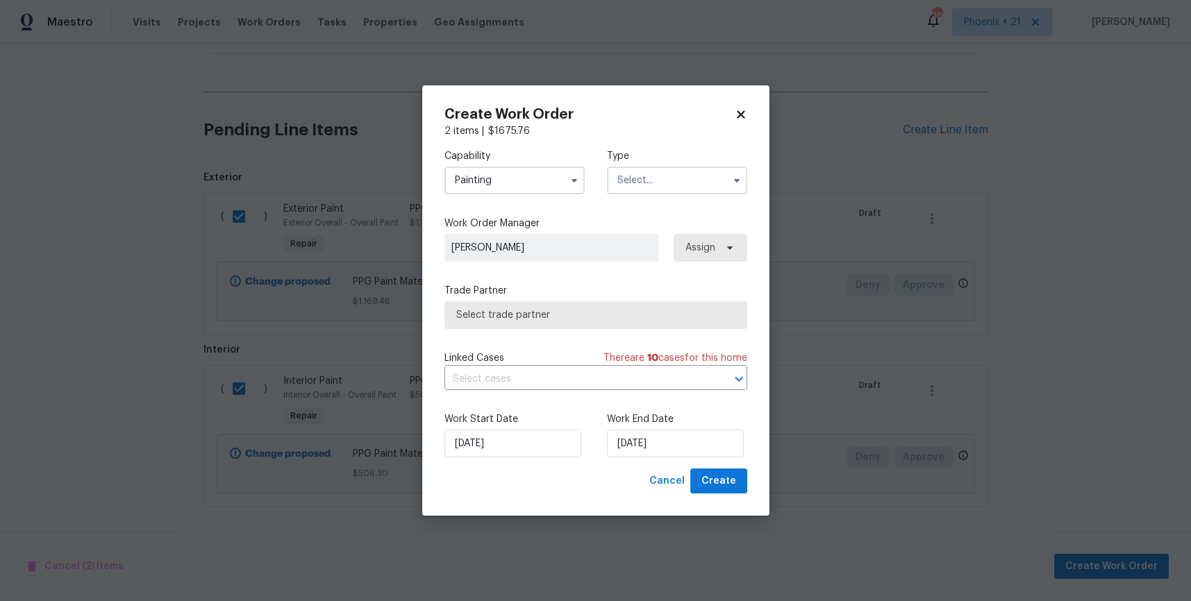
click at [664, 187] on input "text" at bounding box center [677, 181] width 140 height 28
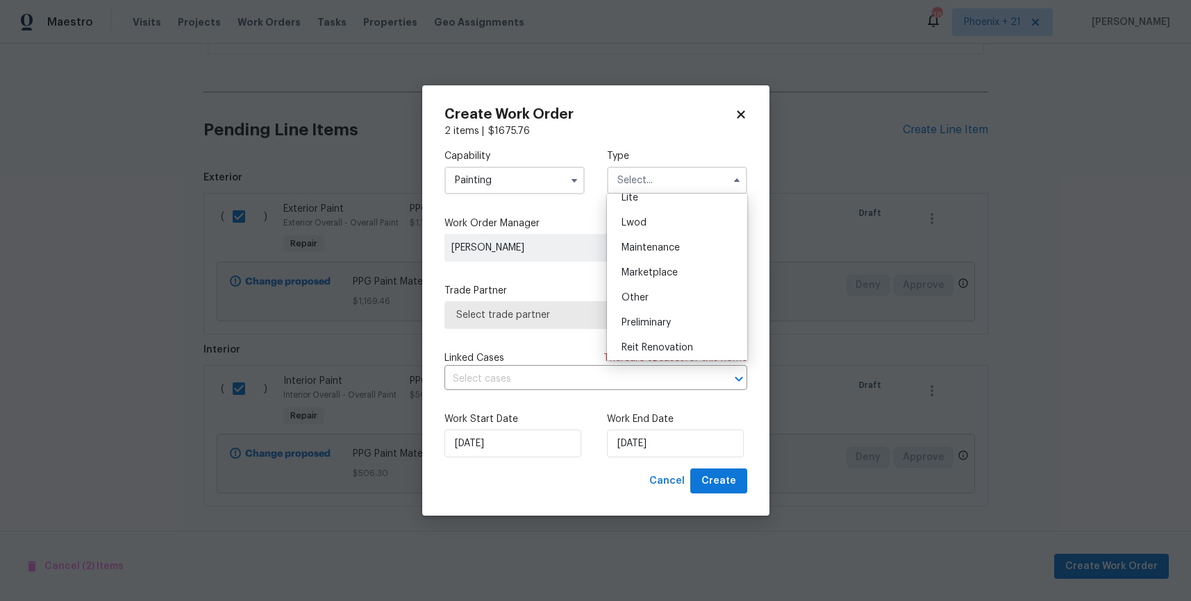
scroll to position [315, 0]
drag, startPoint x: 660, startPoint y: 243, endPoint x: 704, endPoint y: 249, distance: 44.9
click at [660, 243] on span "Renovation" at bounding box center [646, 245] width 51 height 10
type input "Renovation"
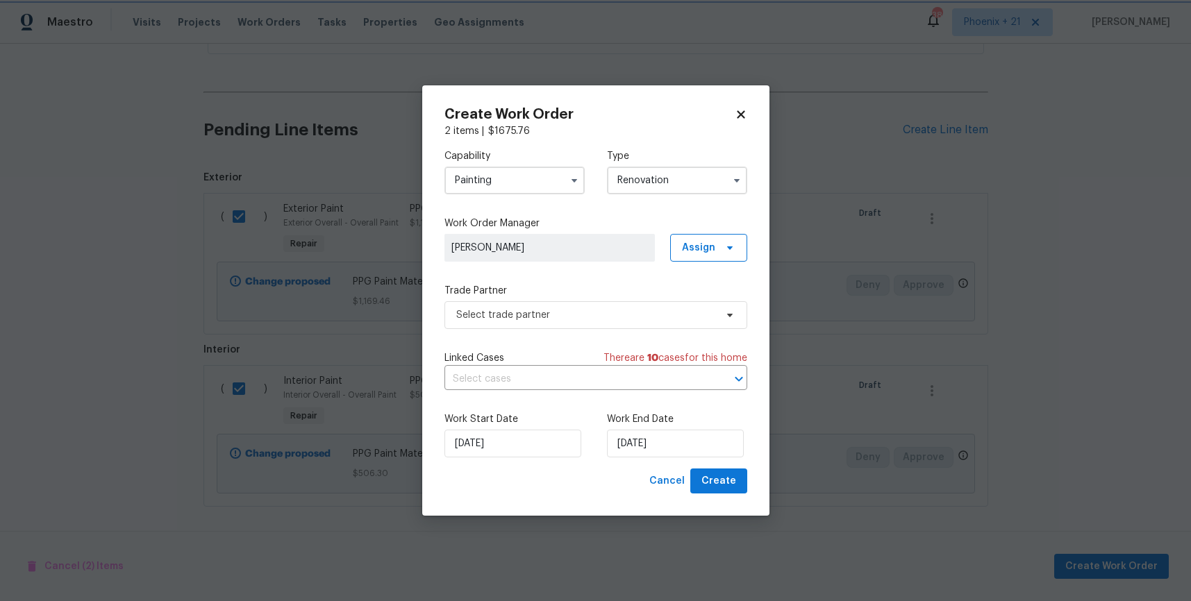
scroll to position [0, 0]
drag, startPoint x: 713, startPoint y: 249, endPoint x: 713, endPoint y: 260, distance: 11.1
click at [713, 251] on span "Assign" at bounding box center [698, 248] width 33 height 14
click at [714, 303] on div "Assign to me" at bounding box center [710, 306] width 60 height 14
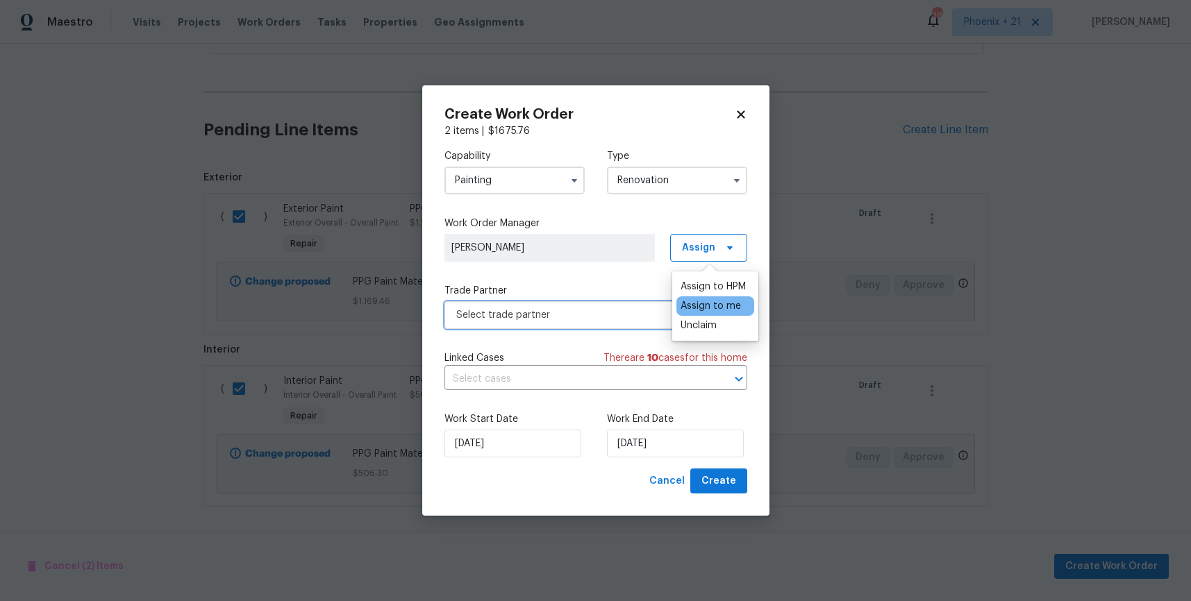
click at [571, 310] on span "Select trade partner" at bounding box center [585, 315] width 259 height 14
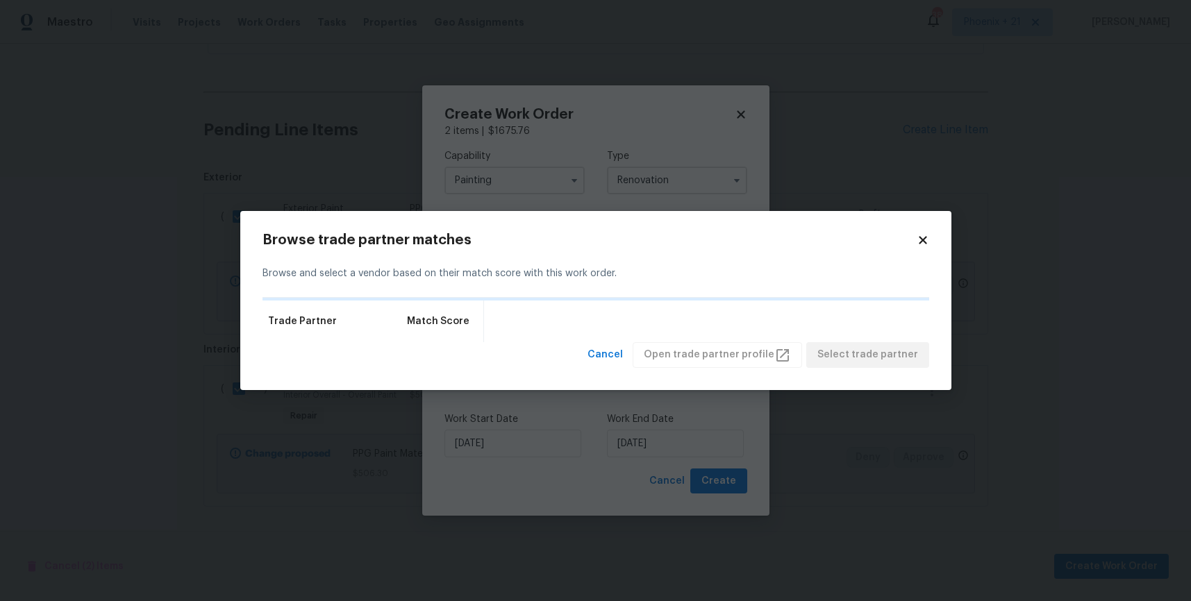
drag, startPoint x: 921, startPoint y: 242, endPoint x: 902, endPoint y: 255, distance: 22.5
click at [921, 242] on icon at bounding box center [922, 241] width 8 height 8
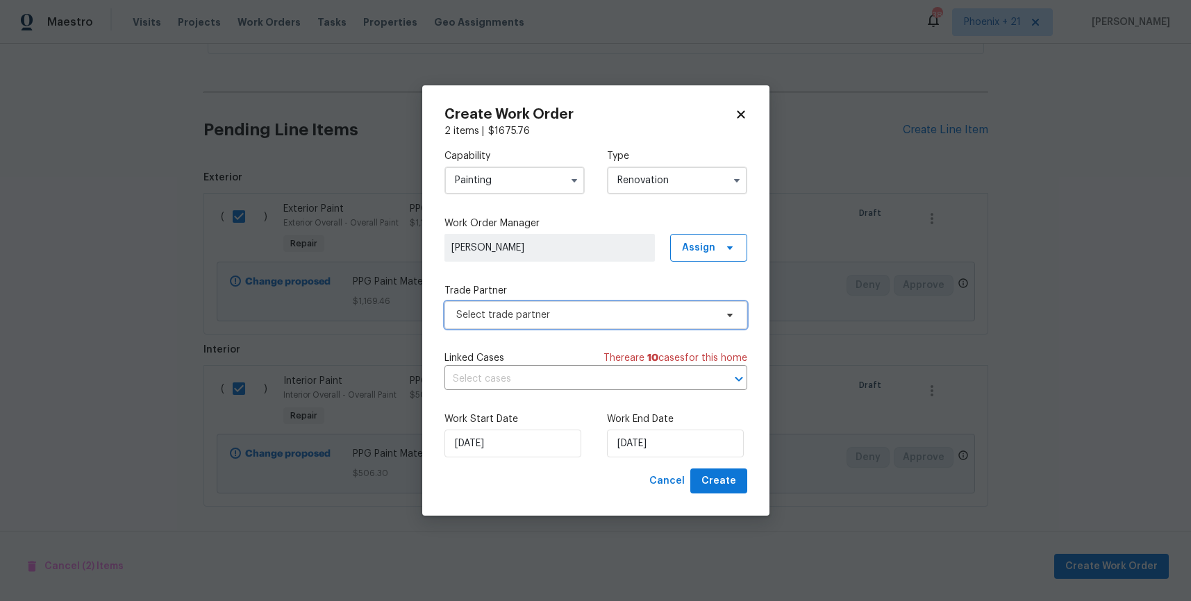
click at [566, 313] on span "Select trade partner" at bounding box center [585, 315] width 259 height 14
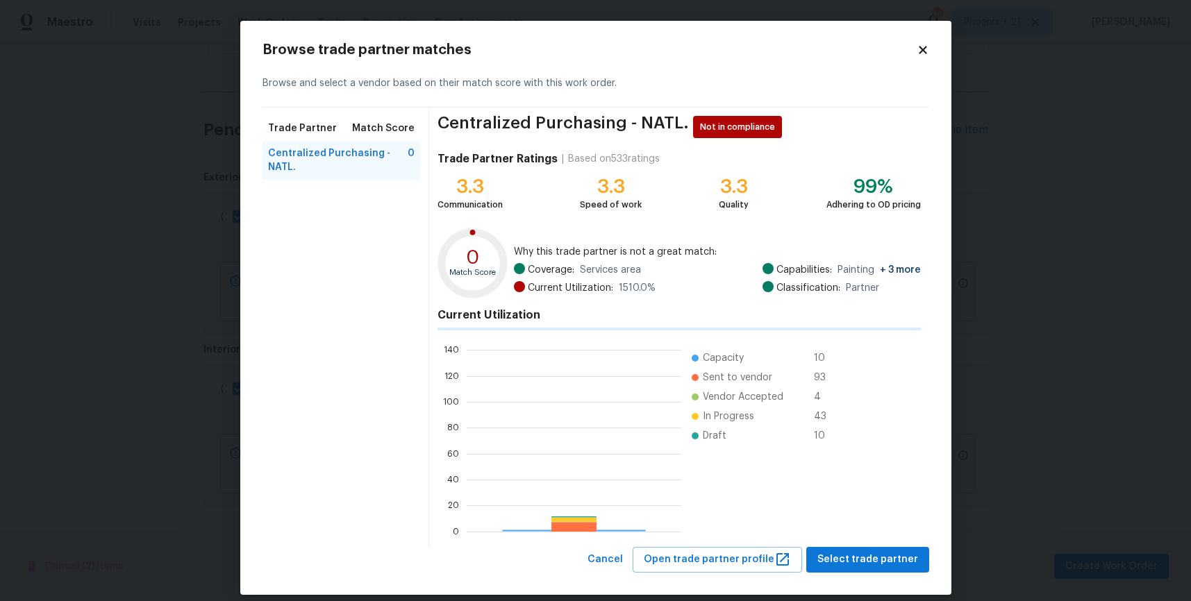
scroll to position [194, 215]
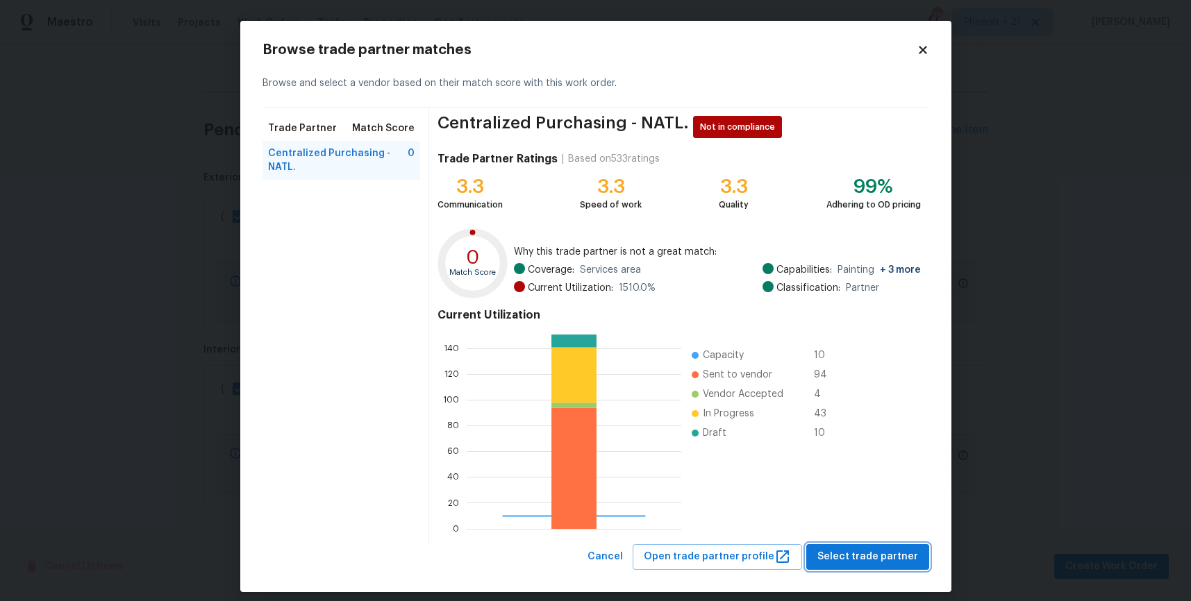
click at [877, 562] on span "Select trade partner" at bounding box center [867, 556] width 101 height 17
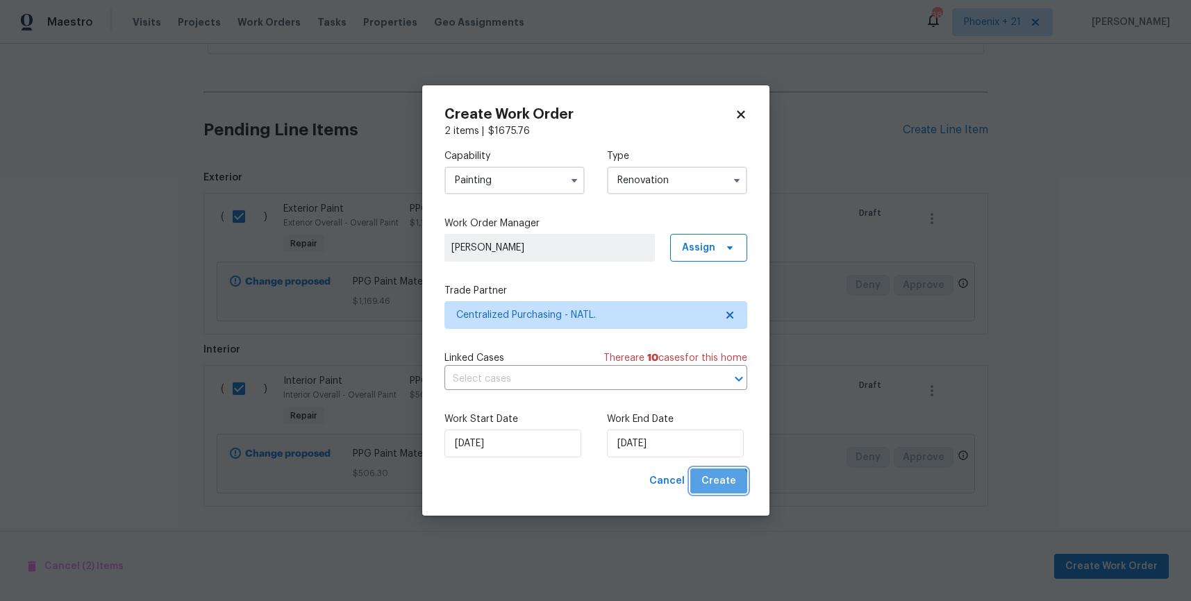
click at [719, 485] on span "Create" at bounding box center [718, 481] width 35 height 17
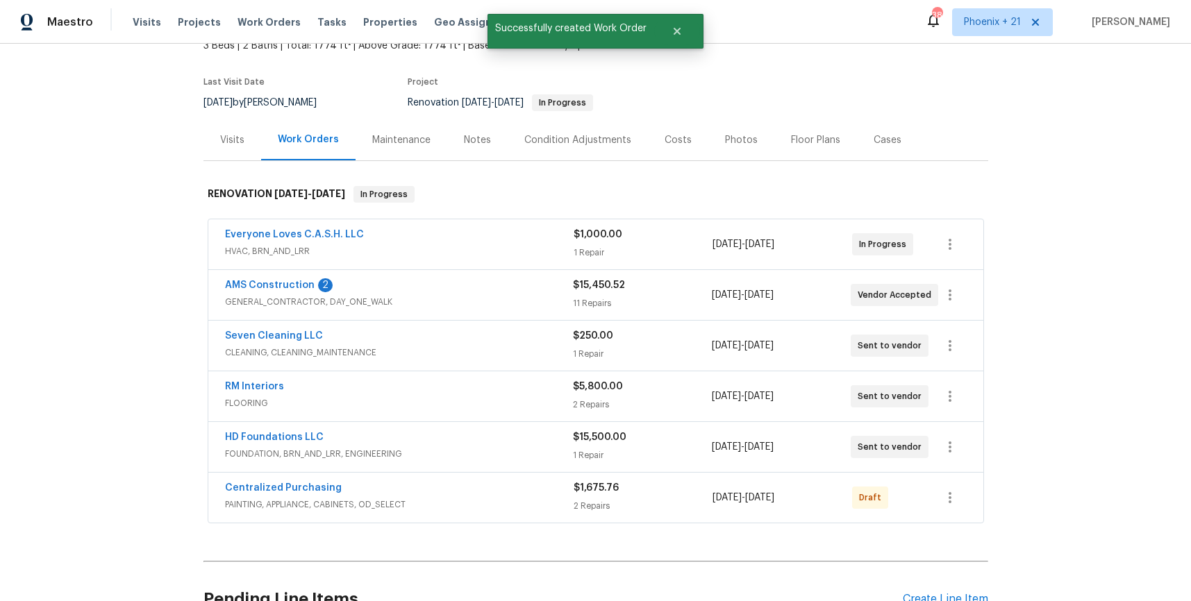
scroll to position [179, 0]
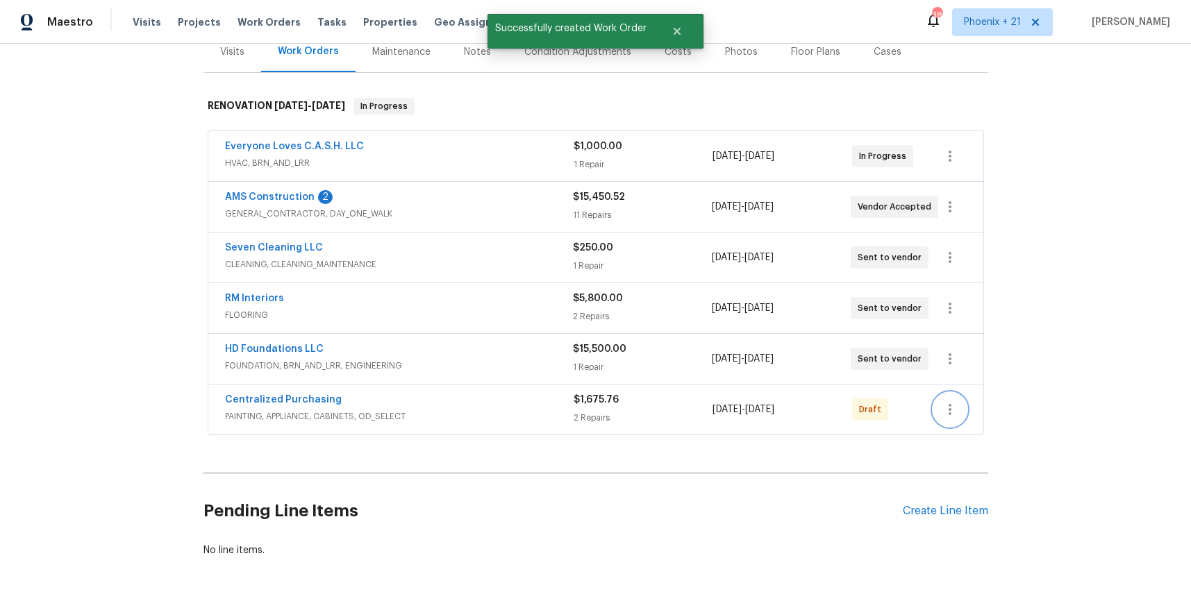
click at [955, 412] on icon "button" at bounding box center [949, 409] width 17 height 17
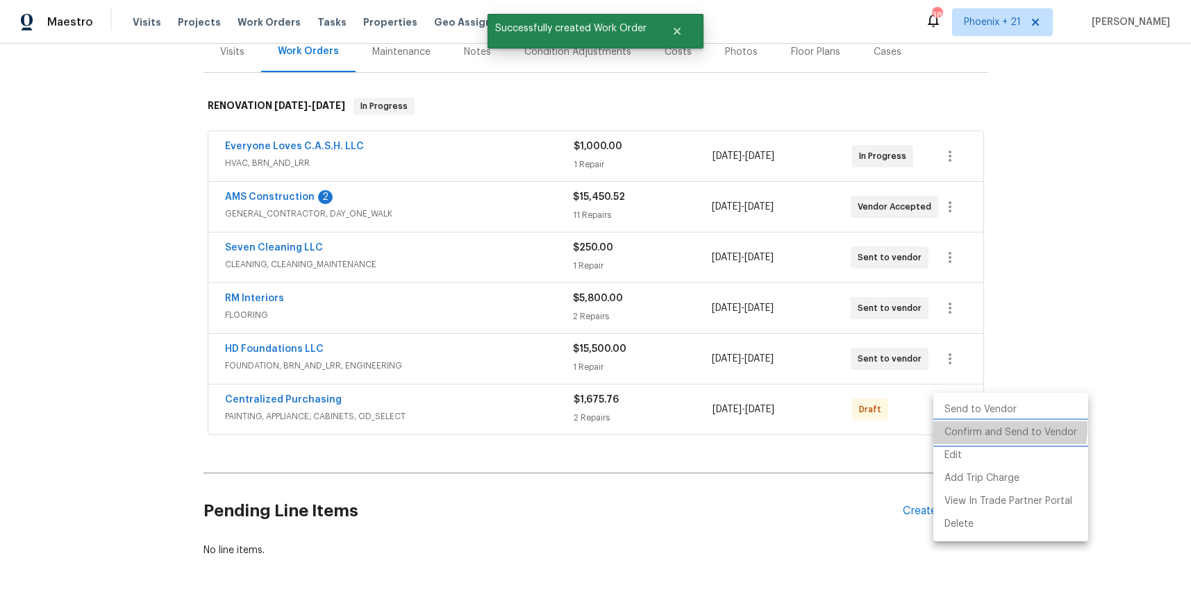
click at [957, 426] on li "Confirm and Send to Vendor" at bounding box center [1010, 432] width 155 height 23
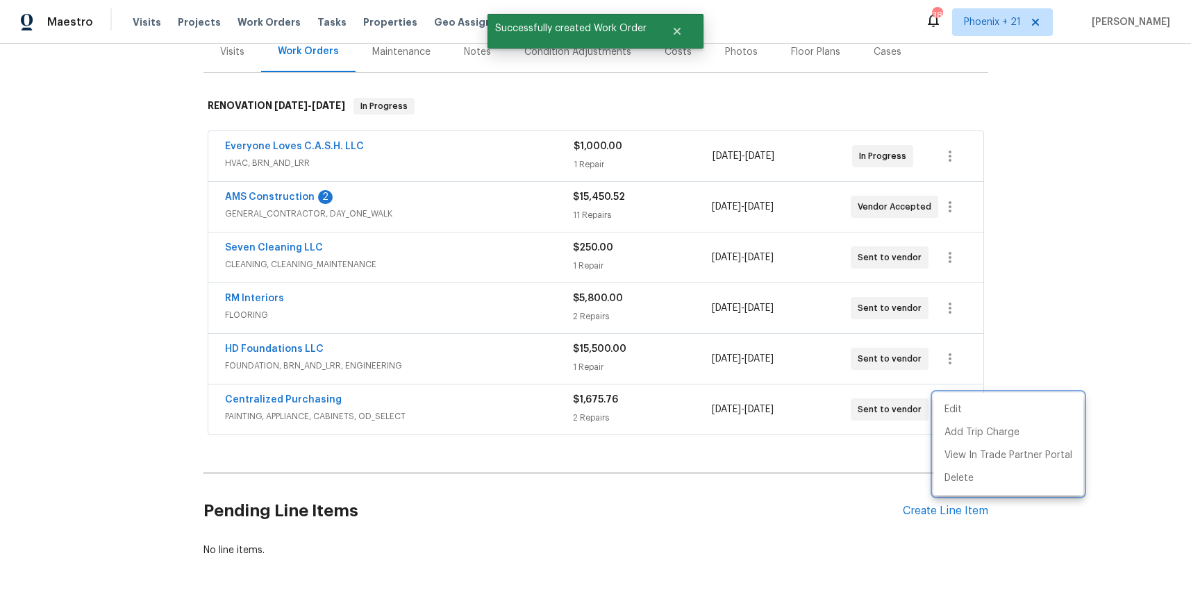
drag, startPoint x: 414, startPoint y: 362, endPoint x: 339, endPoint y: 394, distance: 81.2
click at [414, 363] on div at bounding box center [595, 300] width 1191 height 601
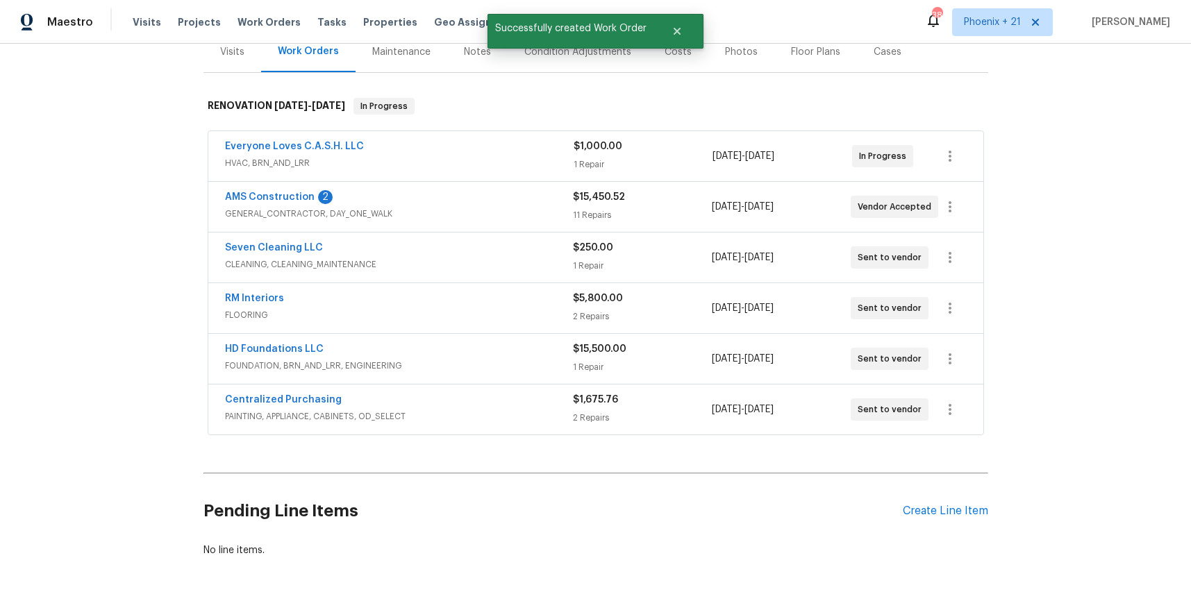
click at [319, 393] on span "Centralized Purchasing" at bounding box center [283, 400] width 117 height 14
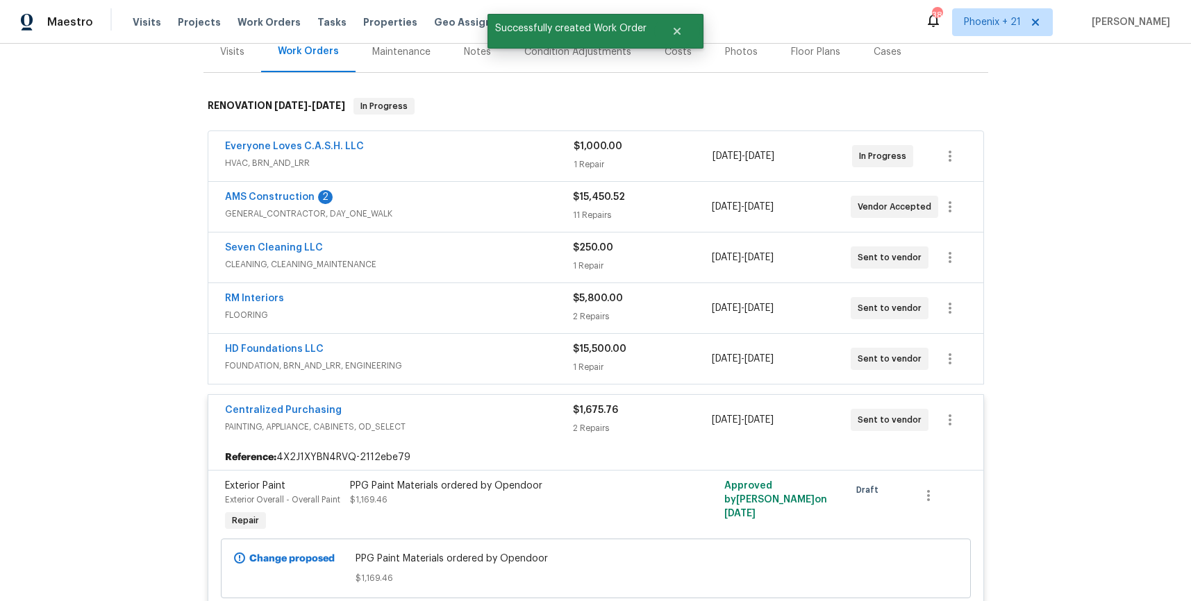
click at [330, 404] on span "Centralized Purchasing" at bounding box center [283, 410] width 117 height 14
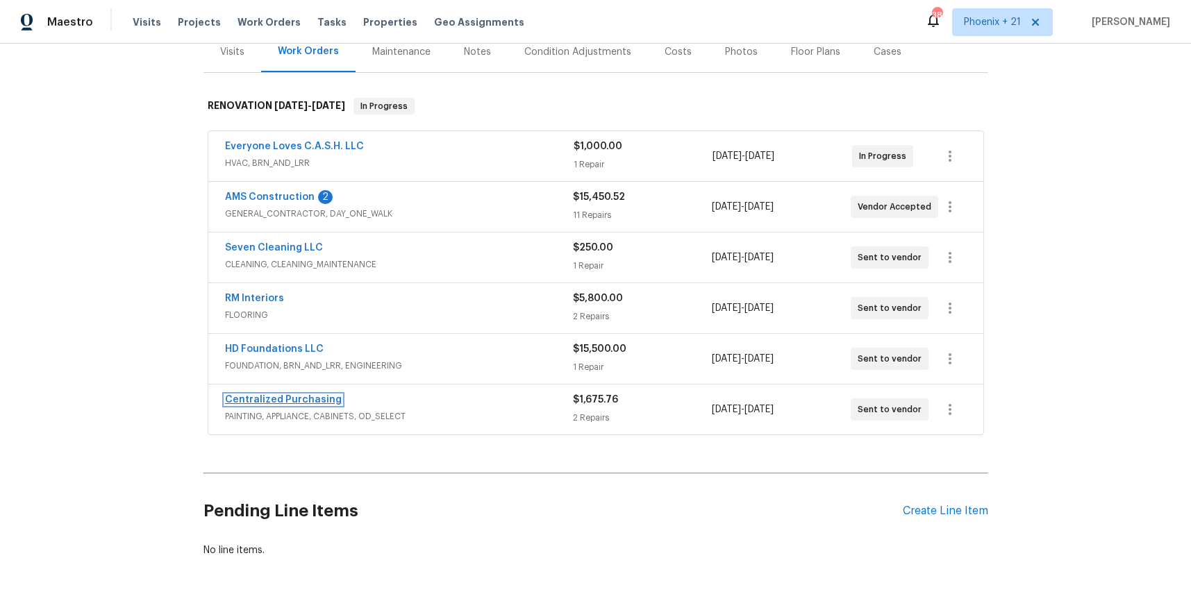
click at [322, 398] on link "Centralized Purchasing" at bounding box center [283, 400] width 117 height 10
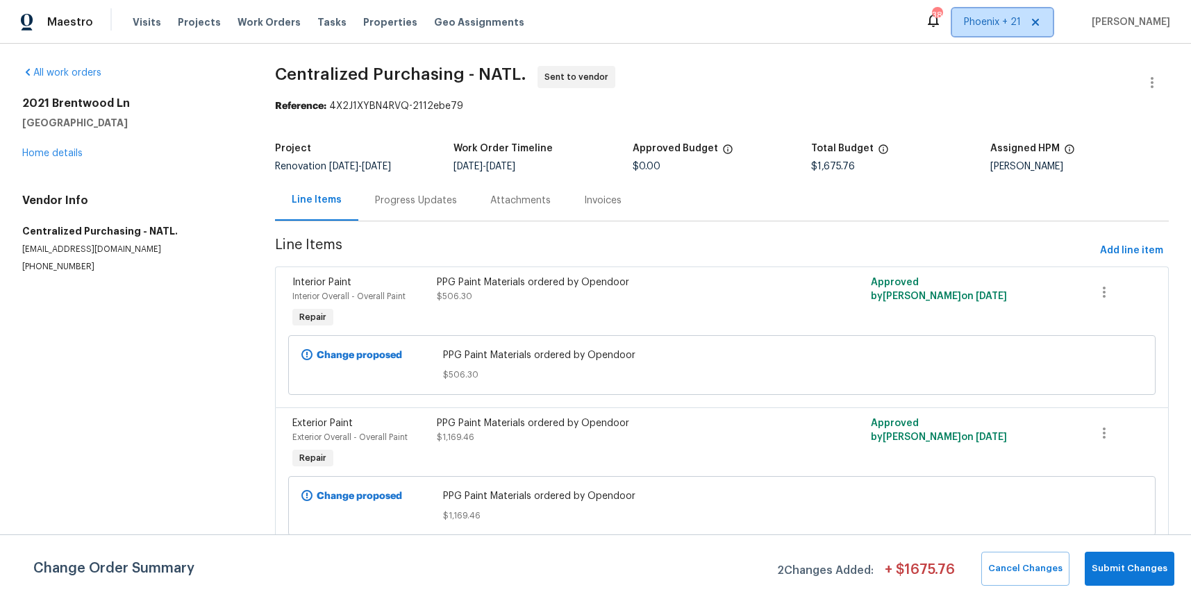
click at [997, 32] on span "Phoenix + 21" at bounding box center [1002, 22] width 101 height 28
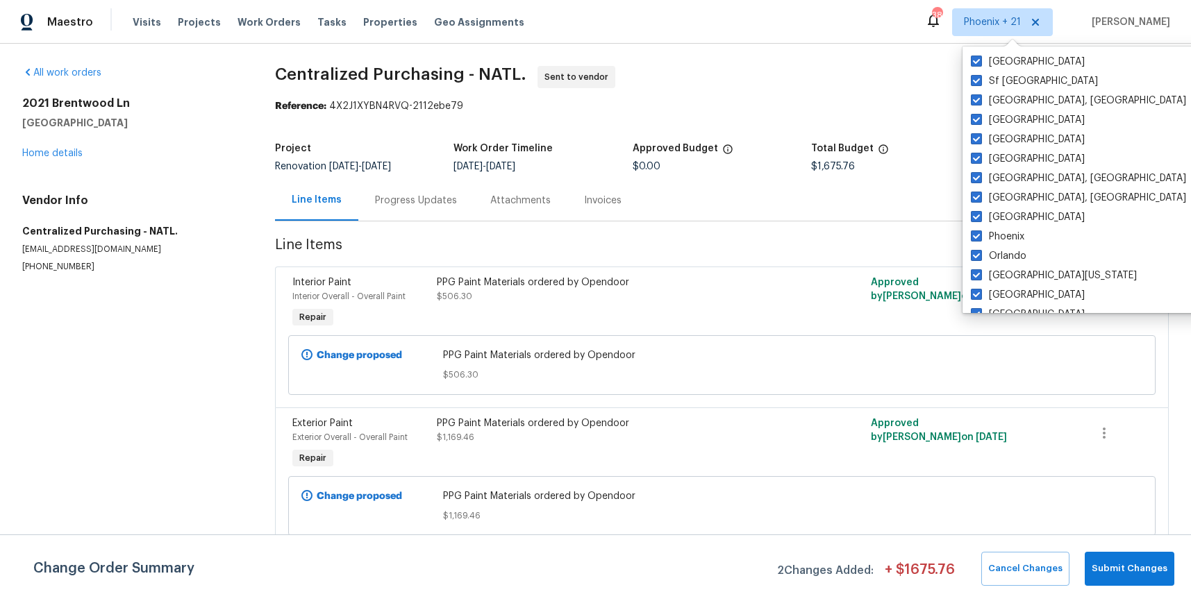
scroll to position [930, 0]
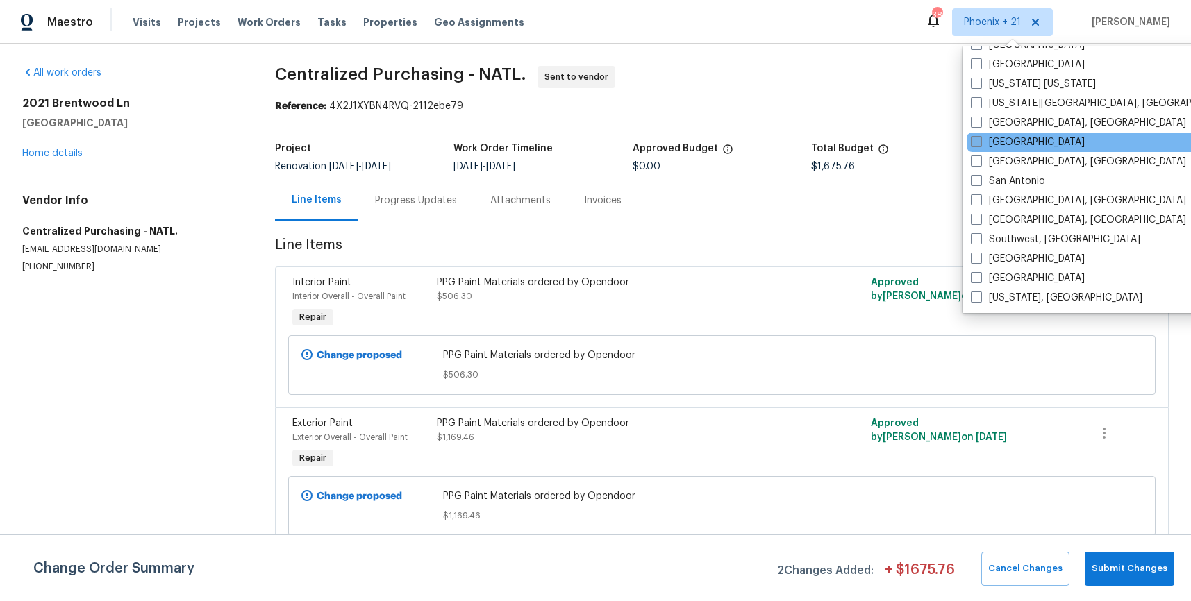
click at [1000, 140] on label "[GEOGRAPHIC_DATA]" at bounding box center [1028, 142] width 114 height 14
click at [980, 140] on input "[GEOGRAPHIC_DATA]" at bounding box center [975, 139] width 9 height 9
checkbox input "true"
click at [278, 15] on span "Work Orders" at bounding box center [268, 22] width 63 height 14
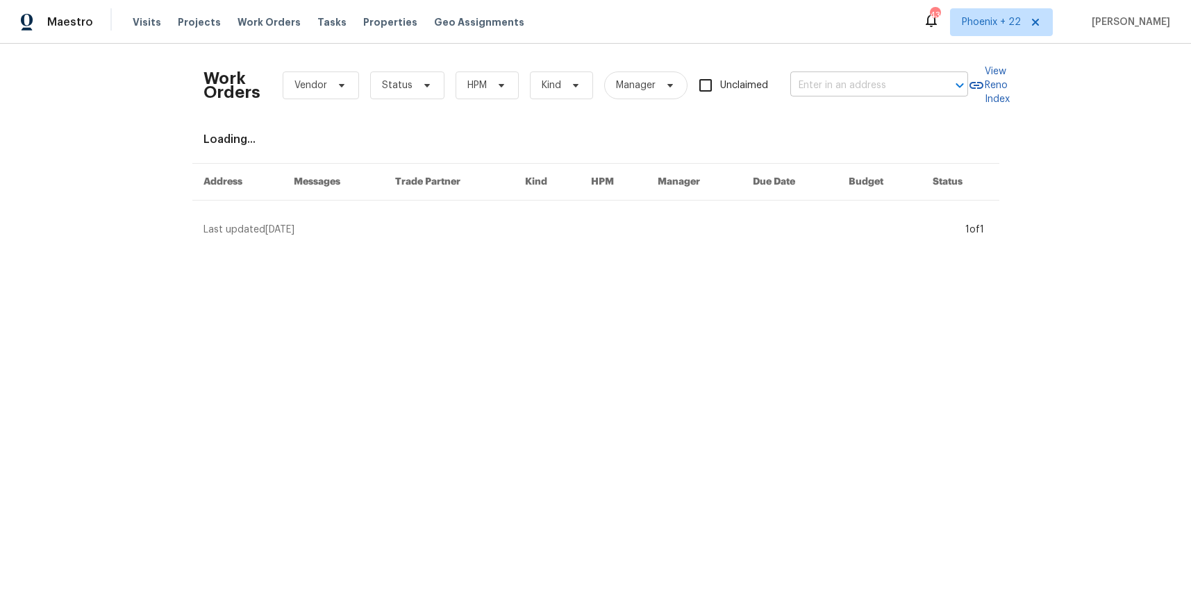
click at [827, 82] on input "text" at bounding box center [859, 86] width 139 height 22
paste input "1217 Golden Eagle Dr, Durham, NC 27704"
type input "1217 Golden Eagle Dr, Durham, NC 27704"
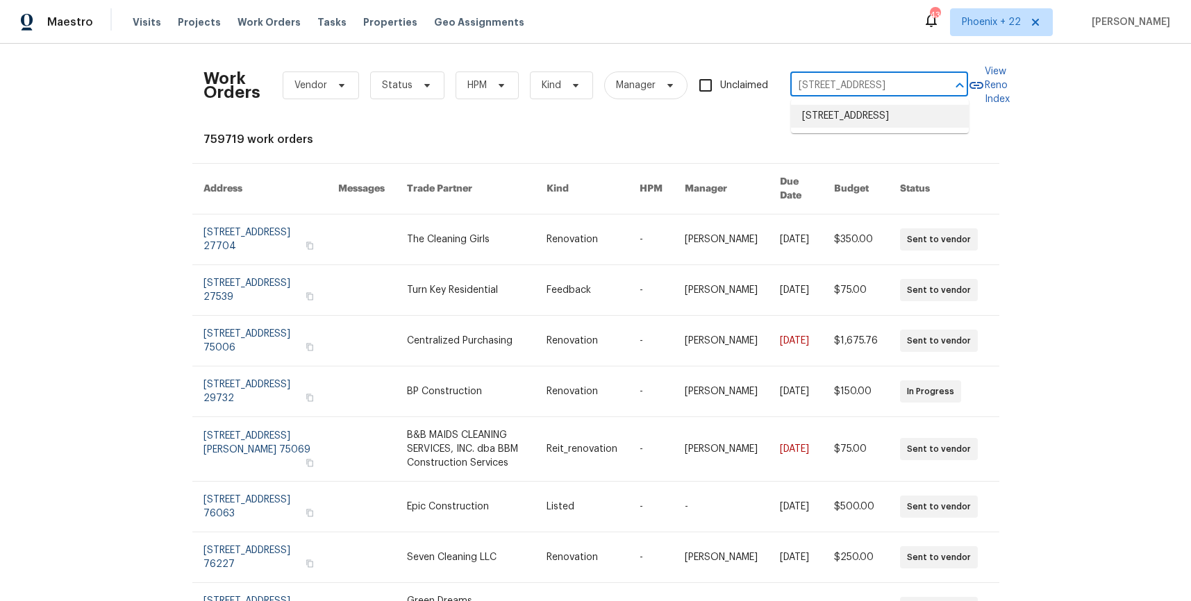
click at [850, 122] on li "1217 Golden Eagle Dr, Durham, NC 27704" at bounding box center [880, 116] width 178 height 23
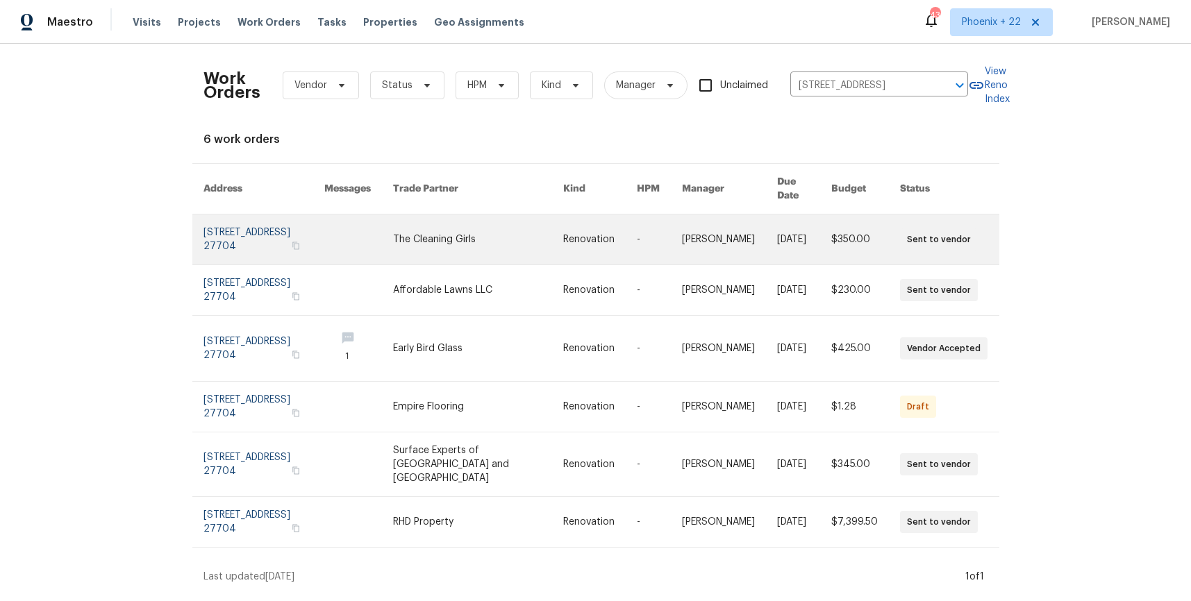
click at [419, 224] on td "The Cleaning Girls" at bounding box center [467, 240] width 170 height 51
click at [353, 229] on td at bounding box center [347, 240] width 69 height 51
click at [348, 228] on td at bounding box center [347, 240] width 69 height 51
click at [568, 228] on td "Renovation" at bounding box center [589, 240] width 74 height 51
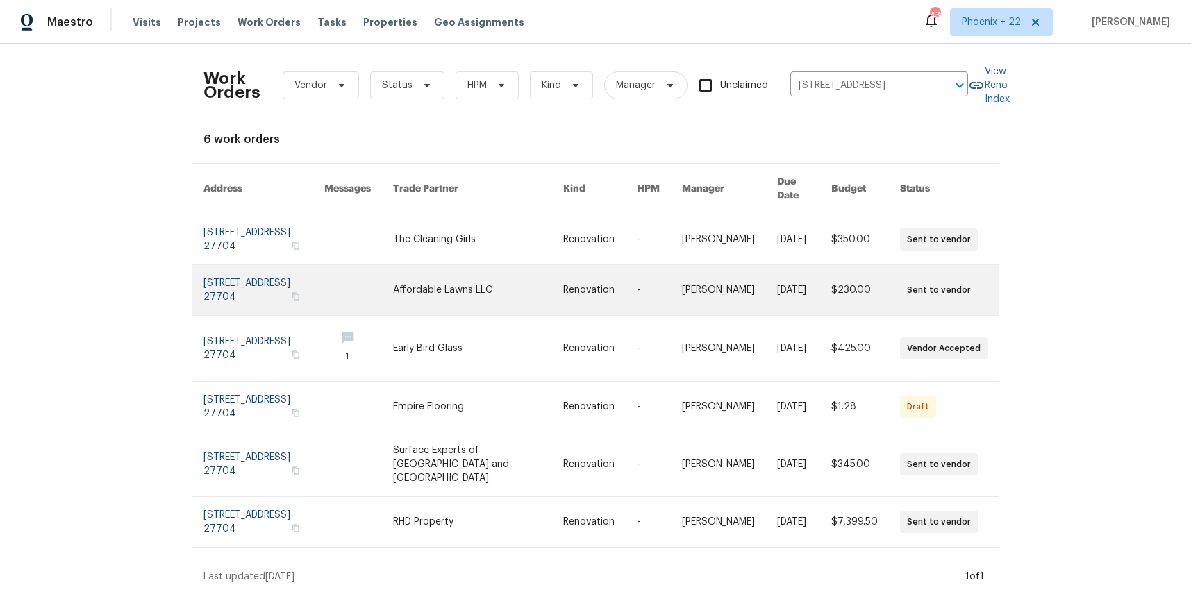
click at [471, 277] on link at bounding box center [478, 290] width 170 height 50
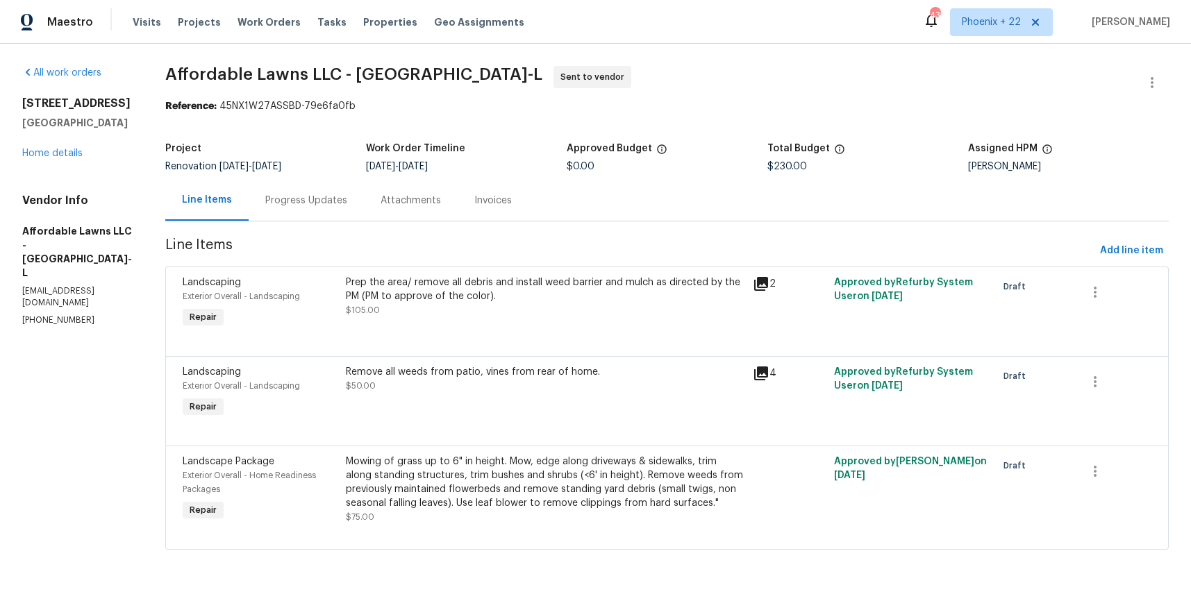
click at [73, 144] on div "1217 Golden Eagle Dr Durham, NC 27704 Home details" at bounding box center [77, 128] width 110 height 64
click at [72, 153] on link "Home details" at bounding box center [52, 154] width 60 height 10
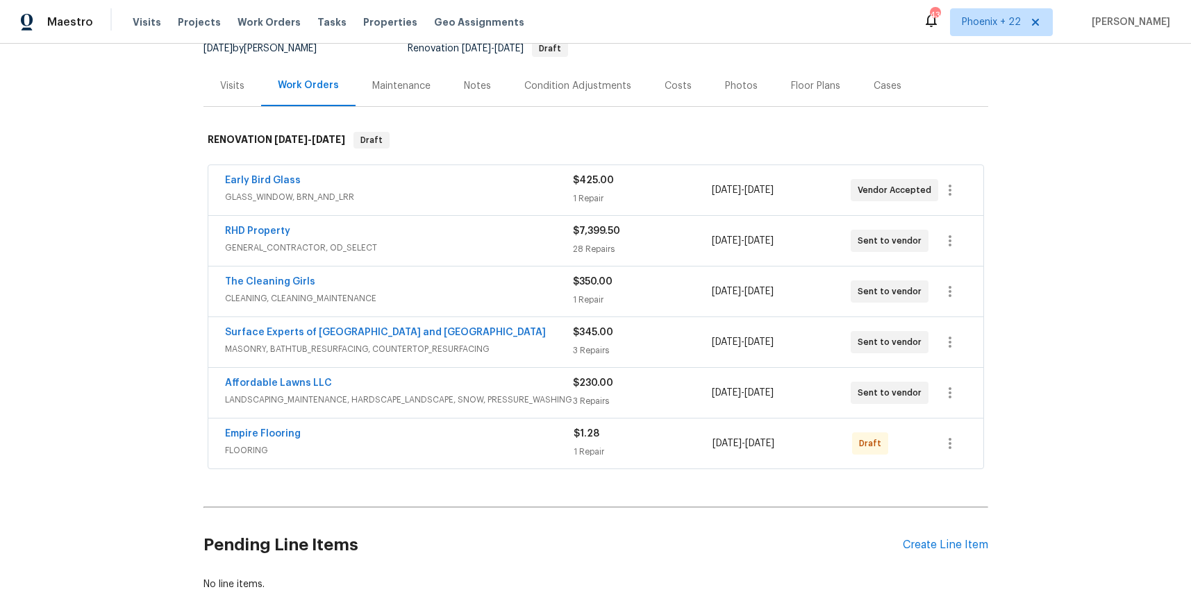
scroll to position [168, 0]
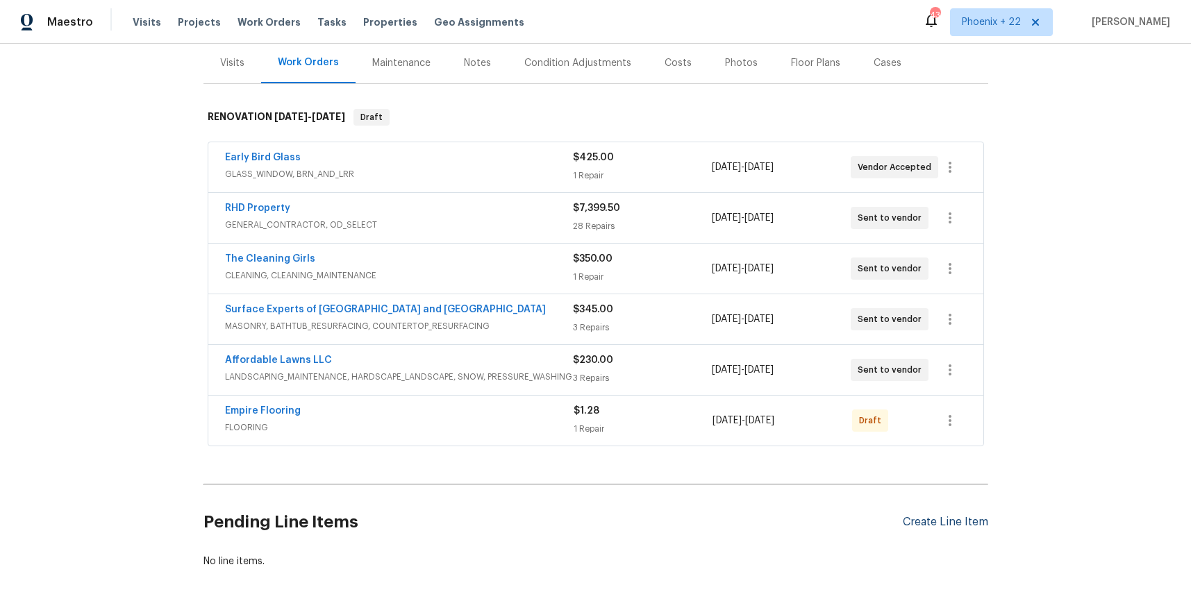
click at [965, 519] on div "Create Line Item" at bounding box center [944, 522] width 85 height 13
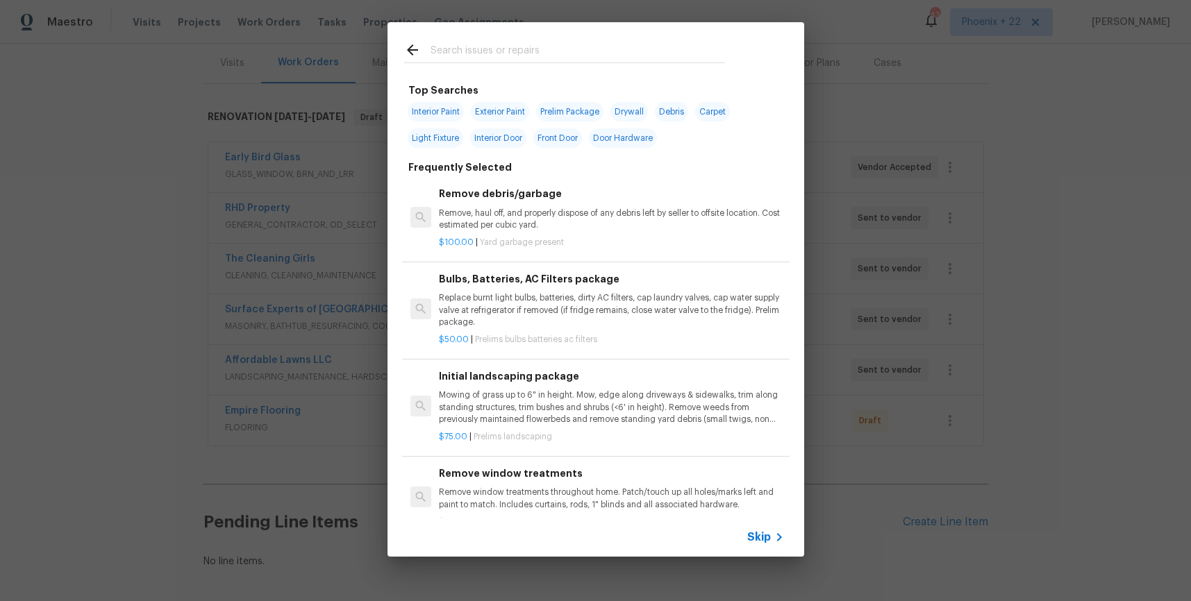
click at [535, 58] on input "text" at bounding box center [577, 52] width 294 height 21
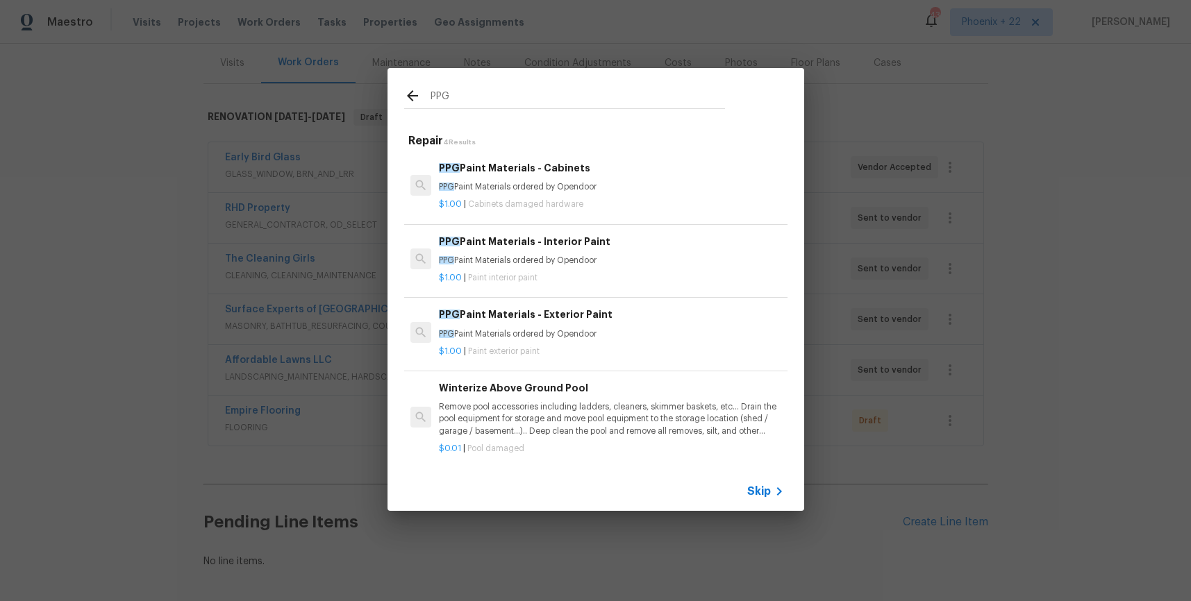
type input "PPG"
click at [647, 186] on p "PPG Paint Materials ordered by Opendoor" at bounding box center [611, 187] width 344 height 12
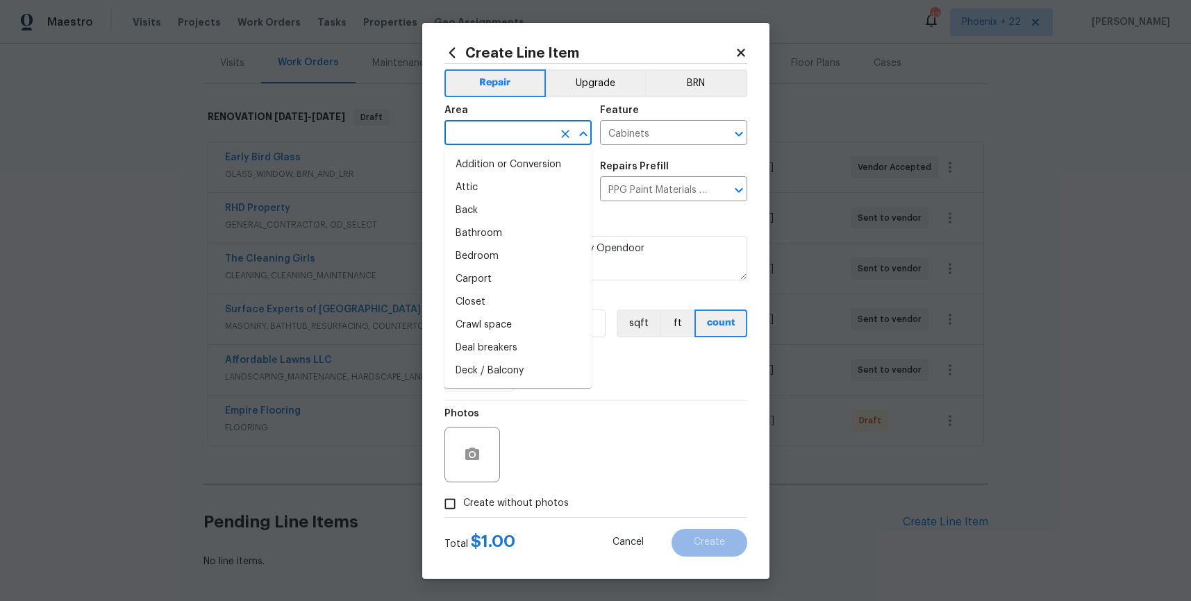
click at [528, 135] on input "text" at bounding box center [498, 135] width 108 height 22
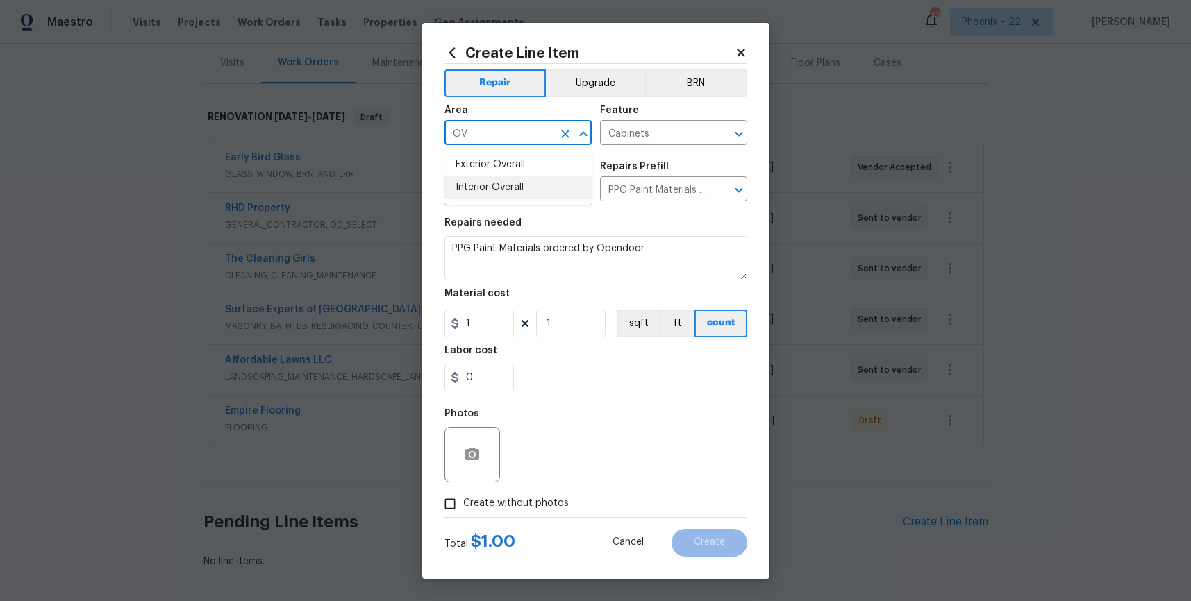
click at [528, 192] on li "Interior Overall" at bounding box center [517, 187] width 147 height 23
type input "Interior Overall"
drag, startPoint x: 469, startPoint y: 334, endPoint x: 504, endPoint y: 335, distance: 35.4
click at [471, 336] on input "1" at bounding box center [478, 324] width 69 height 28
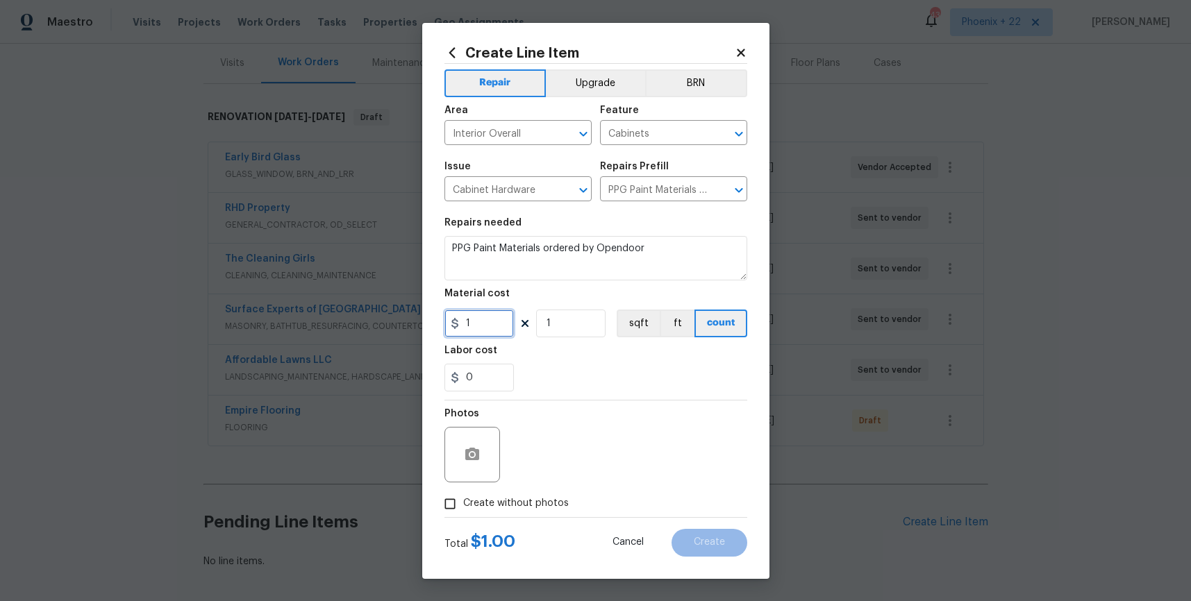
drag, startPoint x: 473, startPoint y: 328, endPoint x: 446, endPoint y: 326, distance: 27.2
click at [446, 326] on input "1" at bounding box center [478, 324] width 69 height 28
type input "496.33"
click at [482, 506] on span "Create without photos" at bounding box center [516, 503] width 106 height 15
click at [463, 506] on input "Create without photos" at bounding box center [450, 504] width 26 height 26
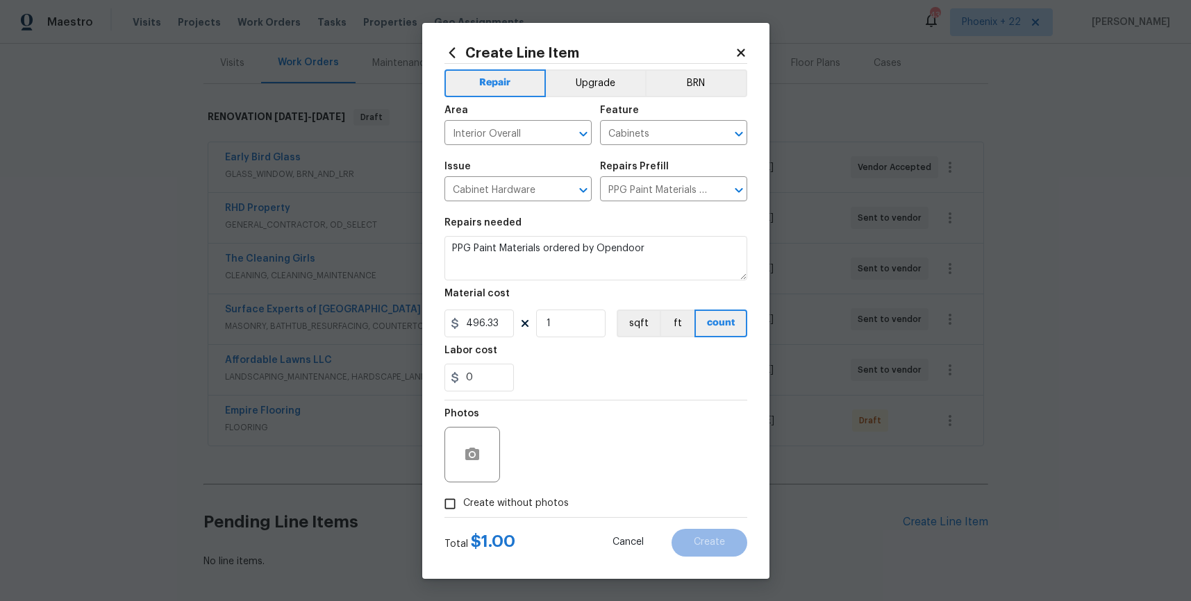
checkbox input "true"
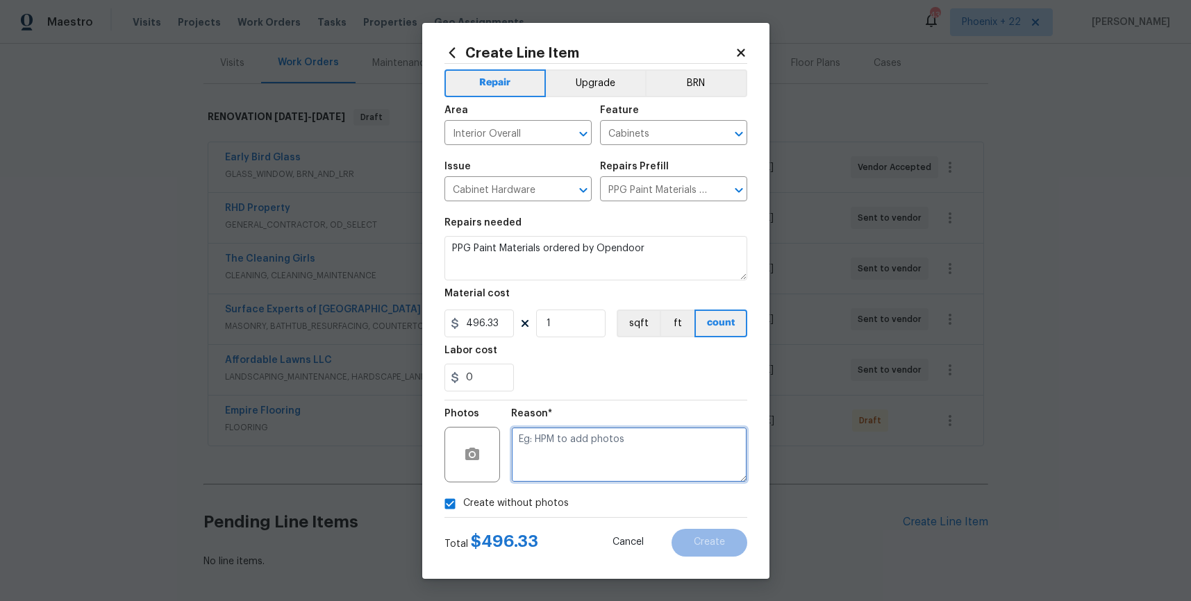
click at [607, 430] on textarea at bounding box center [629, 455] width 236 height 56
type textarea "NA"
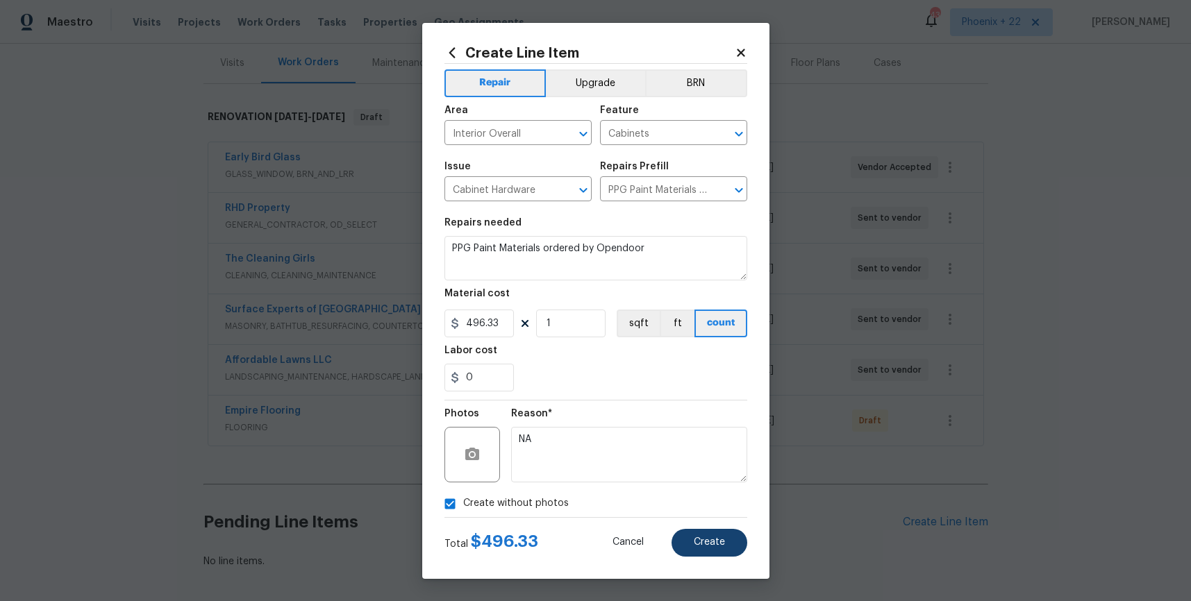
click at [719, 558] on div "Create Line Item Repair Upgrade BRN Area Interior Overall ​ Feature Cabinets ​ …" at bounding box center [595, 301] width 347 height 556
click at [721, 552] on button "Create" at bounding box center [709, 543] width 76 height 28
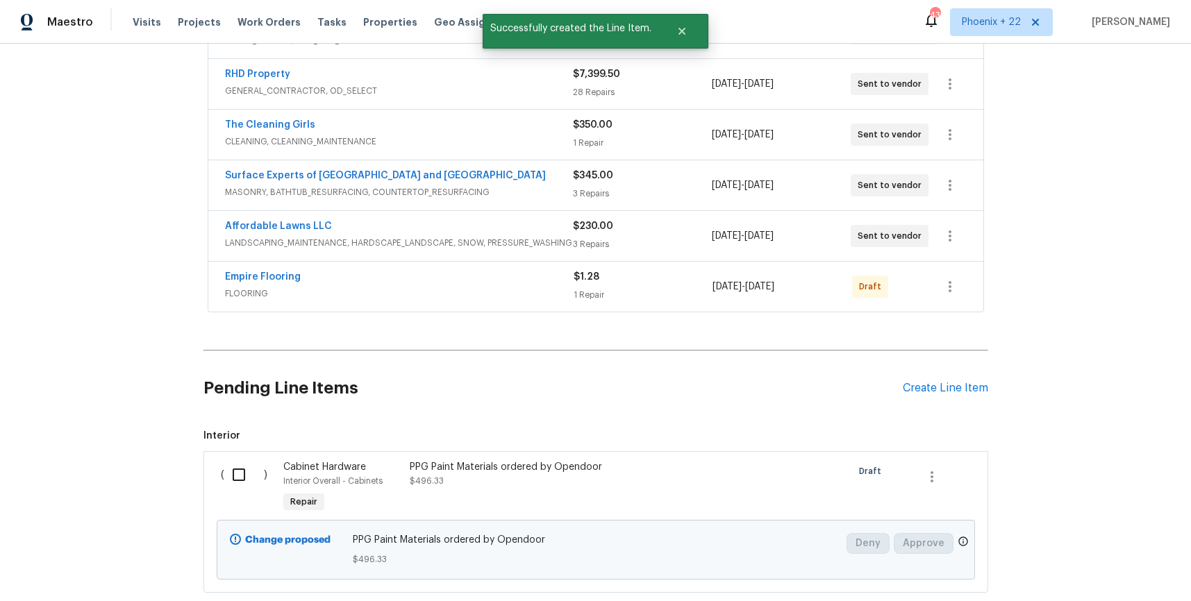
scroll to position [388, 0]
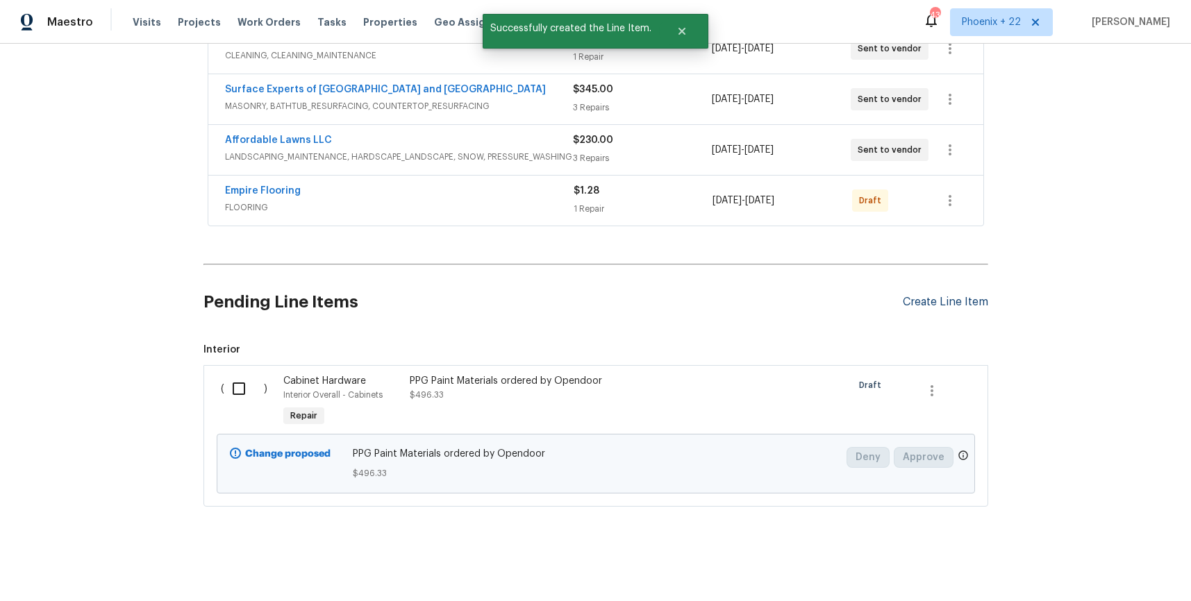
click at [957, 305] on div "Create Line Item" at bounding box center [944, 302] width 85 height 13
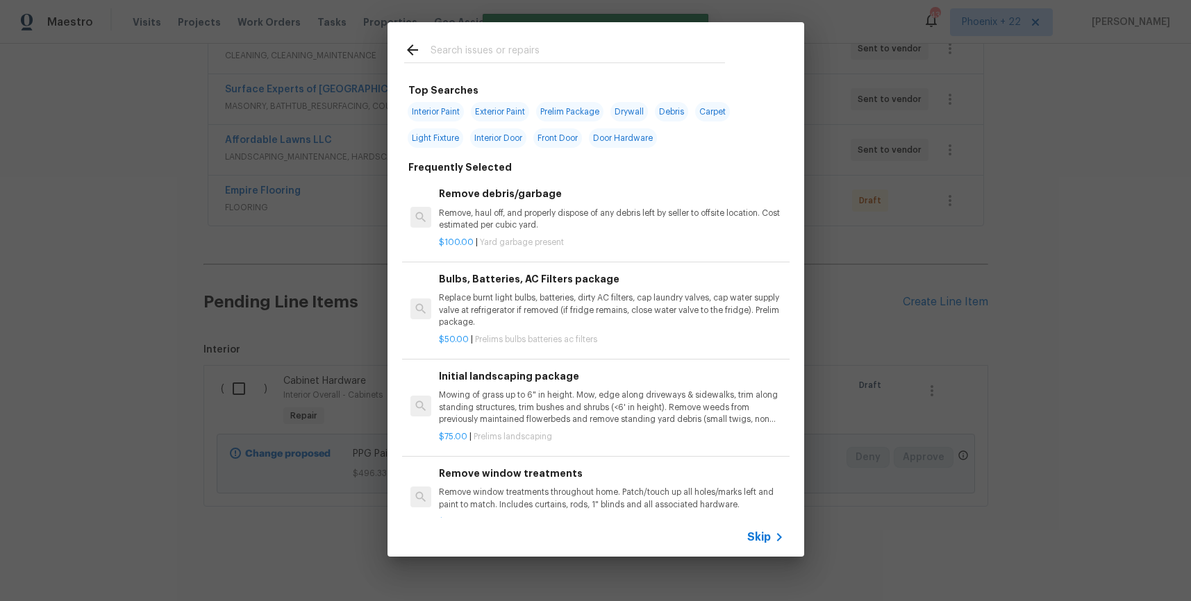
click at [574, 56] on input "text" at bounding box center [577, 52] width 294 height 21
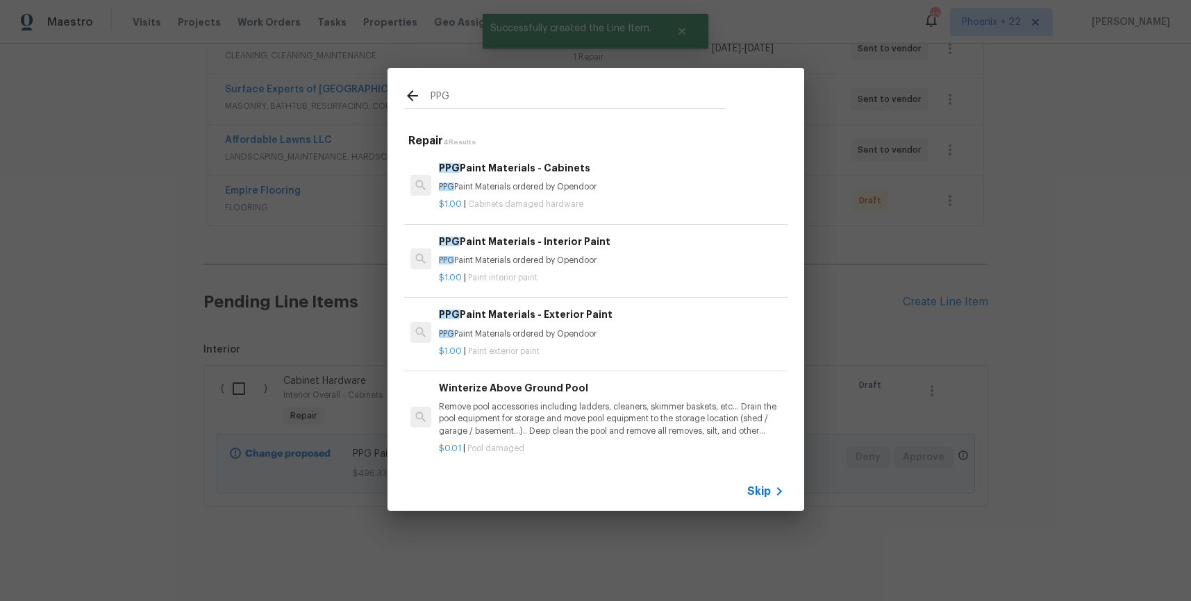
type input "PPG"
click at [674, 276] on p "$1.00 | Paint interior paint" at bounding box center [611, 278] width 344 height 12
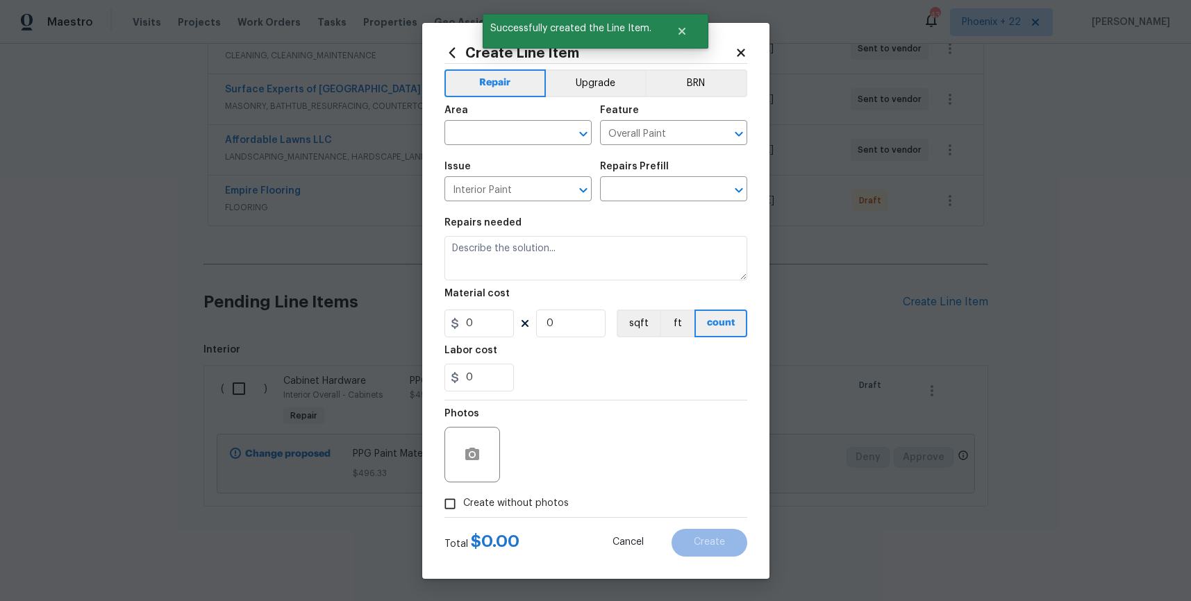
type input "PPG Paint Materials - Interior Paint $1.00"
type textarea "PPG Paint Materials ordered by Opendoor"
type input "1"
click at [516, 141] on input "text" at bounding box center [498, 135] width 108 height 22
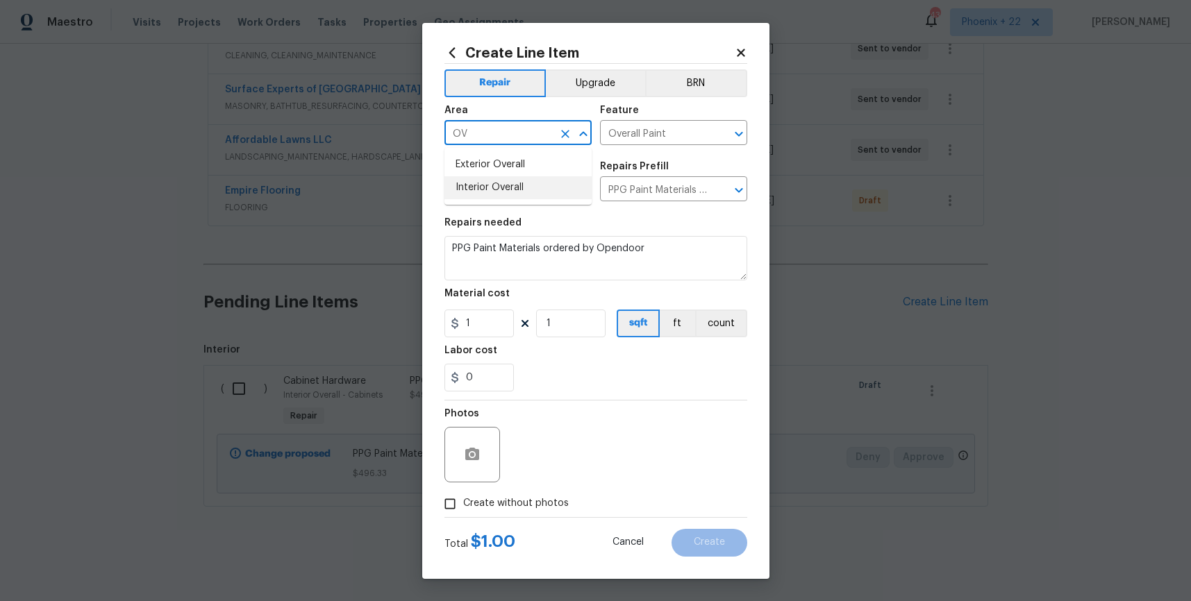
drag, startPoint x: 523, startPoint y: 189, endPoint x: 519, endPoint y: 323, distance: 134.1
click at [523, 189] on li "Interior Overall" at bounding box center [517, 187] width 147 height 23
type input "Interior Overall"
click at [503, 321] on input "1" at bounding box center [478, 324] width 69 height 28
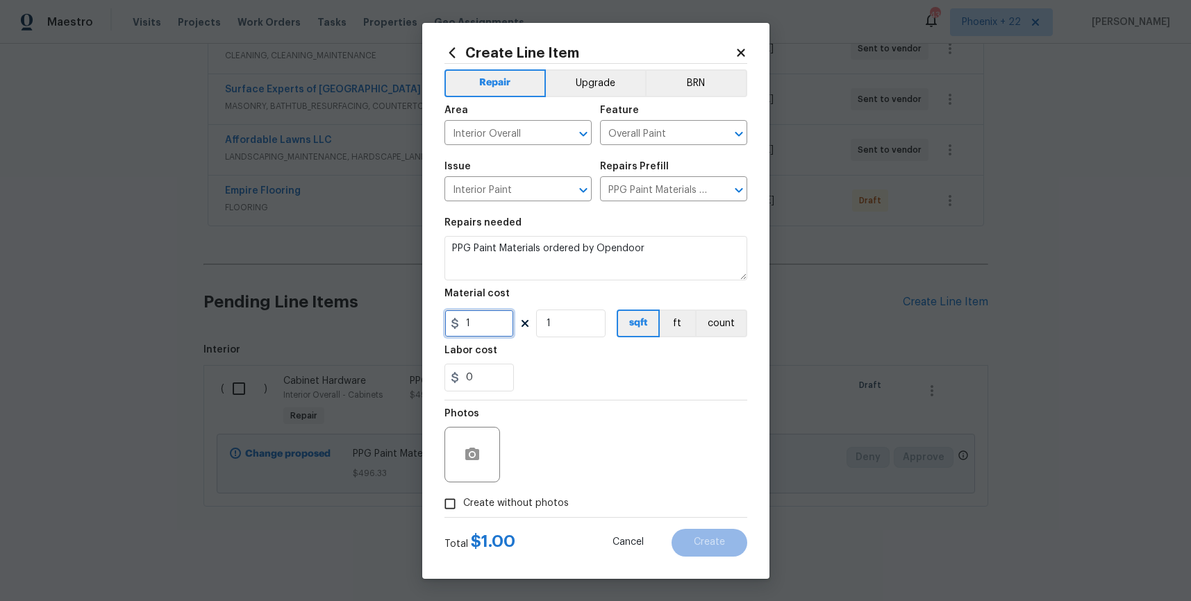
drag, startPoint x: 502, startPoint y: 325, endPoint x: 462, endPoint y: 322, distance: 40.4
click at [462, 322] on input "1" at bounding box center [478, 324] width 69 height 28
type input "690.31"
drag, startPoint x: 530, startPoint y: 505, endPoint x: 541, endPoint y: 496, distance: 14.8
click at [530, 504] on span "Create without photos" at bounding box center [516, 503] width 106 height 15
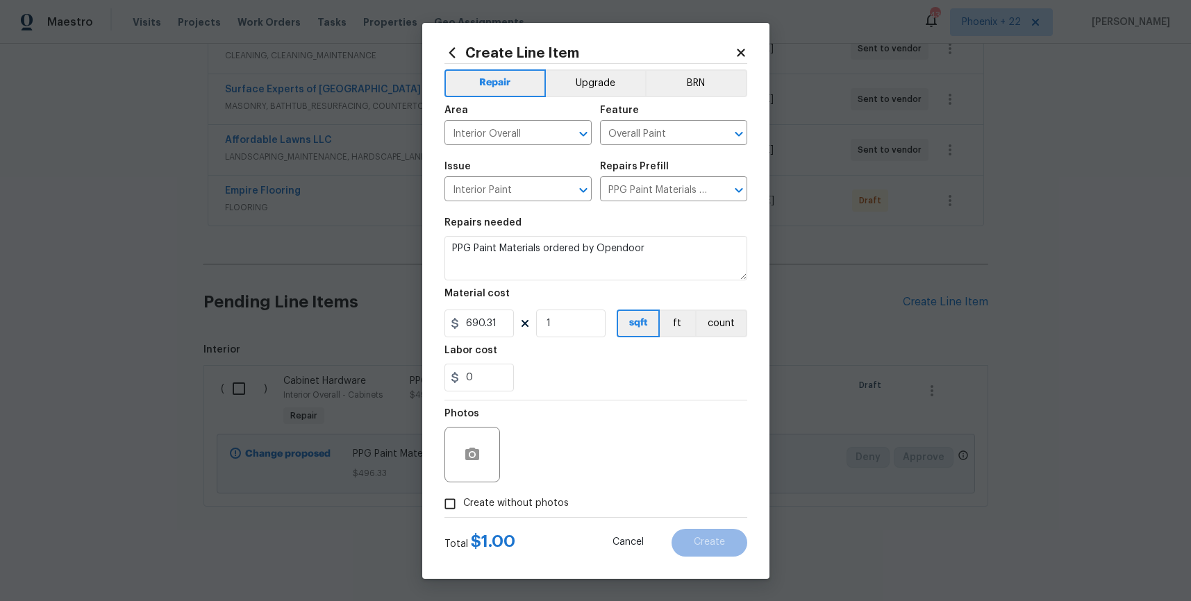
click at [463, 504] on input "Create without photos" at bounding box center [450, 504] width 26 height 26
checkbox input "true"
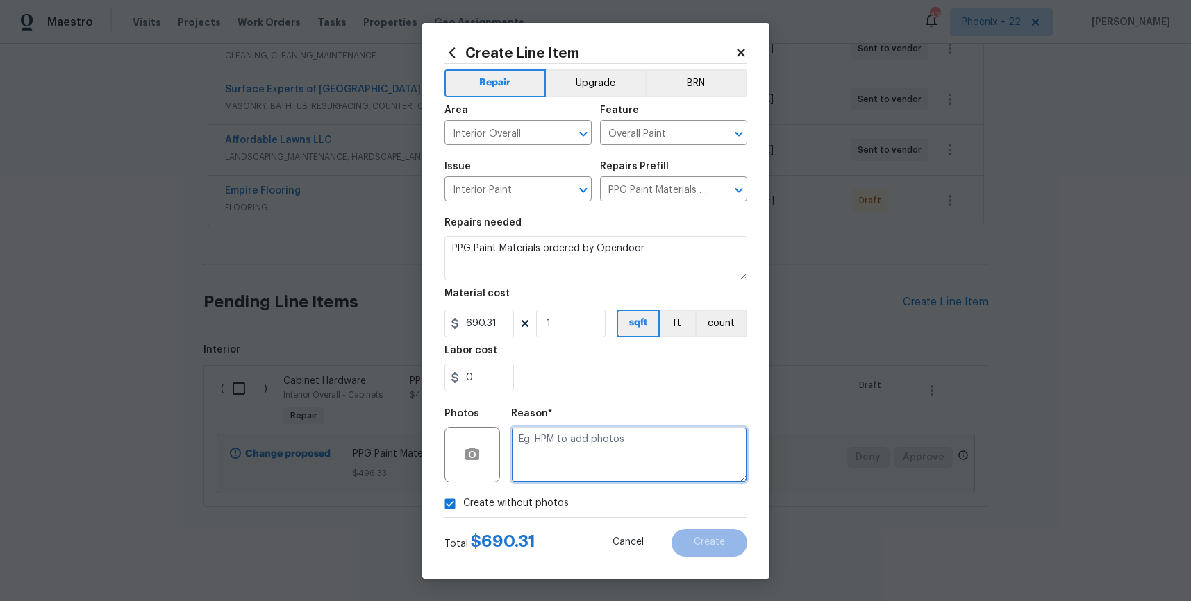
click at [565, 473] on textarea at bounding box center [629, 455] width 236 height 56
type textarea "NA"
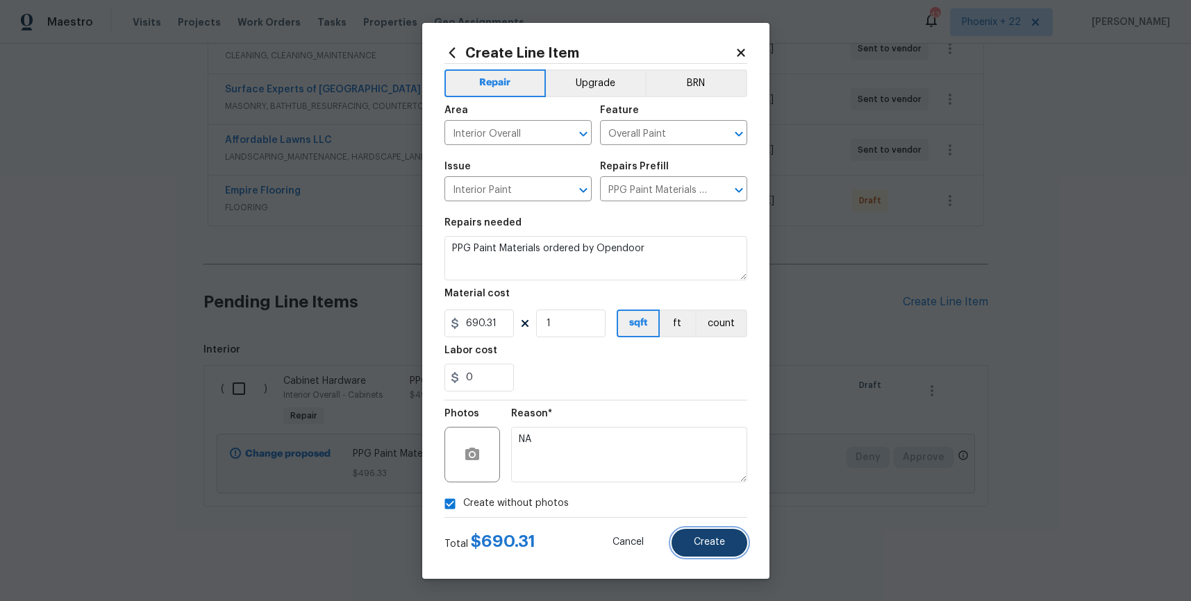
click at [698, 541] on span "Create" at bounding box center [709, 542] width 31 height 10
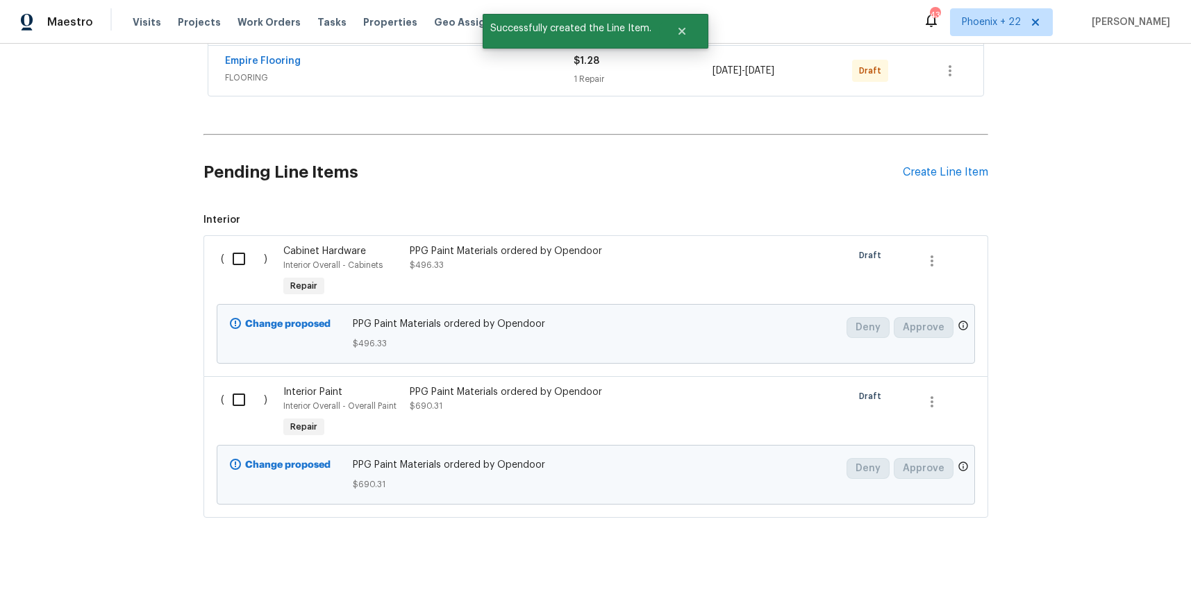
scroll to position [529, 0]
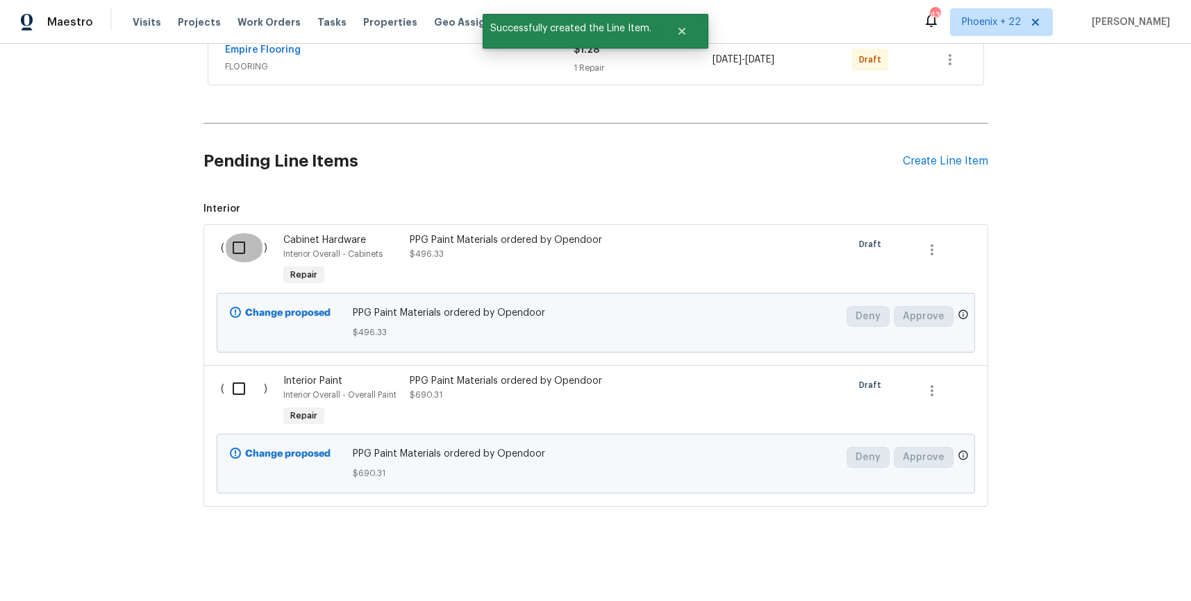
drag, startPoint x: 226, startPoint y: 242, endPoint x: 246, endPoint y: 367, distance: 127.1
click at [226, 242] on input "checkbox" at bounding box center [244, 247] width 40 height 29
checkbox input "true"
drag, startPoint x: 245, startPoint y: 371, endPoint x: 240, endPoint y: 385, distance: 15.6
click at [245, 371] on div "( )" at bounding box center [248, 402] width 63 height 64
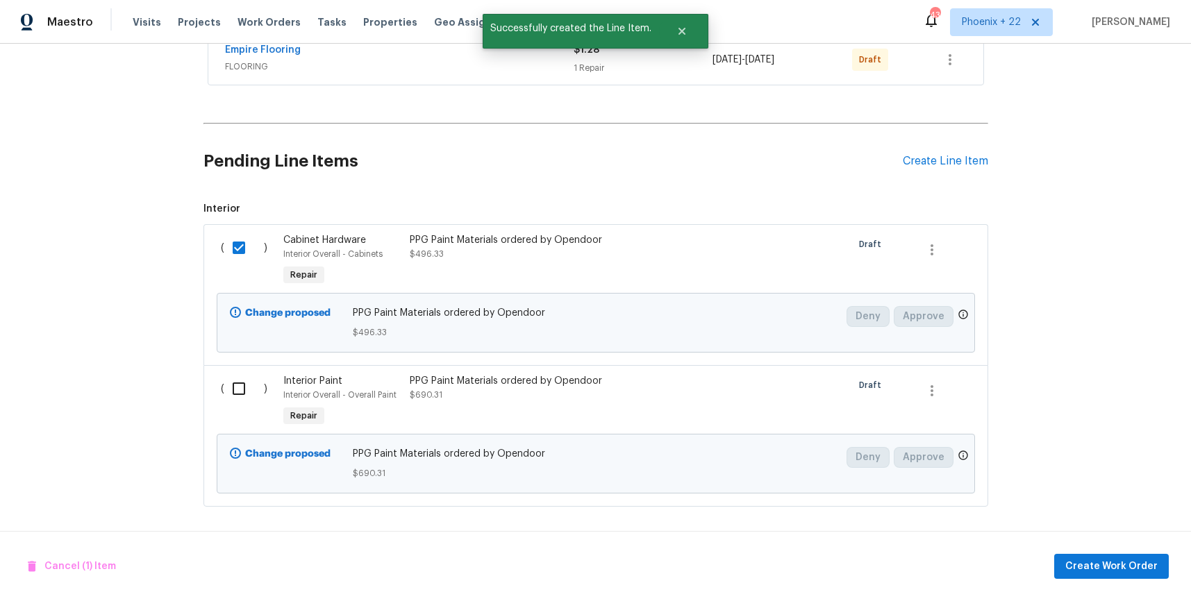
click at [239, 387] on input "checkbox" at bounding box center [244, 388] width 40 height 29
checkbox input "true"
click at [1111, 576] on button "Create Work Order" at bounding box center [1111, 567] width 115 height 26
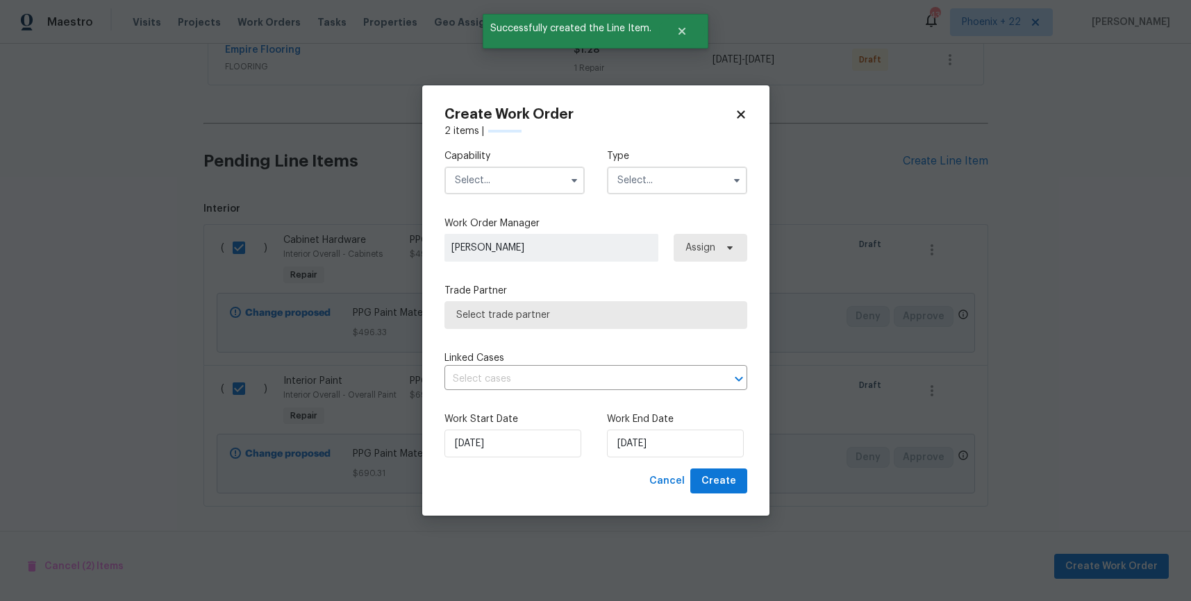
checkbox input "false"
drag, startPoint x: 549, startPoint y: 180, endPoint x: 540, endPoint y: 188, distance: 12.3
click at [549, 180] on input "text" at bounding box center [514, 181] width 140 height 28
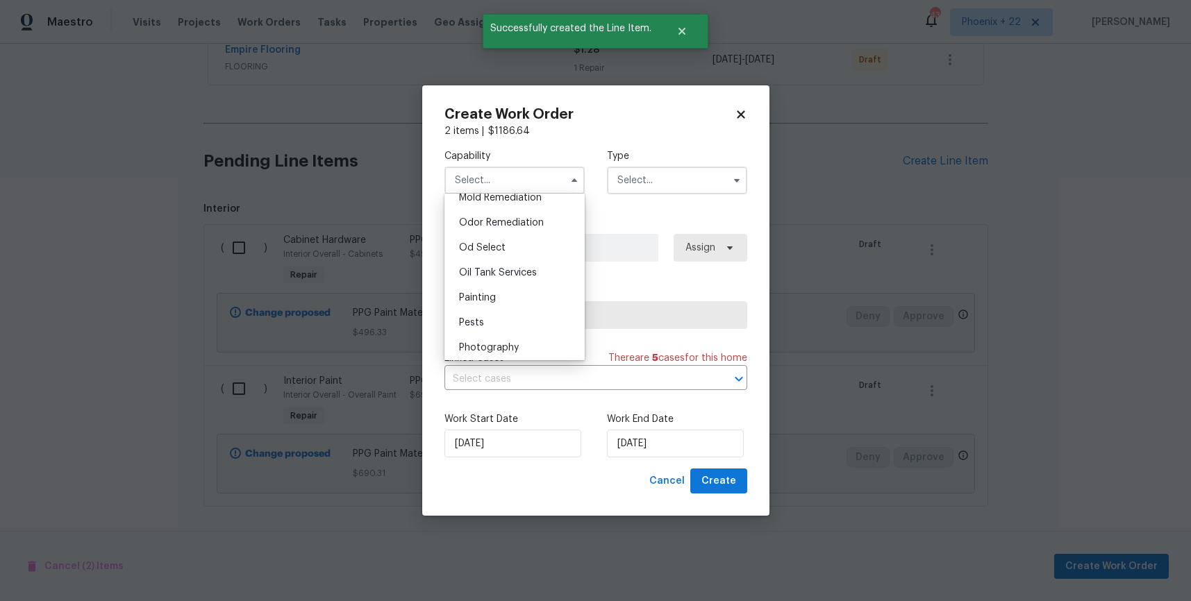
scroll to position [1080, 0]
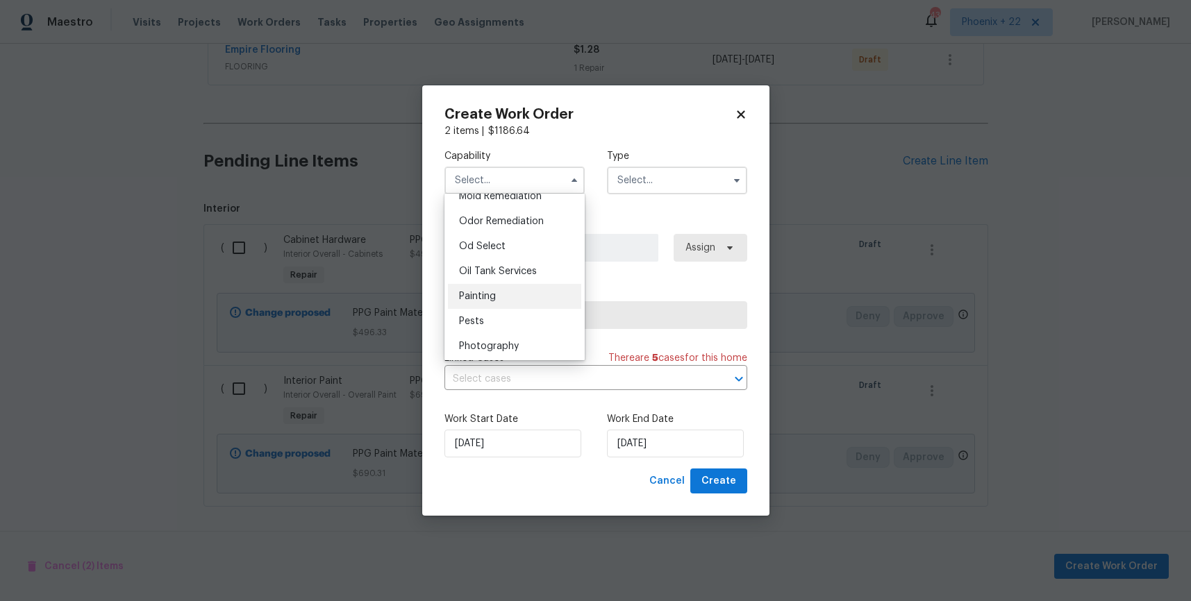
click at [505, 305] on div "Painting" at bounding box center [514, 296] width 133 height 25
type input "Painting"
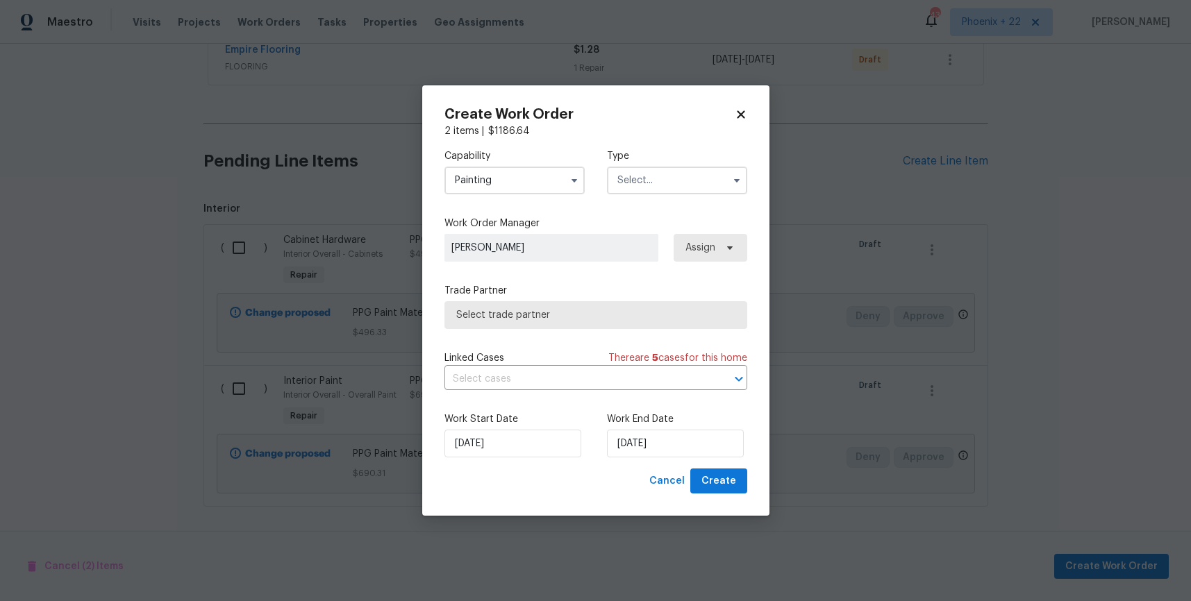
click at [690, 174] on input "text" at bounding box center [677, 181] width 140 height 28
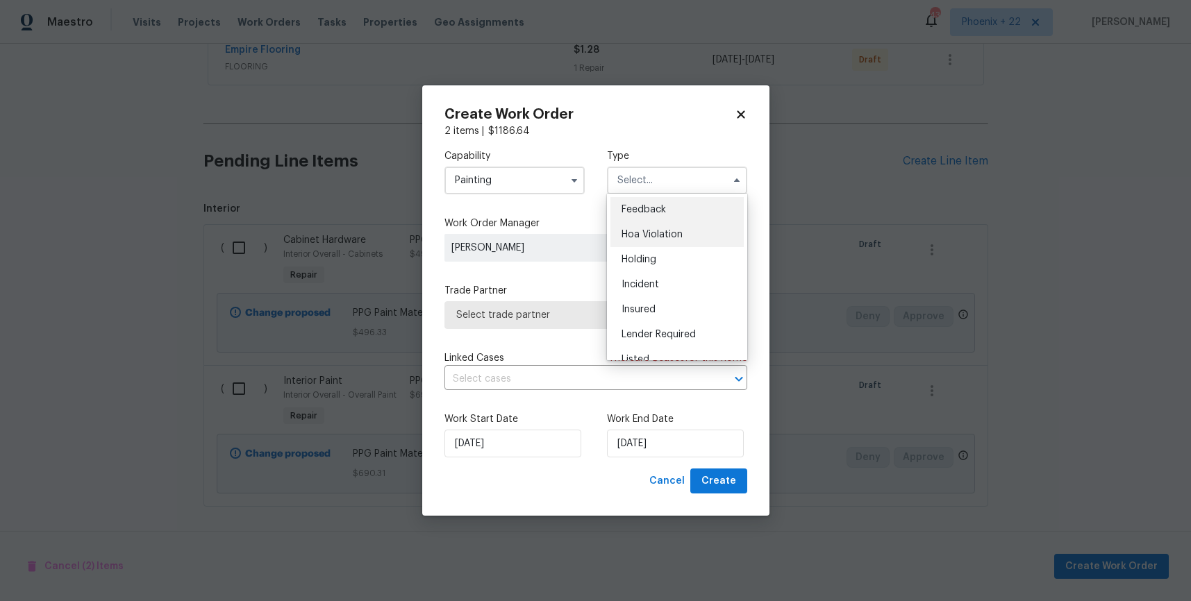
scroll to position [315, 0]
click at [667, 235] on div "Renovation" at bounding box center [676, 244] width 133 height 25
type input "Renovation"
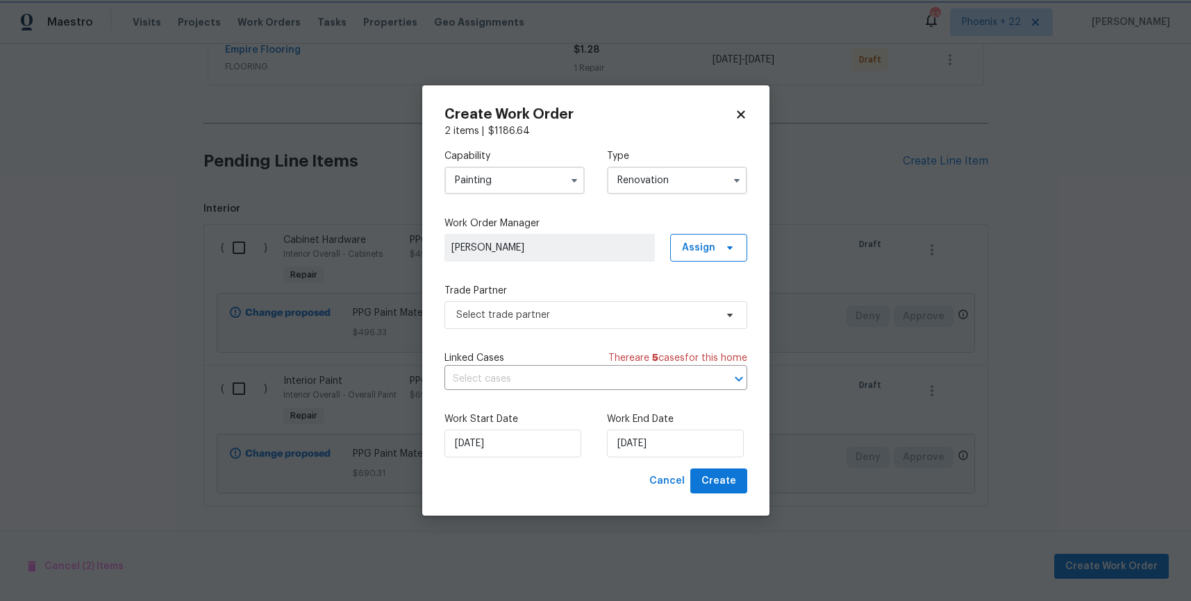
scroll to position [0, 0]
click at [689, 249] on span "Assign" at bounding box center [698, 248] width 33 height 14
click at [693, 307] on div "Assign to me" at bounding box center [710, 306] width 60 height 14
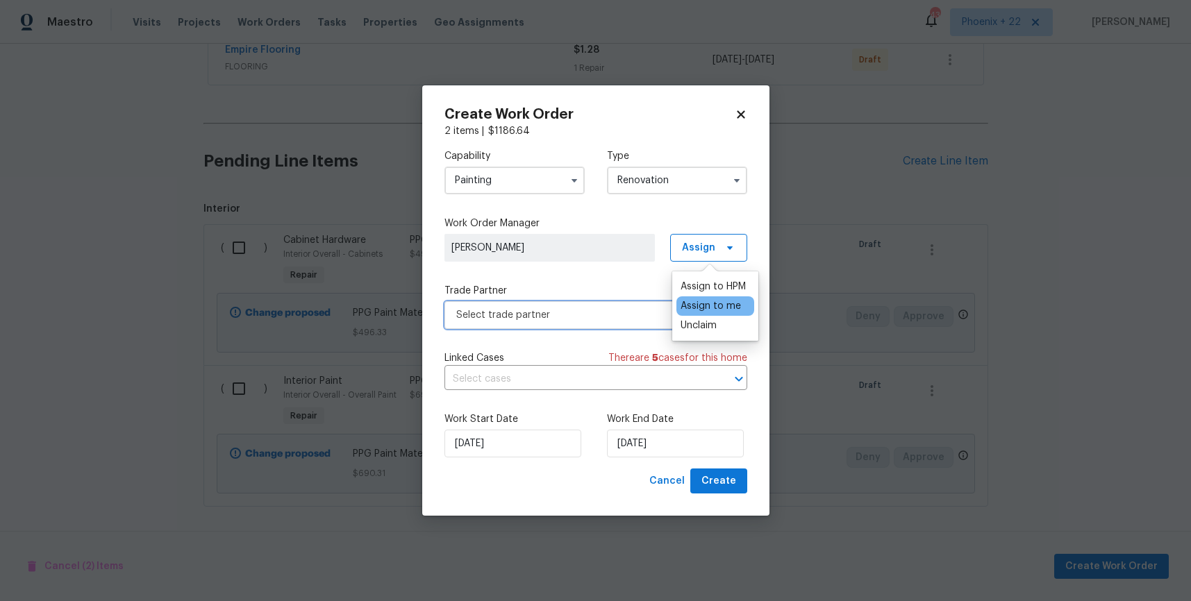
click at [578, 311] on span "Select trade partner" at bounding box center [585, 315] width 259 height 14
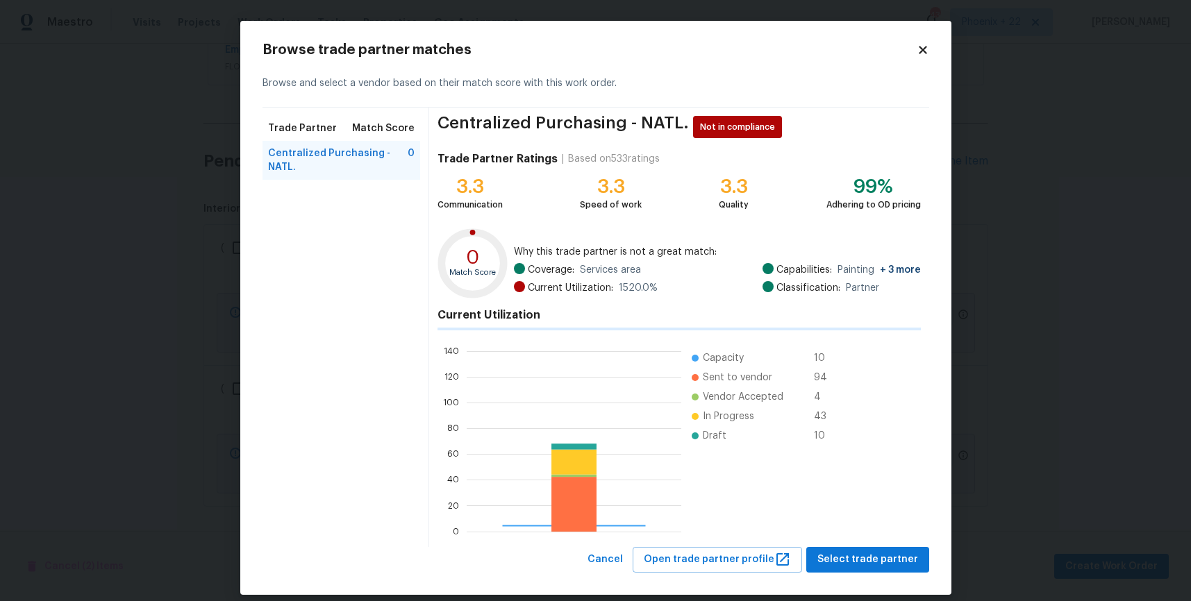
scroll to position [194, 215]
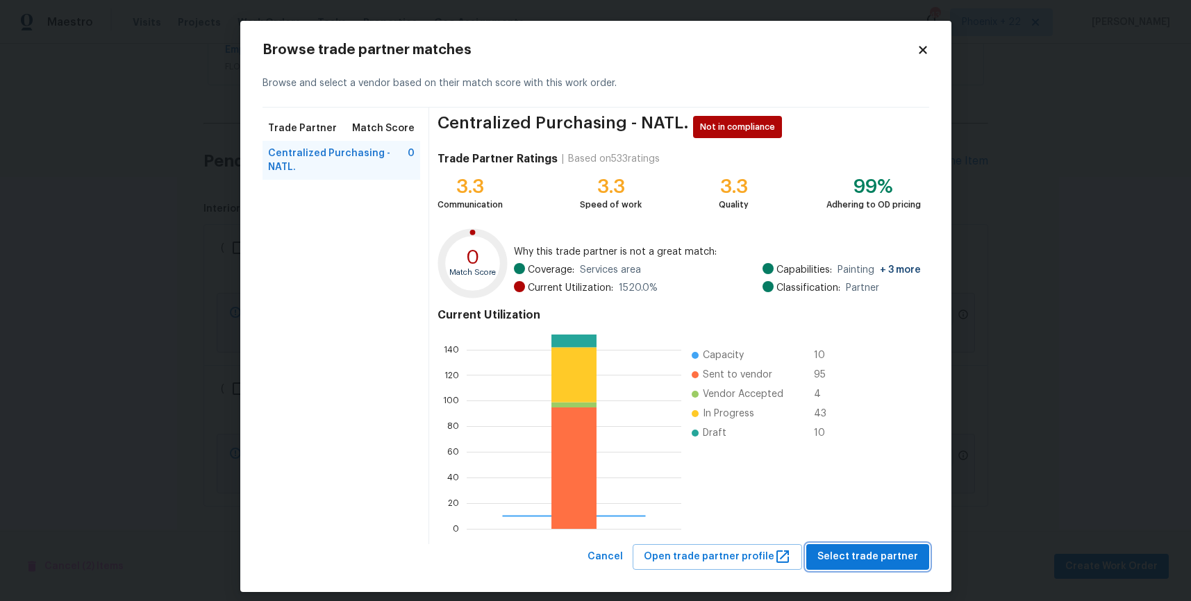
click at [817, 551] on button "Select trade partner" at bounding box center [867, 557] width 123 height 26
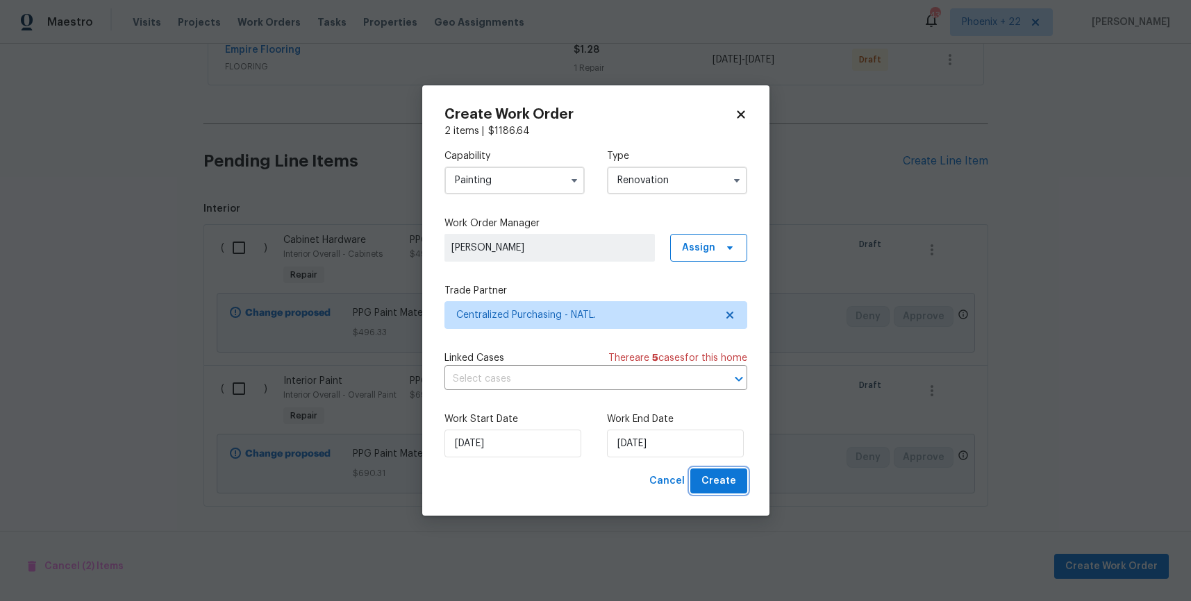
click at [742, 485] on button "Create" at bounding box center [718, 482] width 57 height 26
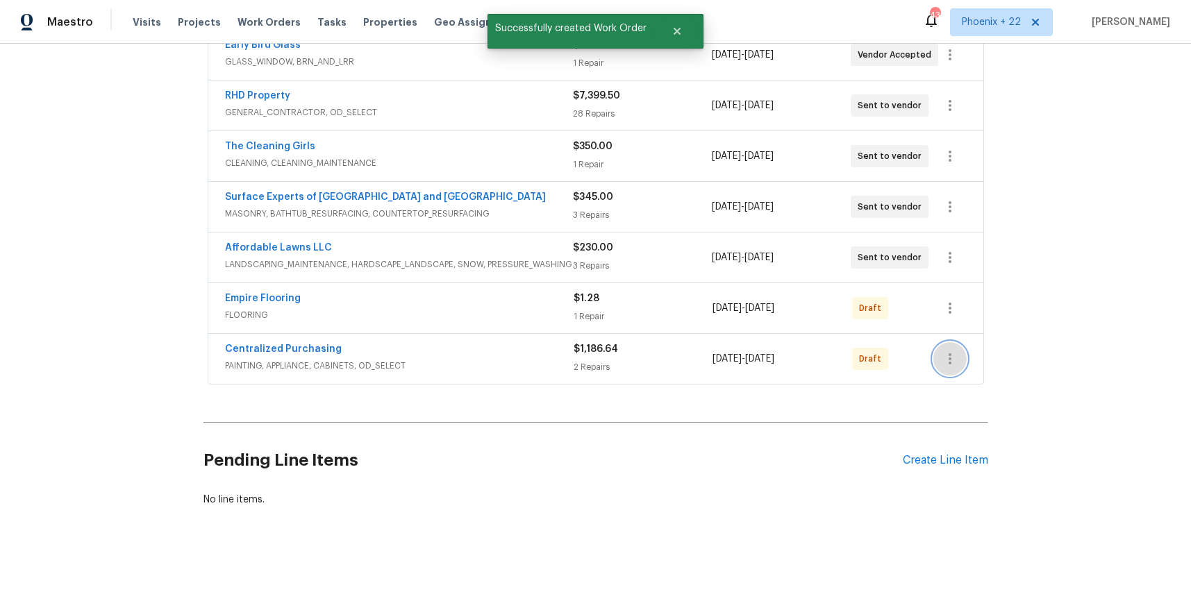
click at [950, 360] on icon "button" at bounding box center [949, 358] width 3 height 11
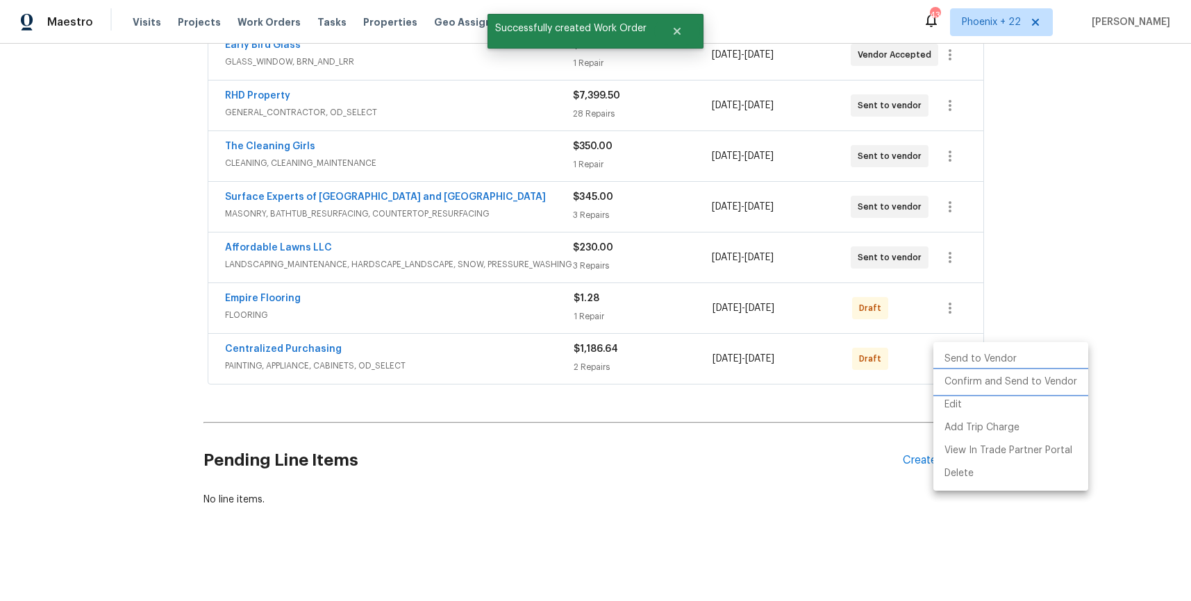
click at [953, 375] on li "Confirm and Send to Vendor" at bounding box center [1010, 382] width 155 height 23
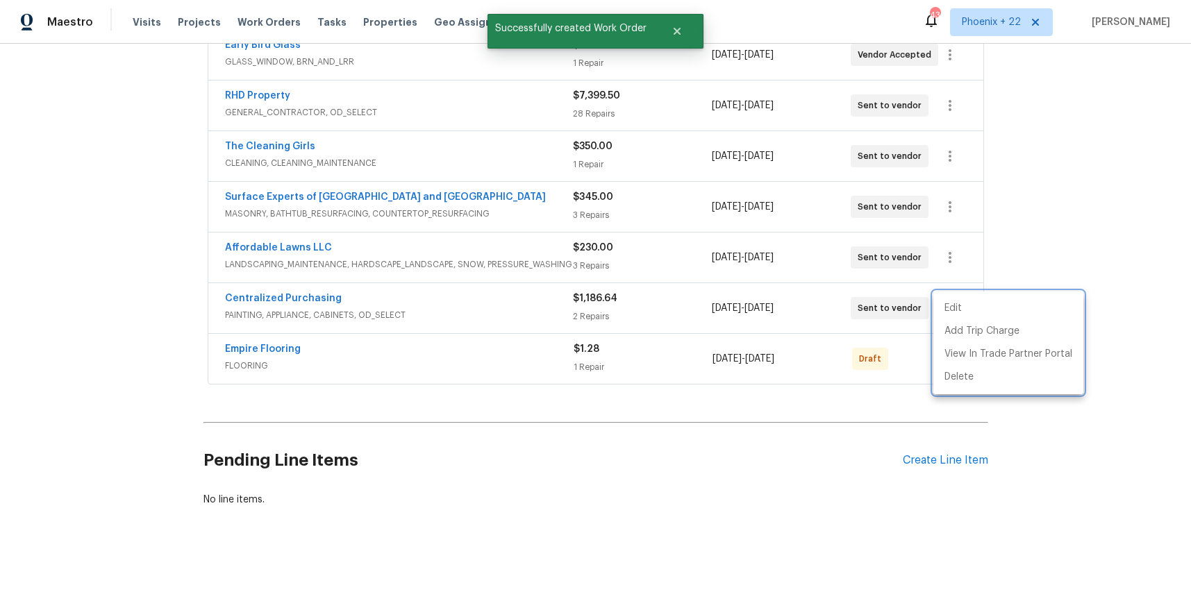
drag, startPoint x: 405, startPoint y: 320, endPoint x: 320, endPoint y: 304, distance: 86.2
click at [388, 315] on div at bounding box center [595, 300] width 1191 height 601
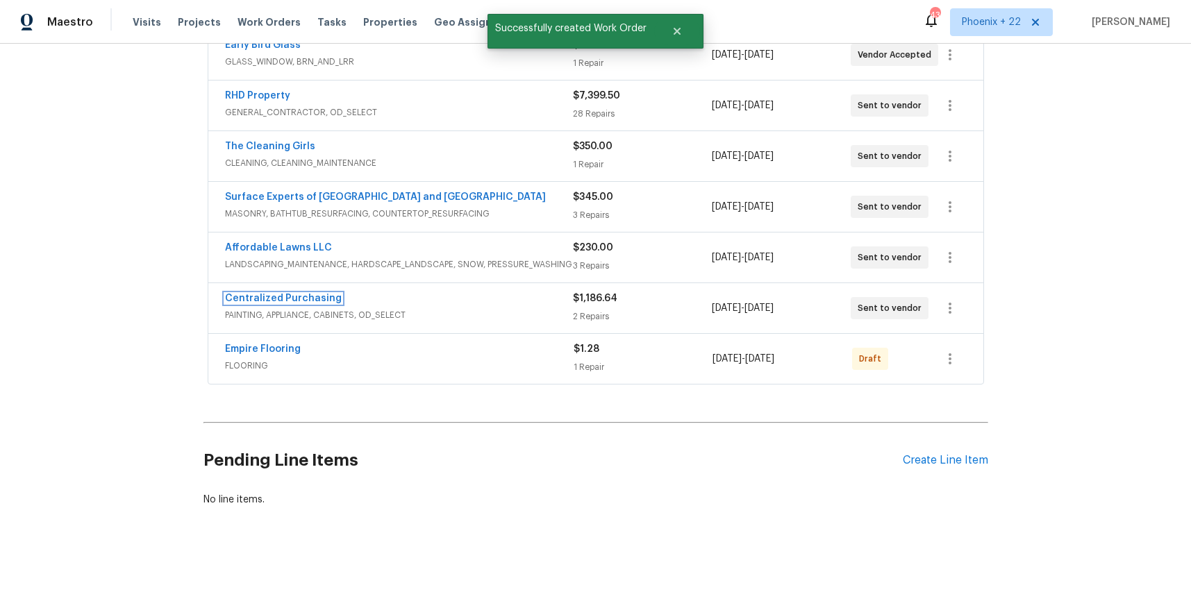
click at [293, 298] on link "Centralized Purchasing" at bounding box center [283, 299] width 117 height 10
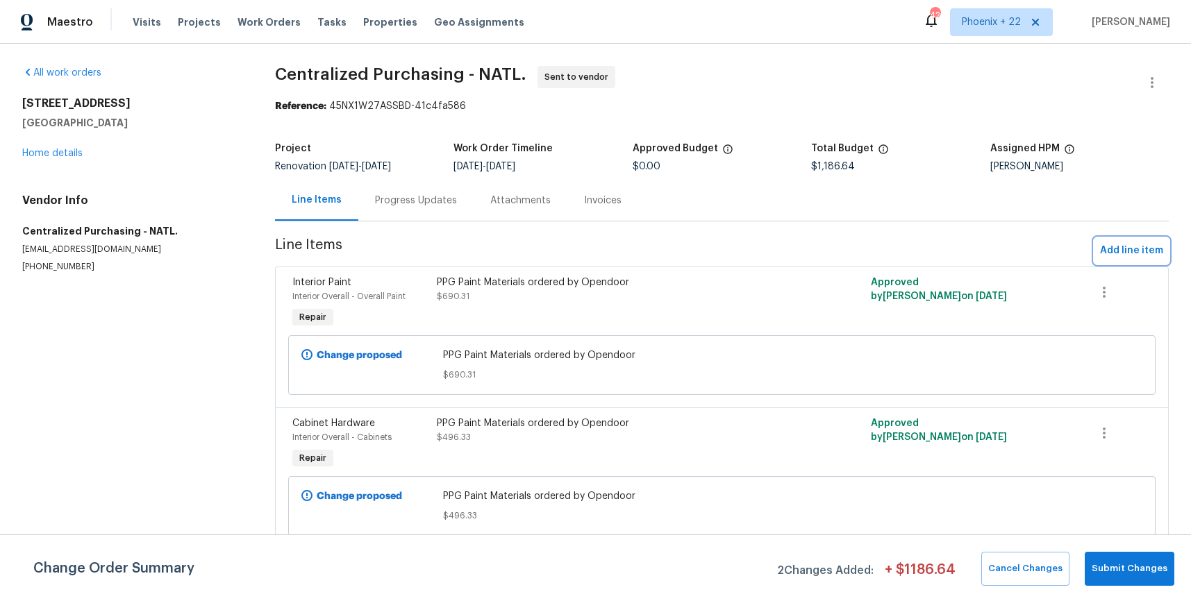
click at [1118, 246] on span "Add line item" at bounding box center [1131, 250] width 63 height 17
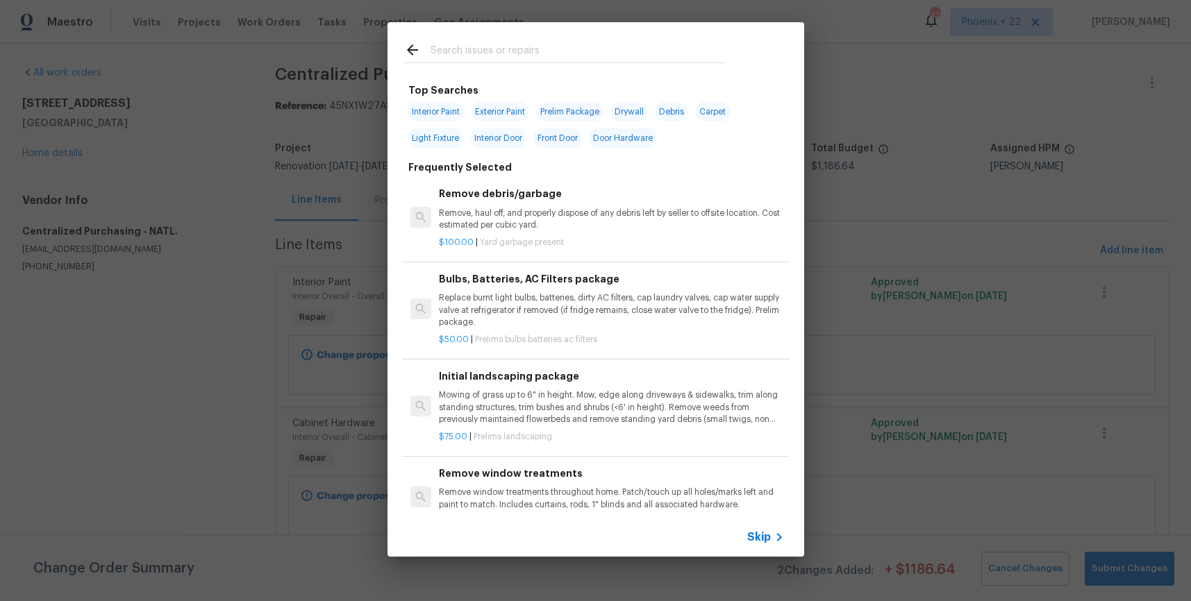
click at [566, 47] on input "text" at bounding box center [577, 52] width 294 height 21
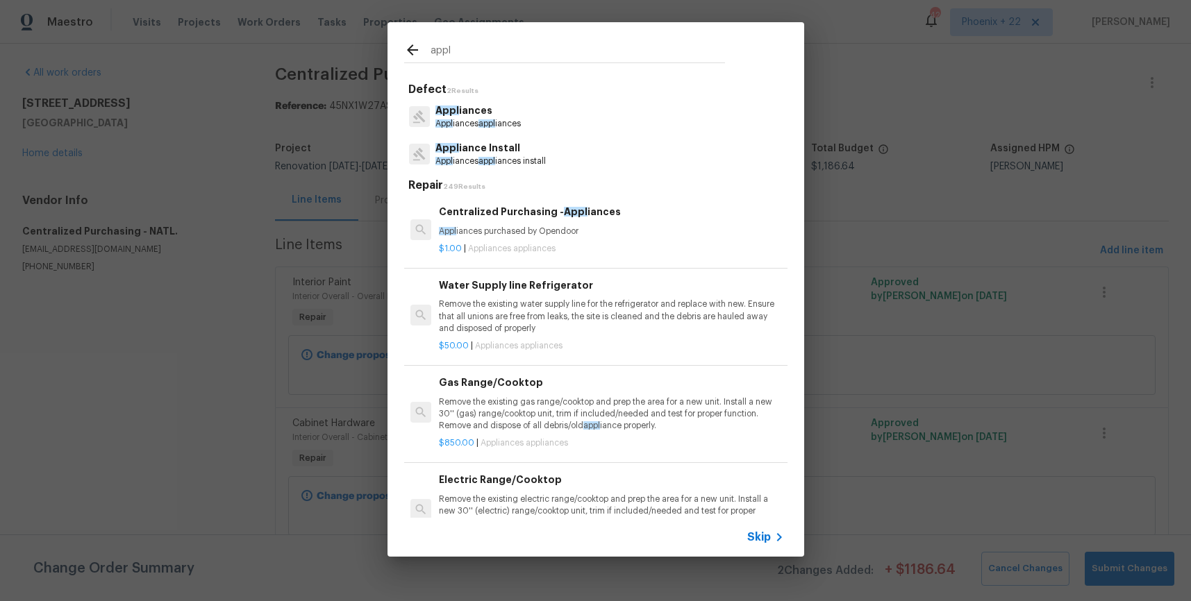
type input "appl"
click at [638, 226] on p "Appl iances purchased by Opendoor" at bounding box center [611, 232] width 344 height 12
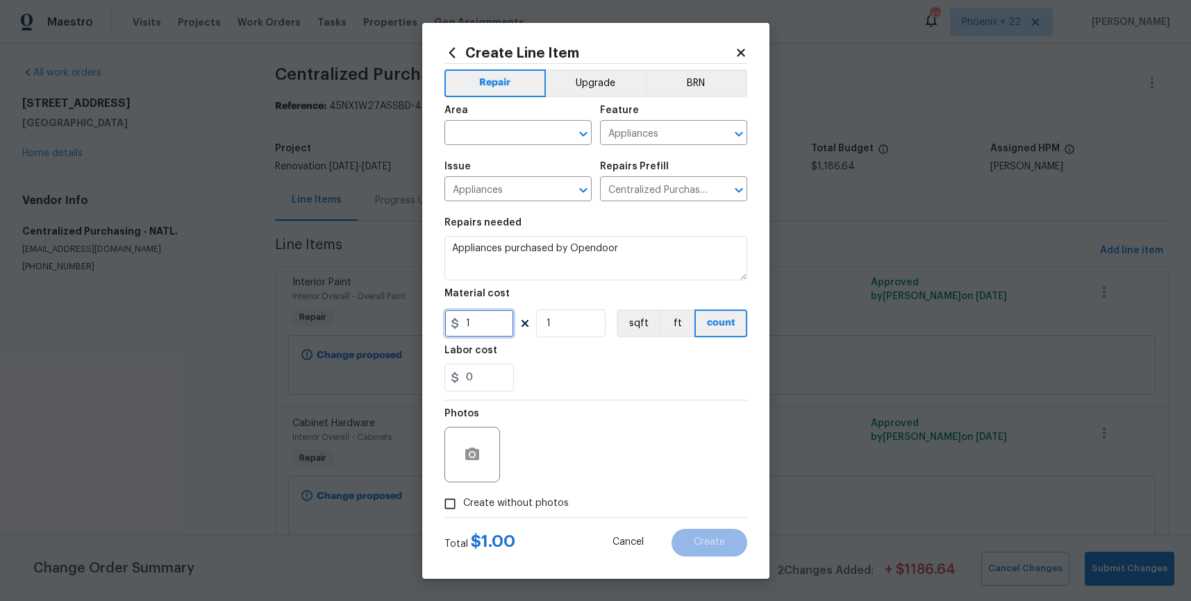
drag, startPoint x: 471, startPoint y: 326, endPoint x: 445, endPoint y: 326, distance: 26.4
click at [445, 326] on input "1" at bounding box center [478, 324] width 69 height 28
type input "203.23"
click at [456, 142] on input "text" at bounding box center [498, 135] width 108 height 22
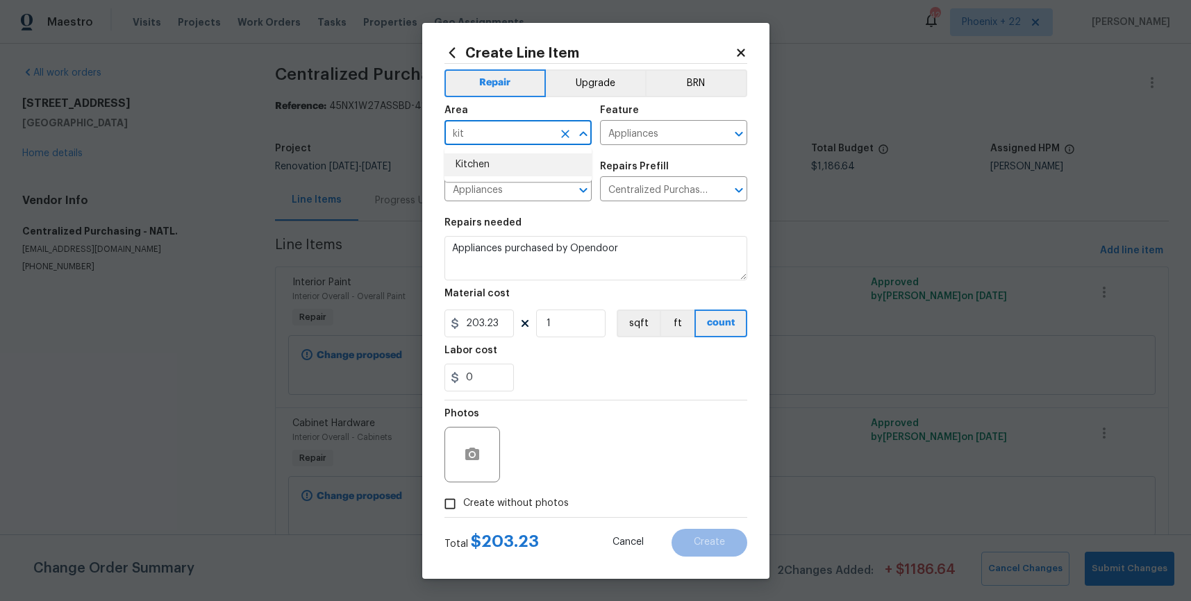
click at [467, 166] on li "Kitchen" at bounding box center [517, 164] width 147 height 23
type input "Kitchen"
drag, startPoint x: 526, startPoint y: 519, endPoint x: 526, endPoint y: 507, distance: 11.8
click at [526, 513] on form "Repair Upgrade BRN Area Kitchen ​ Feature Appliances ​ Issue Appliances ​ Repai…" at bounding box center [595, 310] width 303 height 493
click at [527, 504] on span "Create without photos" at bounding box center [516, 503] width 106 height 15
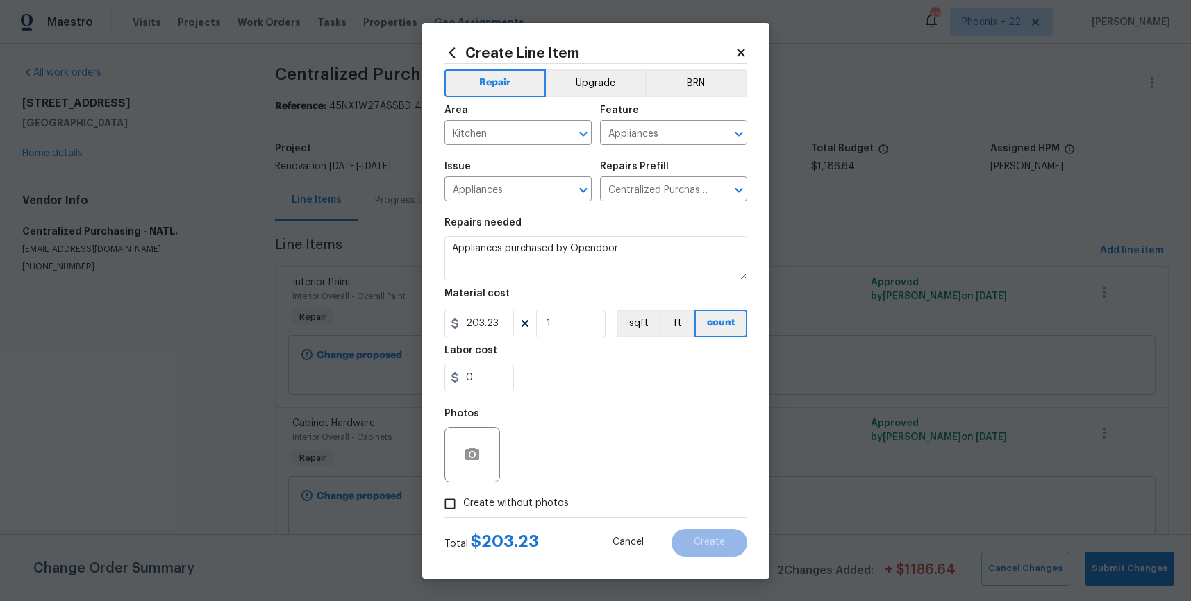
click at [463, 504] on input "Create without photos" at bounding box center [450, 504] width 26 height 26
checkbox input "true"
click at [546, 463] on textarea at bounding box center [629, 455] width 236 height 56
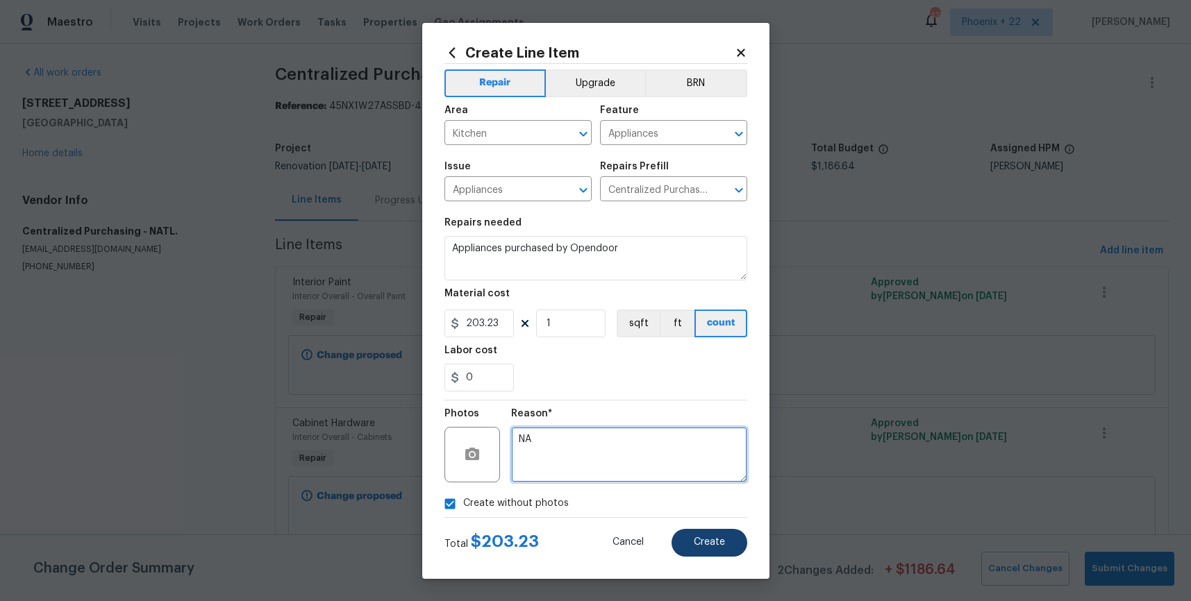
type textarea "NA"
click at [716, 537] on span "Create" at bounding box center [709, 542] width 31 height 10
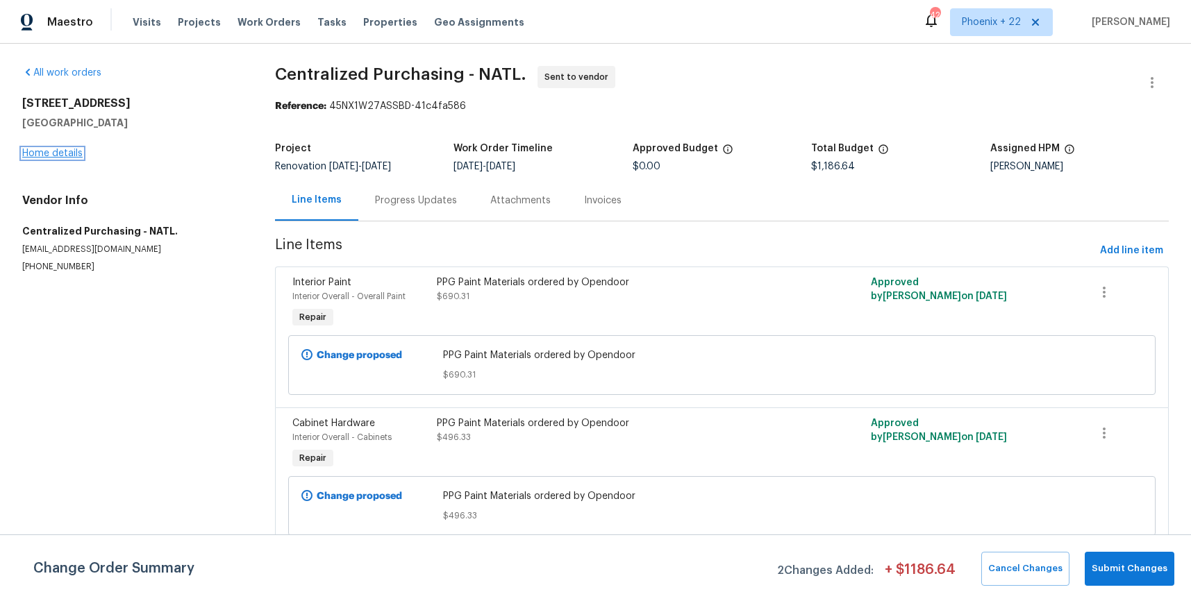
click at [50, 153] on link "Home details" at bounding box center [52, 154] width 60 height 10
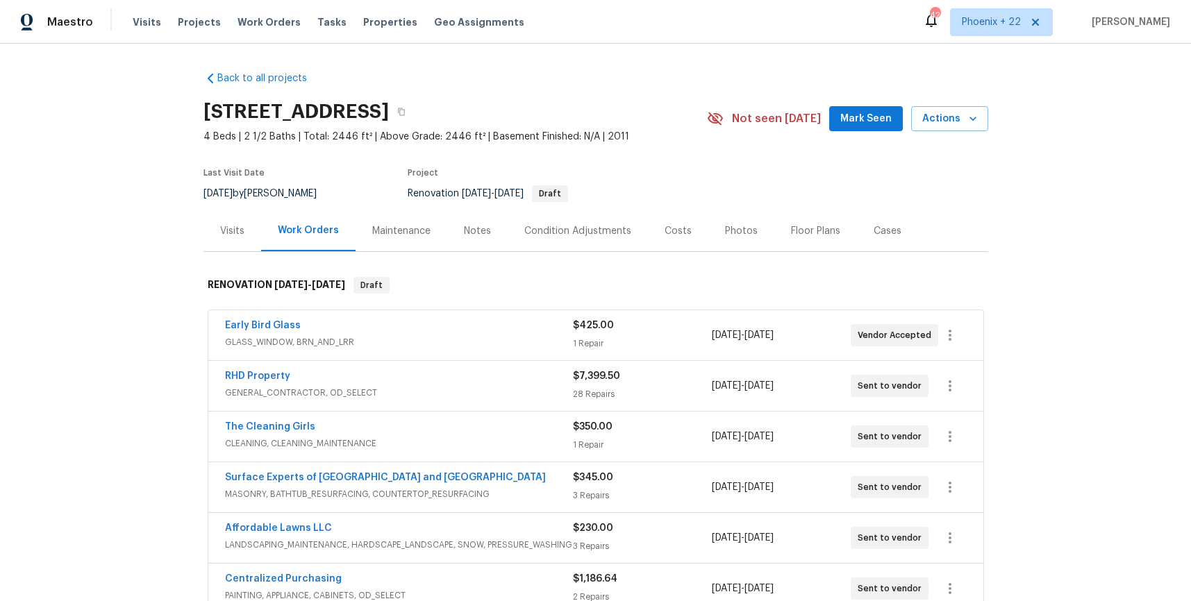
click at [227, 240] on div "Visits" at bounding box center [232, 230] width 58 height 41
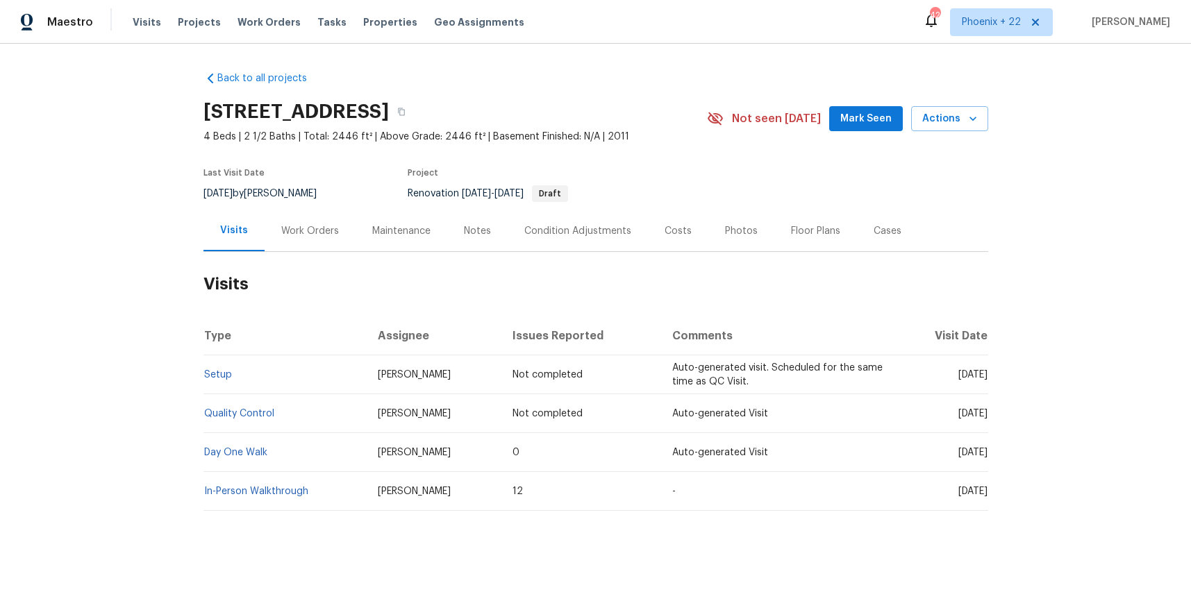
scroll to position [4, 0]
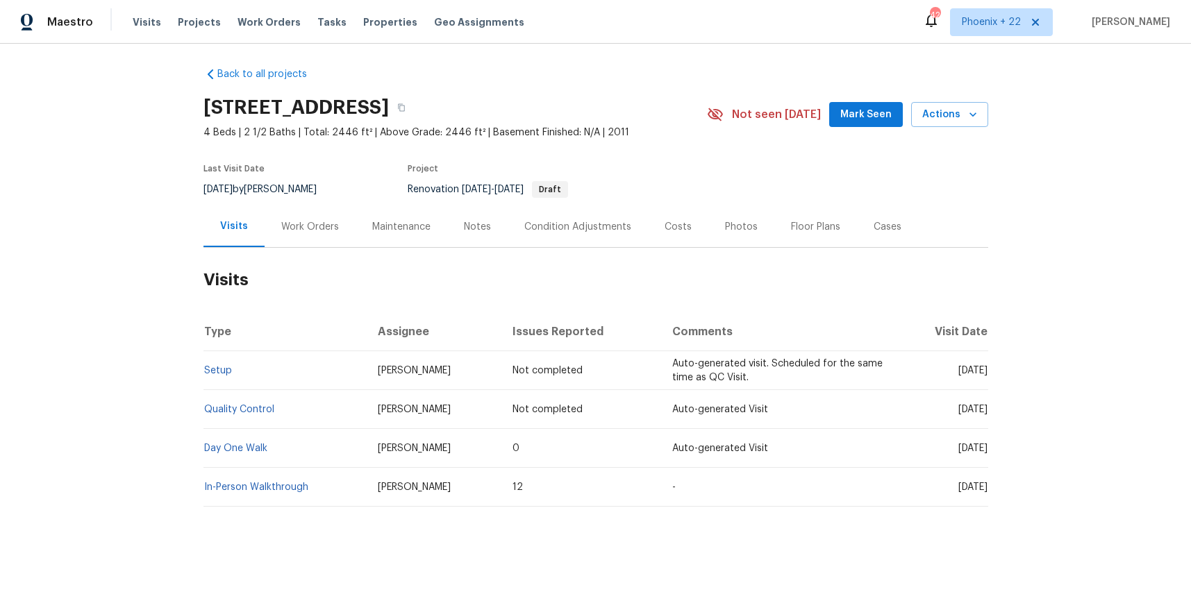
click at [282, 478] on td "In-Person Walkthrough" at bounding box center [285, 487] width 164 height 39
click at [287, 484] on link "In-Person Walkthrough" at bounding box center [256, 487] width 104 height 10
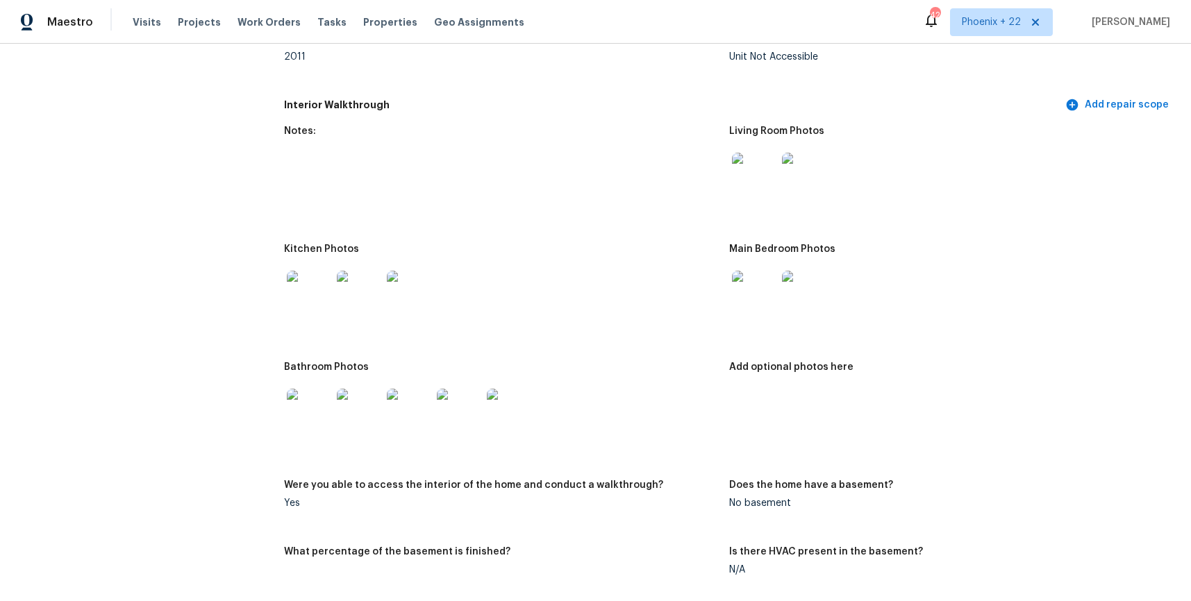
scroll to position [1396, 0]
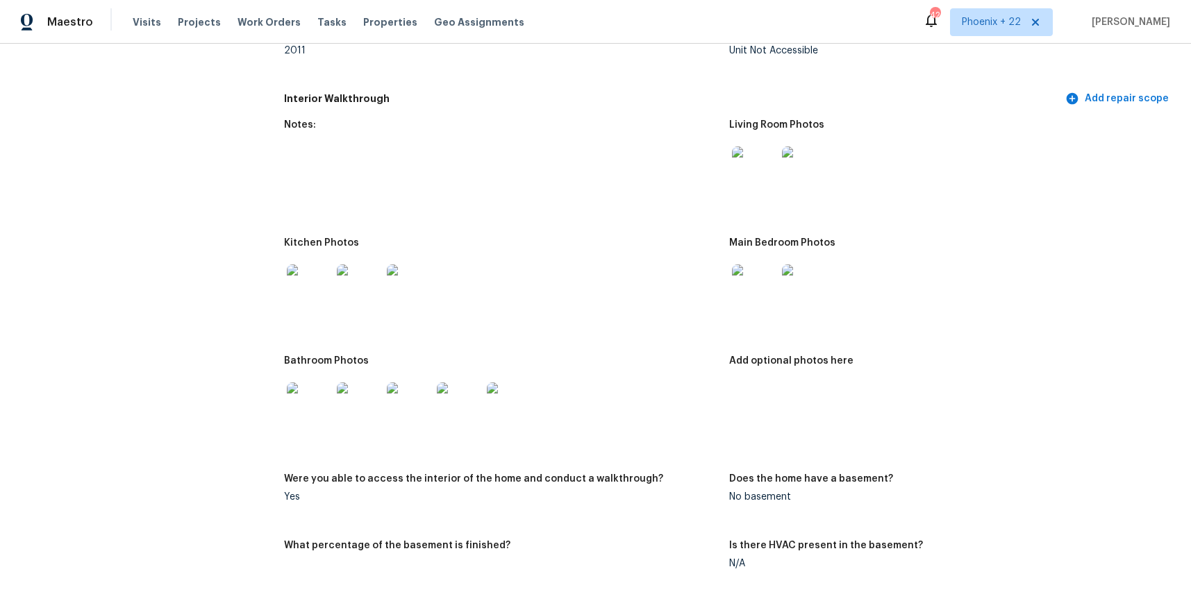
click at [298, 285] on img at bounding box center [309, 287] width 44 height 44
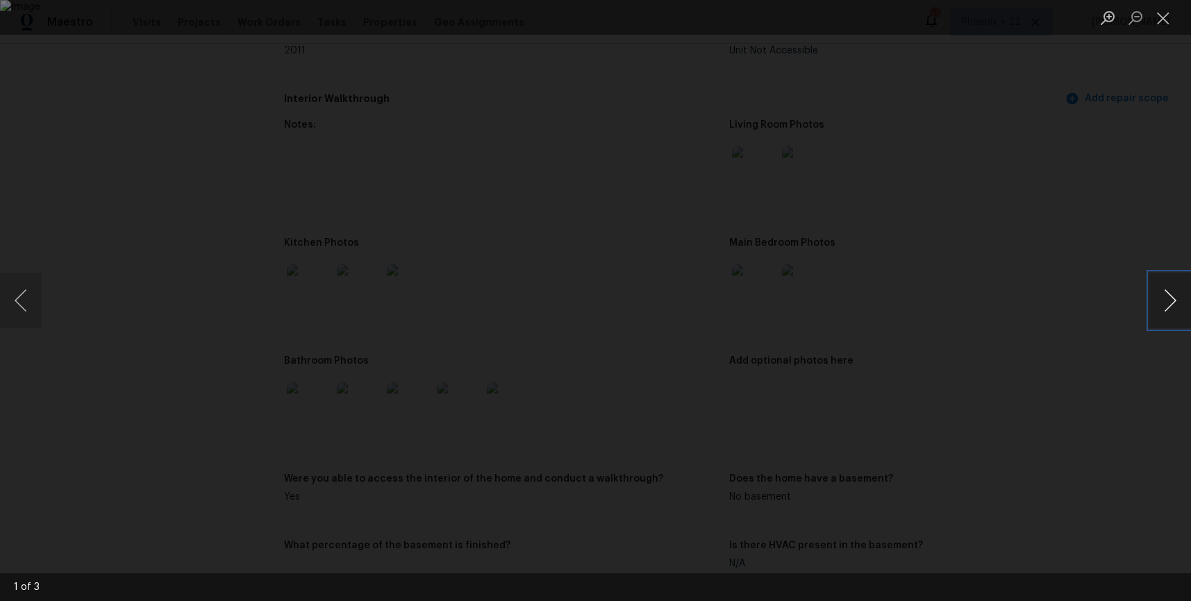
click at [1170, 308] on button "Next image" at bounding box center [1170, 301] width 42 height 56
